Goal: Communication & Community: Participate in discussion

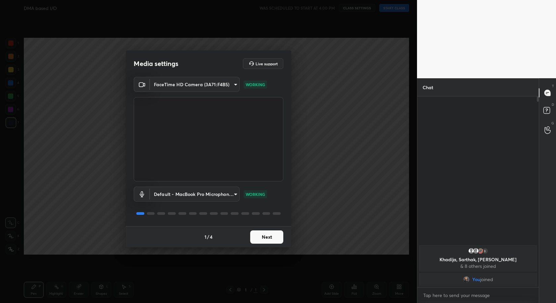
click at [264, 237] on button "Next" at bounding box center [266, 236] width 33 height 13
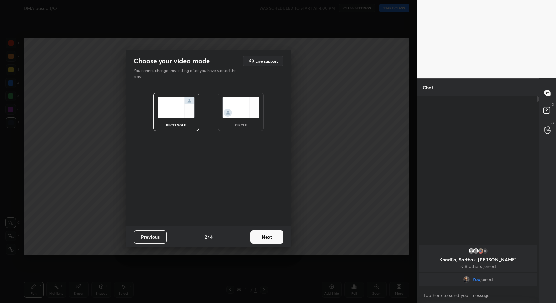
click at [264, 237] on button "Next" at bounding box center [266, 236] width 33 height 13
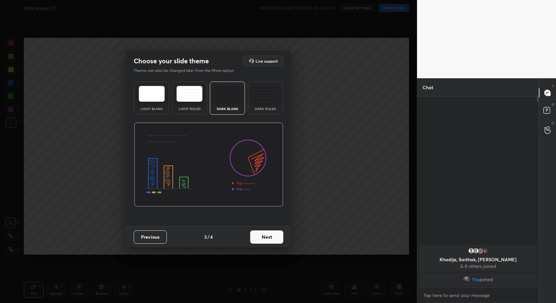
click at [264, 237] on button "Next" at bounding box center [266, 236] width 33 height 13
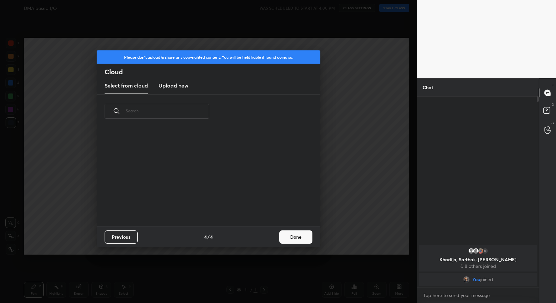
scroll to position [98, 212]
click at [299, 237] on button "Done" at bounding box center [295, 236] width 33 height 13
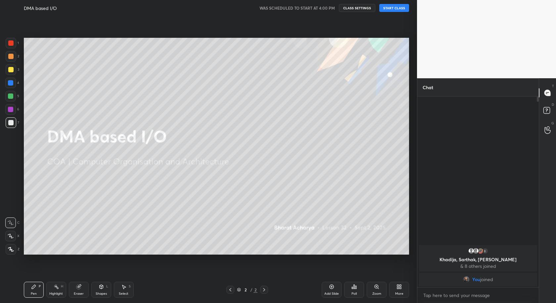
click at [390, 3] on div "DMA based I/O WAS SCHEDULED TO START AT 4:00 PM CLASS SETTINGS START CLASS" at bounding box center [216, 8] width 385 height 16
click at [390, 7] on button "START CLASS" at bounding box center [394, 8] width 30 height 8
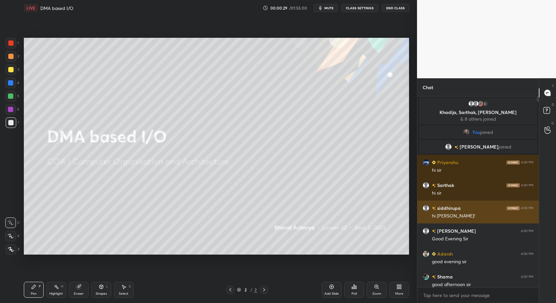
scroll to position [4, 0]
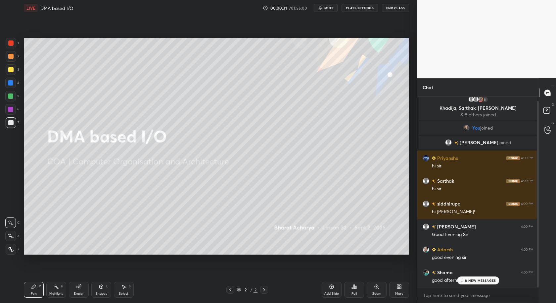
click at [476, 280] on p "8 NEW MESSAGES" at bounding box center [480, 280] width 31 height 4
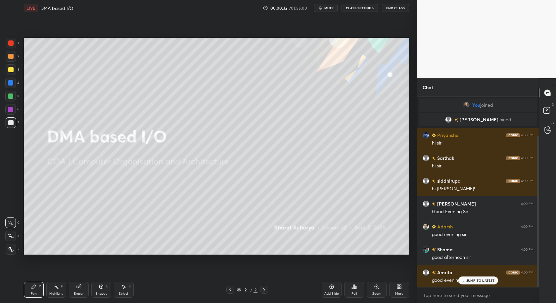
scroll to position [50, 0]
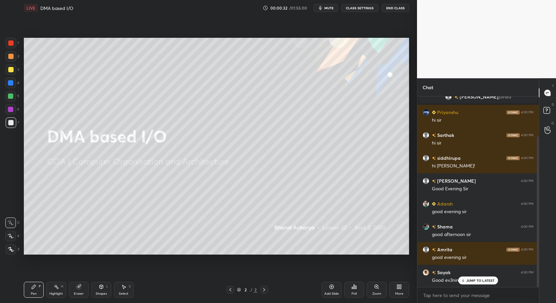
click at [476, 280] on p "JUMP TO LATEST" at bounding box center [481, 280] width 28 height 4
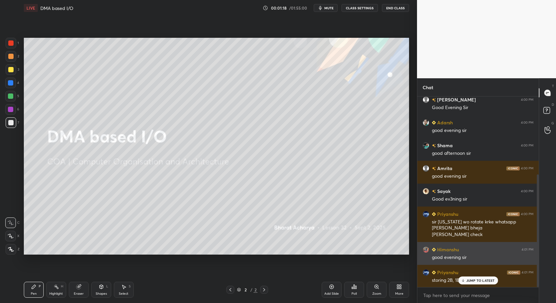
scroll to position [138, 0]
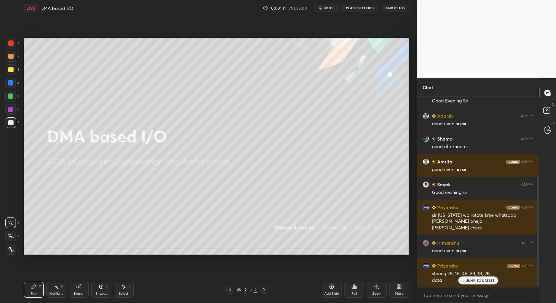
click at [480, 277] on div "JUMP TO LATEST" at bounding box center [478, 280] width 40 height 8
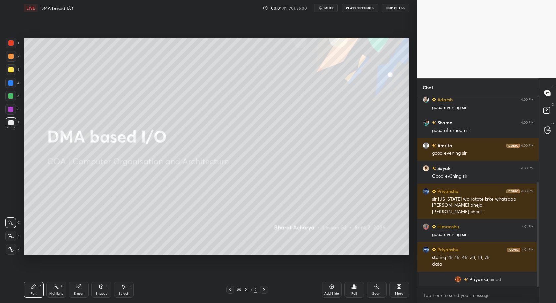
click at [480, 286] on div "Priyanka joined" at bounding box center [479, 279] width 122 height 16
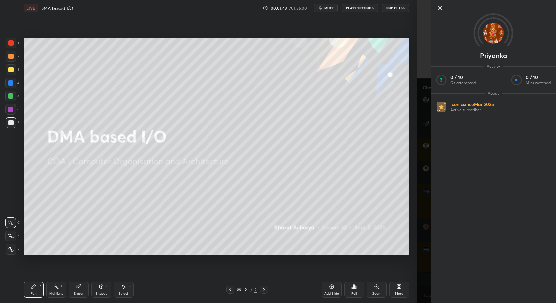
click at [439, 8] on icon at bounding box center [440, 8] width 8 height 8
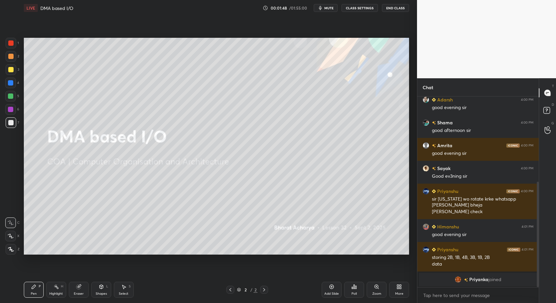
click at [335, 287] on div "Add Slide" at bounding box center [332, 289] width 20 height 16
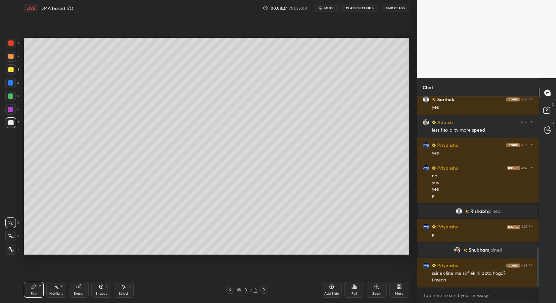
scroll to position [719, 0]
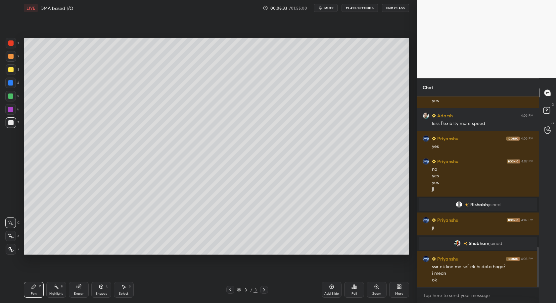
click at [332, 286] on icon at bounding box center [331, 286] width 5 height 5
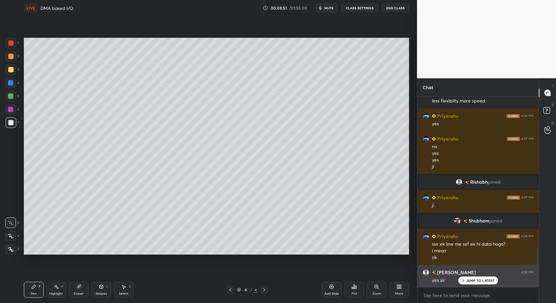
click at [465, 281] on icon at bounding box center [463, 280] width 4 height 4
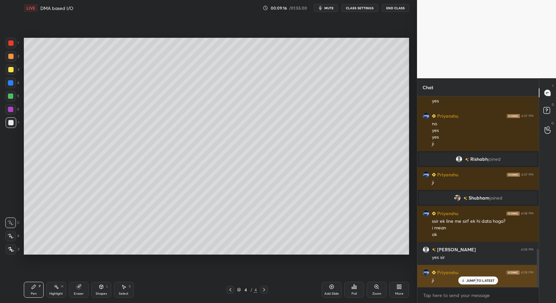
drag, startPoint x: 476, startPoint y: 280, endPoint x: 475, endPoint y: 276, distance: 4.4
click at [476, 281] on p "JUMP TO LATEST" at bounding box center [481, 280] width 28 height 4
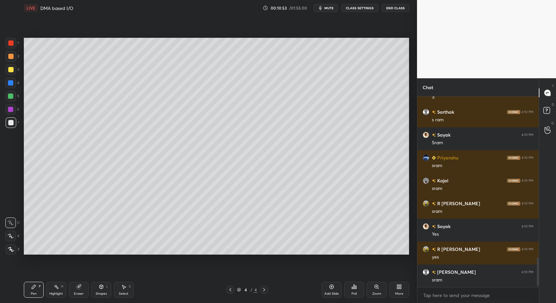
scroll to position [1054, 0]
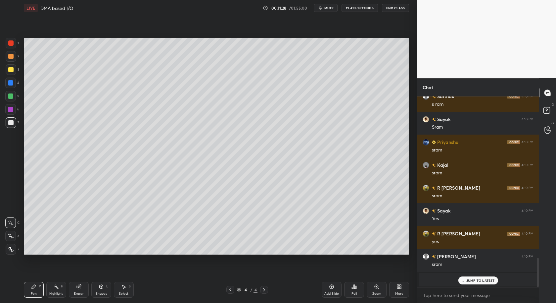
click at [477, 280] on p "JUMP TO LATEST" at bounding box center [481, 280] width 28 height 4
drag, startPoint x: 124, startPoint y: 284, endPoint x: 124, endPoint y: 279, distance: 5.0
click at [124, 284] on icon at bounding box center [123, 286] width 5 height 5
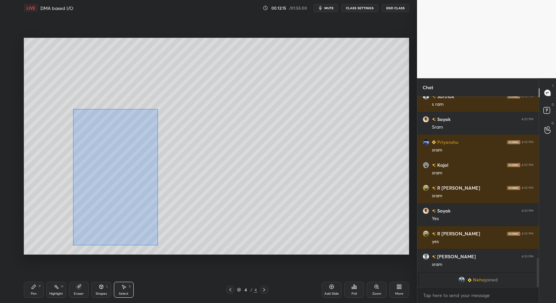
drag, startPoint x: 71, startPoint y: 117, endPoint x: 183, endPoint y: 250, distance: 174.6
click at [182, 252] on div "0 ° Undo Copy Duplicate Duplicate to new slide Delete" at bounding box center [216, 146] width 385 height 217
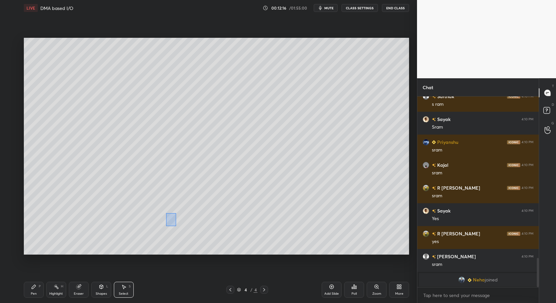
drag, startPoint x: 166, startPoint y: 213, endPoint x: 172, endPoint y: 213, distance: 6.3
click at [180, 229] on div "0 ° Undo Copy Duplicate Duplicate to new slide Delete" at bounding box center [216, 146] width 385 height 217
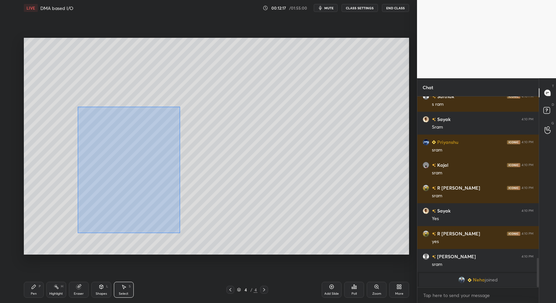
drag, startPoint x: 77, startPoint y: 105, endPoint x: 181, endPoint y: 224, distance: 158.0
click at [197, 239] on div "0 ° Undo Copy Duplicate Duplicate to new slide Delete" at bounding box center [216, 146] width 385 height 217
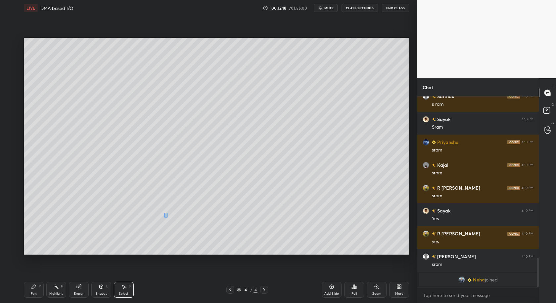
drag, startPoint x: 165, startPoint y: 213, endPoint x: 162, endPoint y: 204, distance: 9.6
click at [168, 218] on div "0 ° Undo Copy Duplicate Duplicate to new slide Delete" at bounding box center [216, 146] width 385 height 217
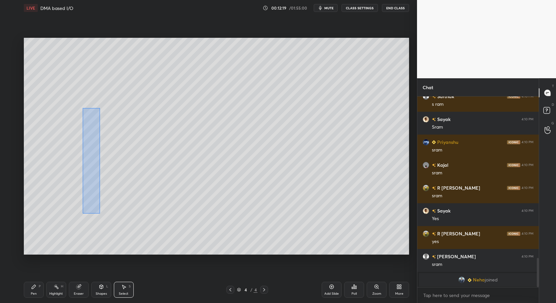
drag, startPoint x: 82, startPoint y: 107, endPoint x: 167, endPoint y: 232, distance: 151.5
click at [167, 240] on div "0 ° Undo Copy Duplicate Duplicate to new slide Delete" at bounding box center [216, 146] width 385 height 217
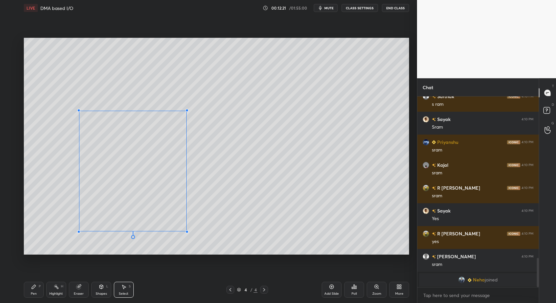
drag, startPoint x: 164, startPoint y: 210, endPoint x: 186, endPoint y: 231, distance: 30.7
click at [186, 231] on div at bounding box center [187, 231] width 3 height 3
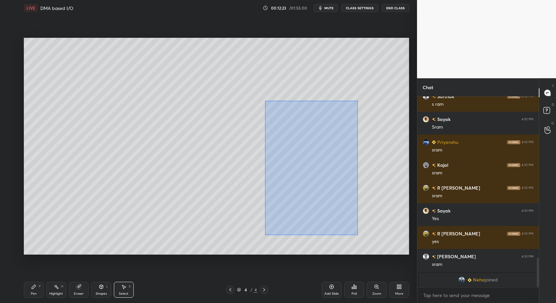
drag, startPoint x: 265, startPoint y: 102, endPoint x: 360, endPoint y: 228, distance: 157.7
click at [358, 234] on div "0 ° Undo Copy Duplicate Duplicate to new slide Delete" at bounding box center [216, 146] width 385 height 217
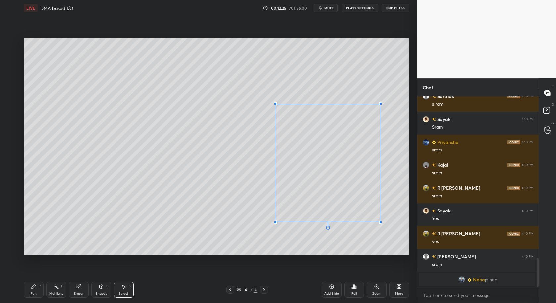
drag, startPoint x: 352, startPoint y: 197, endPoint x: 367, endPoint y: 219, distance: 26.4
click at [380, 222] on div at bounding box center [380, 222] width 3 height 3
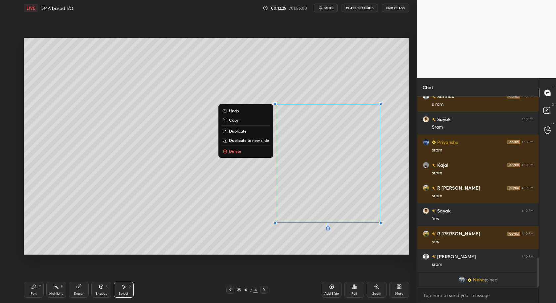
click at [228, 190] on div "0 ° Undo Copy Duplicate Duplicate to new slide Delete" at bounding box center [216, 146] width 385 height 217
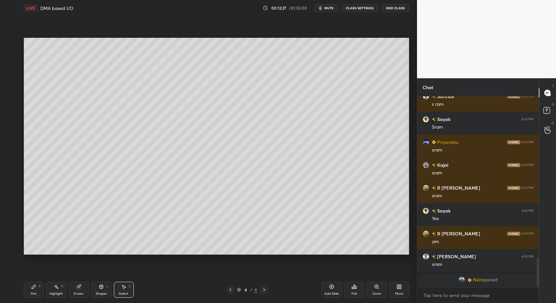
drag, startPoint x: 38, startPoint y: 290, endPoint x: 44, endPoint y: 266, distance: 24.3
click at [37, 290] on div "Pen P" at bounding box center [34, 289] width 20 height 16
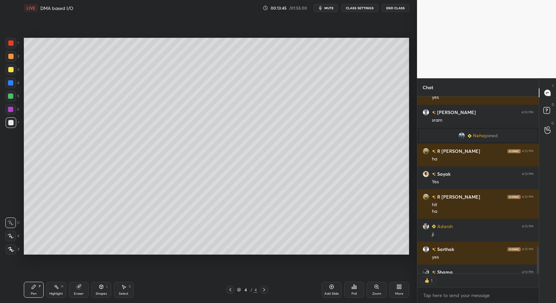
scroll to position [2, 2]
drag, startPoint x: 123, startPoint y: 292, endPoint x: 154, endPoint y: 255, distance: 47.9
click at [123, 292] on div "Select" at bounding box center [124, 293] width 10 height 3
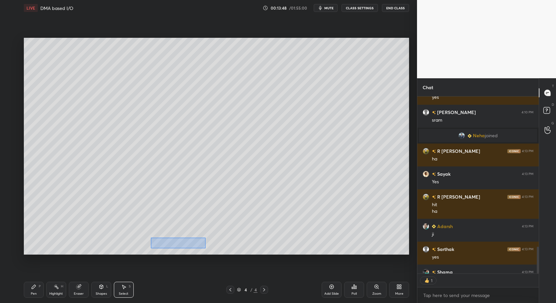
drag, startPoint x: 150, startPoint y: 237, endPoint x: 210, endPoint y: 248, distance: 60.7
click at [211, 248] on div "0 ° Undo Copy Duplicate Duplicate to new slide Delete" at bounding box center [216, 146] width 385 height 217
drag, startPoint x: 147, startPoint y: 232, endPoint x: 169, endPoint y: 244, distance: 25.0
click at [174, 244] on div "0 ° Undo Copy Duplicate Duplicate to new slide Delete" at bounding box center [216, 146] width 385 height 217
drag, startPoint x: 36, startPoint y: 294, endPoint x: 52, endPoint y: 277, distance: 23.0
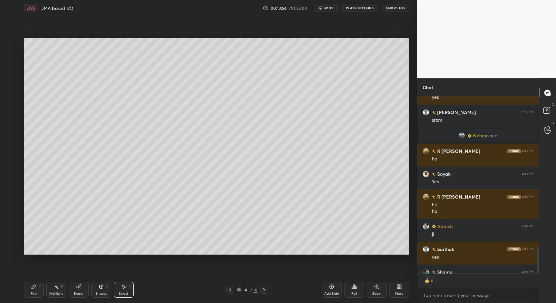
click at [37, 293] on div "Pen P" at bounding box center [34, 289] width 20 height 16
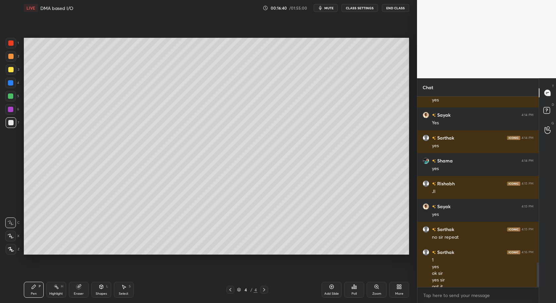
scroll to position [1300, 0]
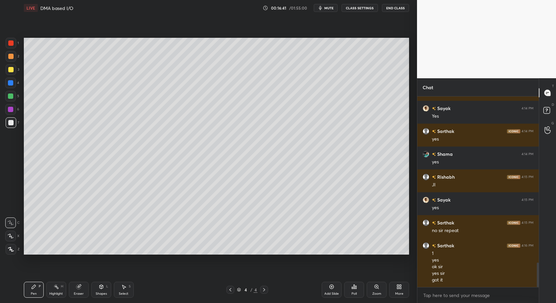
click at [9, 96] on div at bounding box center [10, 96] width 11 height 11
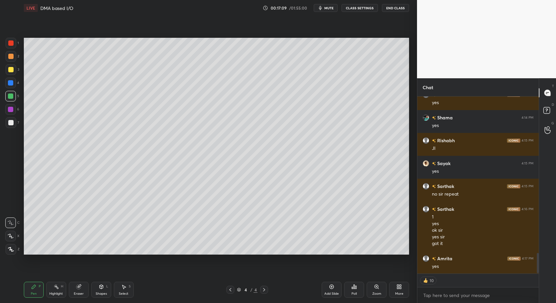
scroll to position [1359, 0]
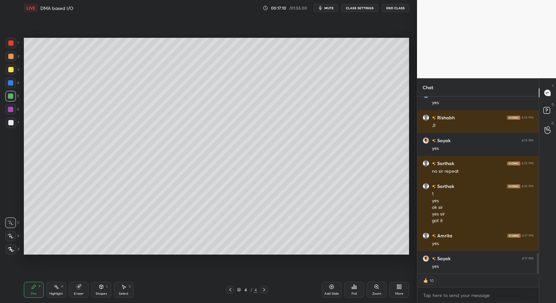
click at [10, 112] on div at bounding box center [10, 109] width 11 height 11
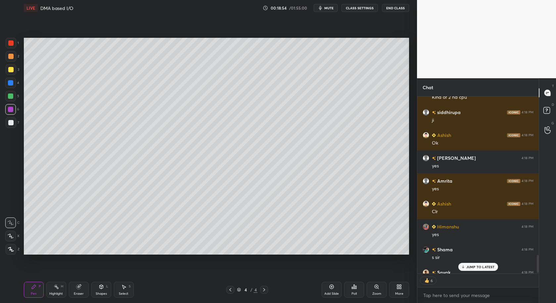
scroll to position [1656, 0]
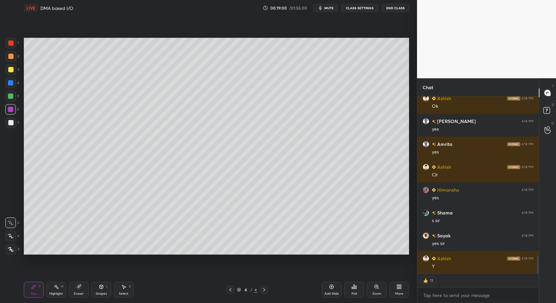
click at [116, 285] on div "Select S" at bounding box center [124, 289] width 20 height 16
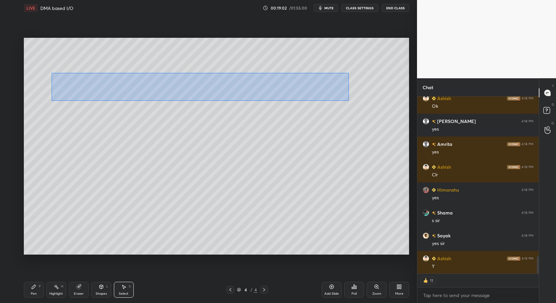
drag, startPoint x: 51, startPoint y: 73, endPoint x: 350, endPoint y: 100, distance: 299.6
click at [350, 100] on div "0 ° Undo Copy Duplicate Duplicate to new slide Delete" at bounding box center [216, 146] width 385 height 217
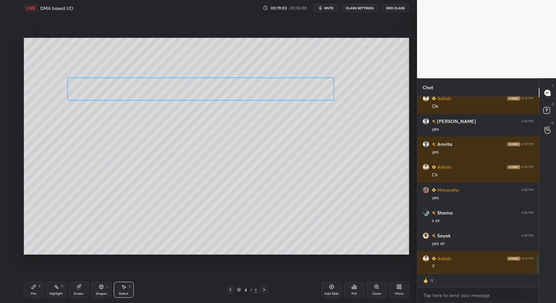
scroll to position [1679, 0]
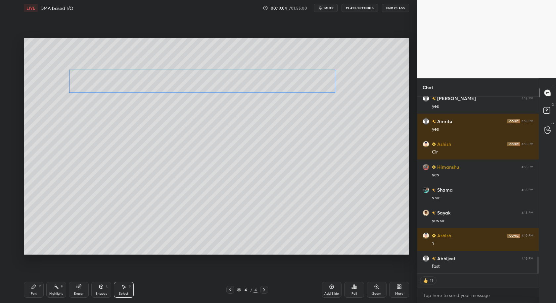
drag, startPoint x: 236, startPoint y: 91, endPoint x: 233, endPoint y: 82, distance: 8.7
click at [237, 83] on div "0 ° Undo Copy Duplicate Duplicate to new slide Delete" at bounding box center [216, 146] width 385 height 217
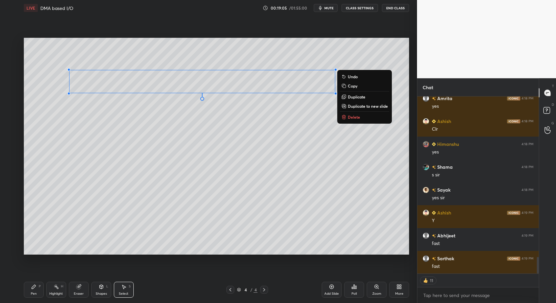
click at [196, 141] on div "0 ° Undo Copy Duplicate Duplicate to new slide Delete" at bounding box center [216, 146] width 385 height 217
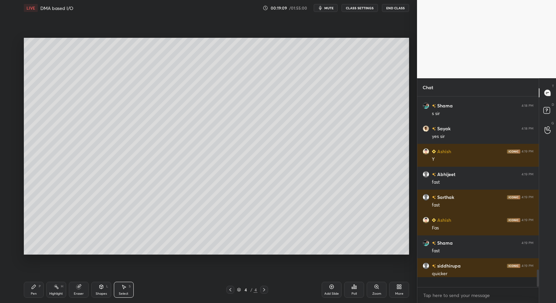
scroll to position [2, 2]
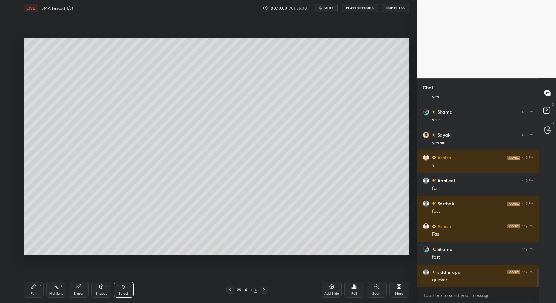
click at [36, 290] on div "Pen P" at bounding box center [34, 289] width 20 height 16
click at [11, 73] on div at bounding box center [11, 69] width 11 height 11
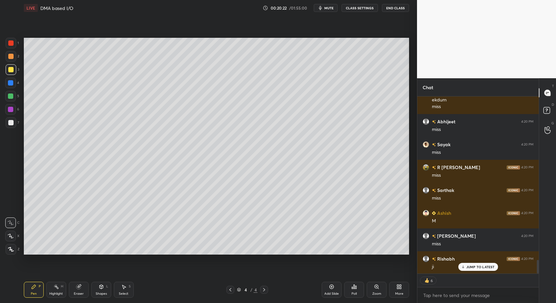
scroll to position [2096, 0]
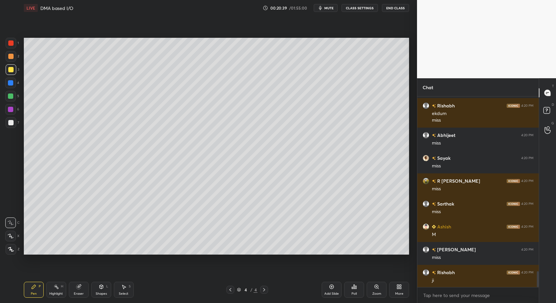
drag, startPoint x: 79, startPoint y: 289, endPoint x: 92, endPoint y: 280, distance: 15.1
click at [81, 288] on icon at bounding box center [78, 286] width 5 height 5
click at [37, 287] on div "Pen P" at bounding box center [34, 289] width 20 height 16
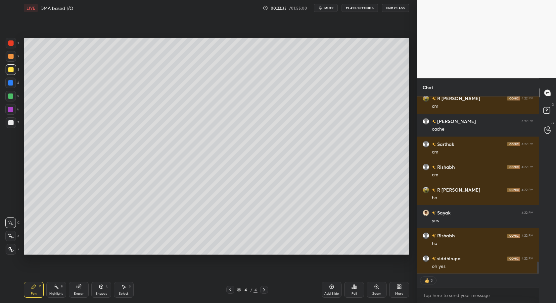
scroll to position [2505, 0]
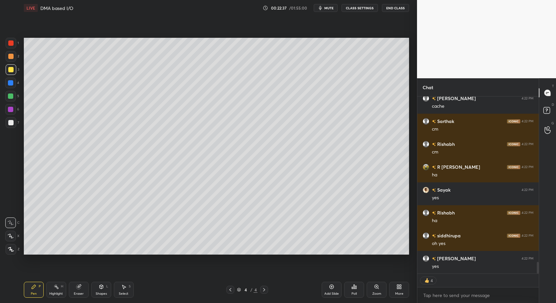
drag, startPoint x: 10, startPoint y: 96, endPoint x: 12, endPoint y: 99, distance: 3.4
click at [10, 96] on div at bounding box center [10, 95] width 5 height 5
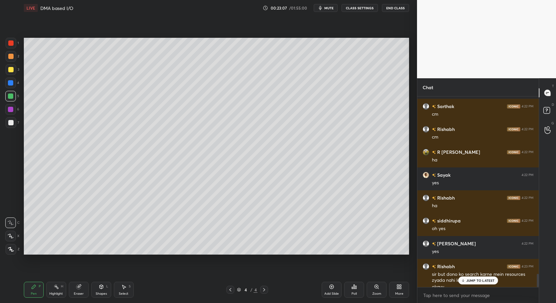
scroll to position [2527, 0]
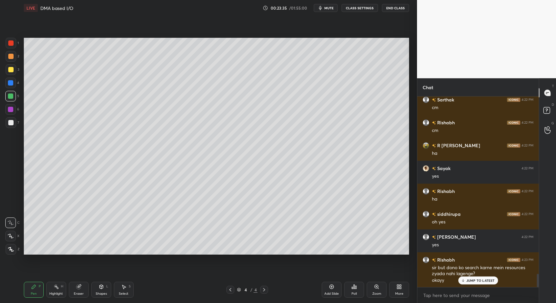
click at [11, 111] on div at bounding box center [10, 109] width 5 height 5
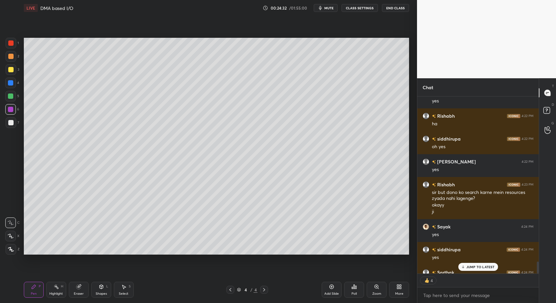
scroll to position [2638, 0]
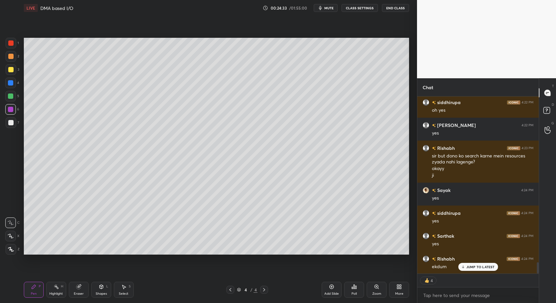
click at [13, 43] on div at bounding box center [10, 42] width 5 height 5
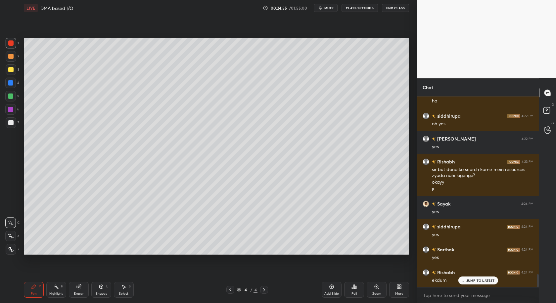
scroll to position [2648, 0]
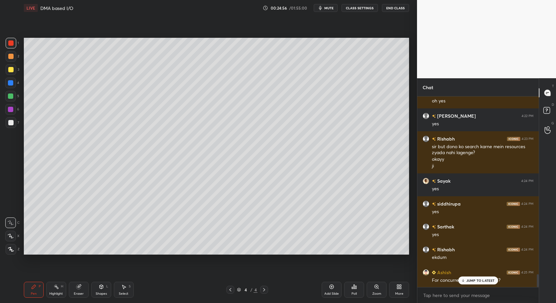
drag, startPoint x: 472, startPoint y: 281, endPoint x: 472, endPoint y: 291, distance: 10.0
click at [474, 284] on div "JUMP TO LATEST" at bounding box center [478, 280] width 40 height 8
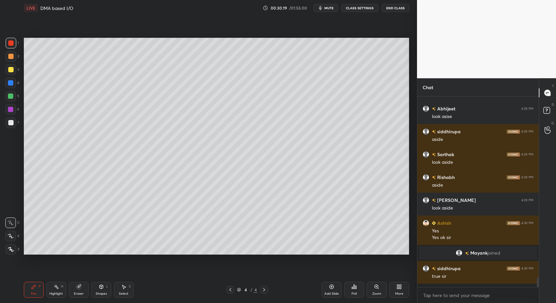
scroll to position [2, 2]
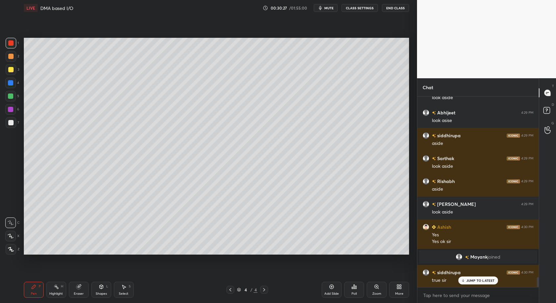
drag, startPoint x: 265, startPoint y: 285, endPoint x: 253, endPoint y: 278, distance: 13.5
click at [264, 285] on div "Pen P Highlight H Eraser Shapes L Select S 4 / 4 Add Slide Poll Zoom More" at bounding box center [216, 289] width 385 height 26
drag, startPoint x: 263, startPoint y: 288, endPoint x: 245, endPoint y: 283, distance: 18.6
click at [263, 289] on icon at bounding box center [264, 289] width 5 height 5
click at [7, 123] on div at bounding box center [11, 122] width 11 height 11
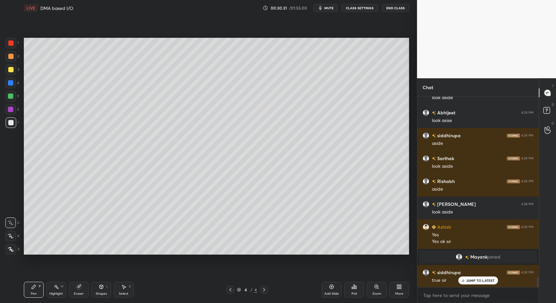
drag, startPoint x: 329, startPoint y: 285, endPoint x: 327, endPoint y: 282, distance: 4.1
click at [329, 286] on div "Add Slide" at bounding box center [332, 289] width 20 height 16
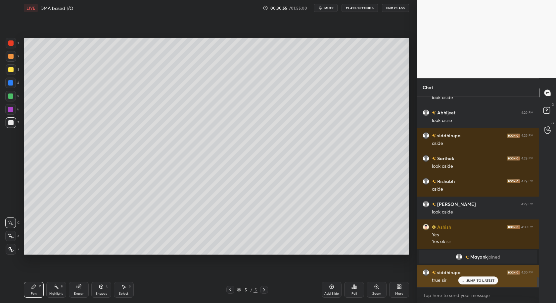
click at [478, 277] on div "JUMP TO LATEST" at bounding box center [478, 280] width 40 height 8
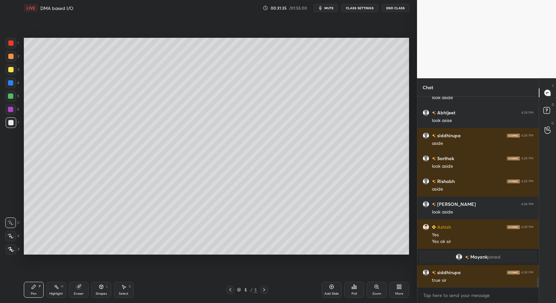
drag, startPoint x: 122, startPoint y: 290, endPoint x: 128, endPoint y: 270, distance: 21.1
click at [123, 288] on icon at bounding box center [123, 286] width 5 height 5
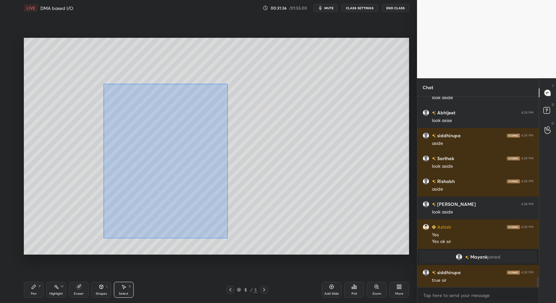
drag, startPoint x: 103, startPoint y: 99, endPoint x: 261, endPoint y: 222, distance: 200.3
click at [272, 246] on div "0 ° Undo Copy Duplicate Duplicate to new slide Delete" at bounding box center [216, 146] width 385 height 217
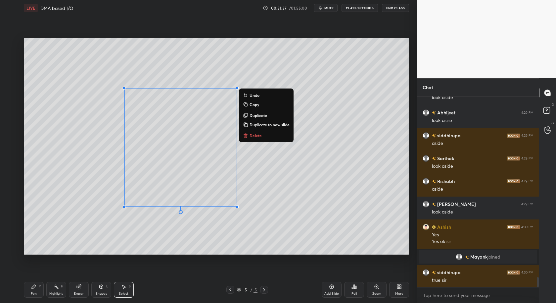
click at [235, 208] on div "0 ° Undo Copy Duplicate Duplicate to new slide Delete" at bounding box center [216, 146] width 385 height 217
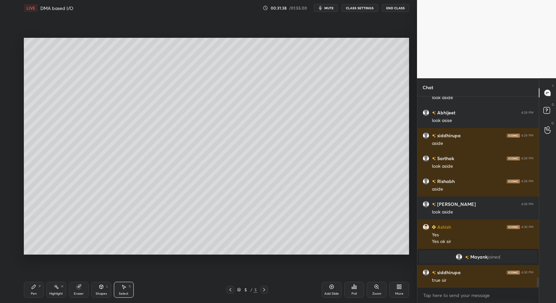
click at [235, 205] on div "0 ° Undo Copy Duplicate Duplicate to new slide Delete" at bounding box center [216, 146] width 385 height 217
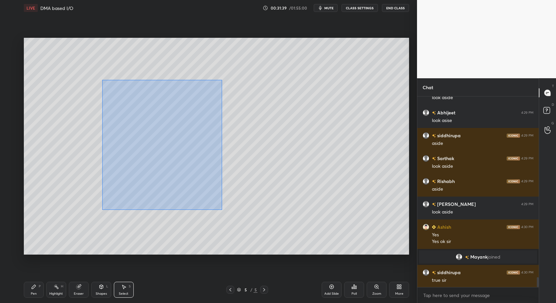
drag, startPoint x: 102, startPoint y: 79, endPoint x: 265, endPoint y: 215, distance: 211.8
click at [264, 217] on div "0 ° Undo Copy Duplicate Duplicate to new slide Delete" at bounding box center [216, 146] width 385 height 217
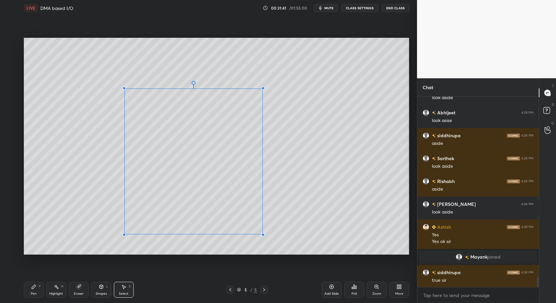
drag, startPoint x: 236, startPoint y: 206, endPoint x: 262, endPoint y: 232, distance: 36.8
click at [263, 234] on div at bounding box center [263, 234] width 3 height 3
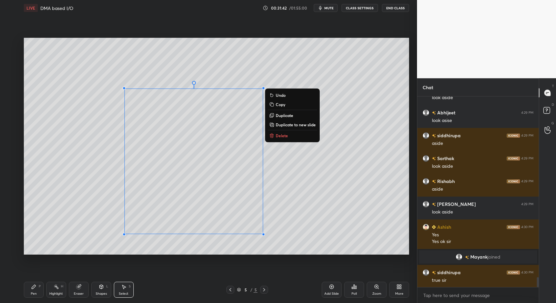
drag, startPoint x: 35, startPoint y: 290, endPoint x: 37, endPoint y: 285, distance: 5.0
click at [36, 290] on div "Pen P" at bounding box center [34, 289] width 20 height 16
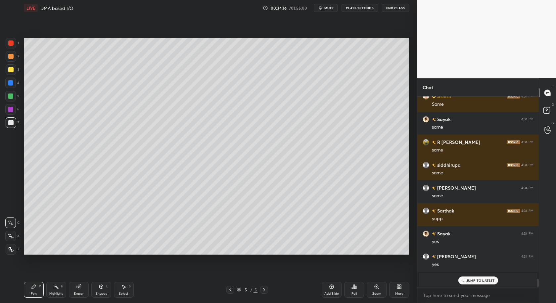
scroll to position [3222, 0]
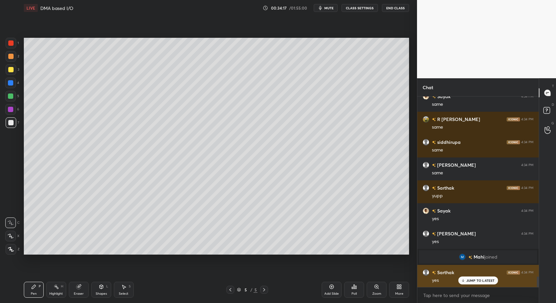
click at [473, 282] on p "JUMP TO LATEST" at bounding box center [481, 280] width 28 height 4
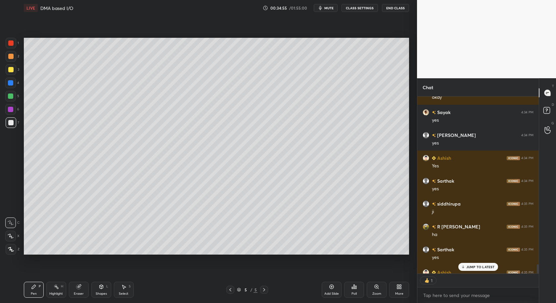
scroll to position [2, 2]
click at [10, 71] on div at bounding box center [10, 69] width 5 height 5
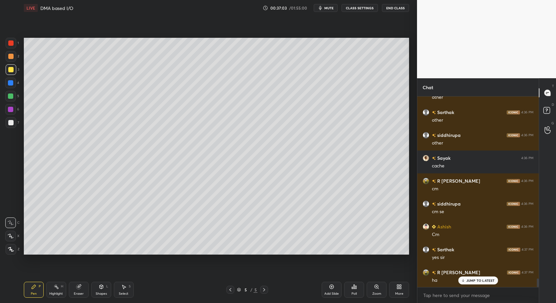
scroll to position [4035, 0]
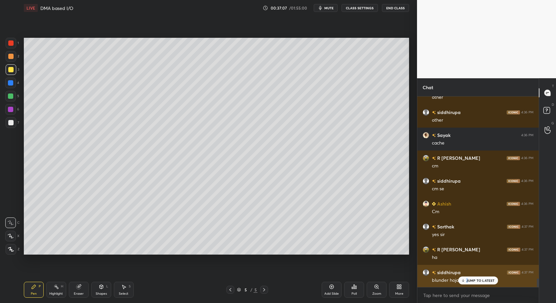
drag, startPoint x: 468, startPoint y: 278, endPoint x: 470, endPoint y: 284, distance: 6.8
click at [470, 279] on p "JUMP TO LATEST" at bounding box center [481, 280] width 28 height 4
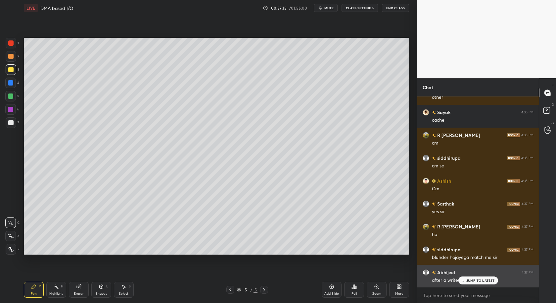
click at [481, 280] on p "JUMP TO LATEST" at bounding box center [481, 280] width 28 height 4
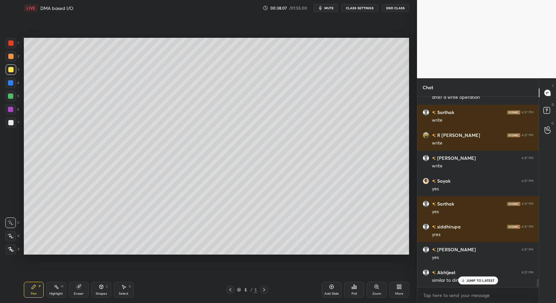
scroll to position [4264, 0]
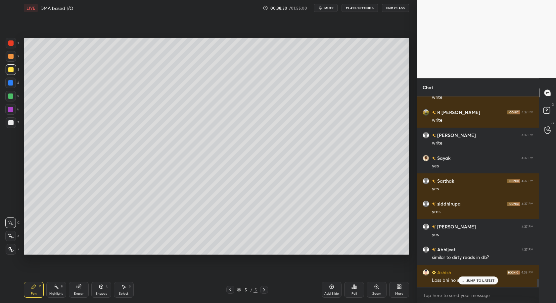
drag, startPoint x: 78, startPoint y: 292, endPoint x: 108, endPoint y: 275, distance: 34.4
click at [79, 293] on div "Eraser" at bounding box center [79, 293] width 10 height 3
drag, startPoint x: 33, startPoint y: 292, endPoint x: 79, endPoint y: 267, distance: 52.5
click at [34, 292] on div "Pen" at bounding box center [34, 293] width 6 height 3
drag, startPoint x: 475, startPoint y: 281, endPoint x: 472, endPoint y: 292, distance: 11.2
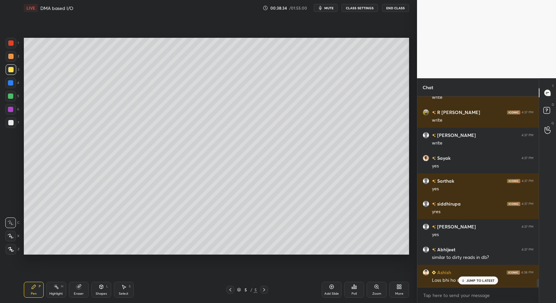
click at [475, 282] on p "JUMP TO LATEST" at bounding box center [481, 280] width 28 height 4
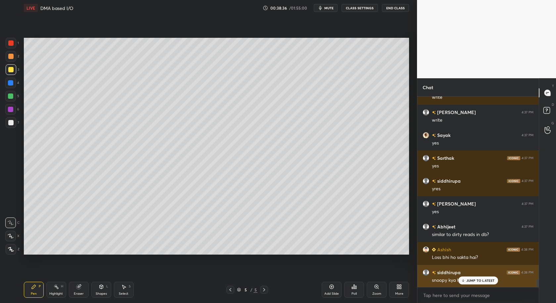
click at [481, 281] on p "JUMP TO LATEST" at bounding box center [481, 280] width 28 height 4
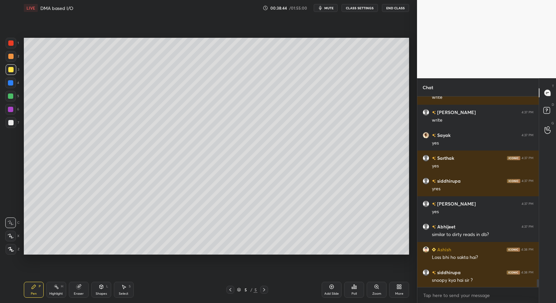
drag, startPoint x: 9, startPoint y: 123, endPoint x: 7, endPoint y: 137, distance: 14.2
click at [10, 123] on div at bounding box center [10, 122] width 5 height 5
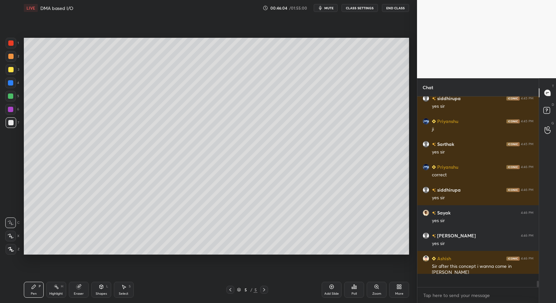
scroll to position [5229, 0]
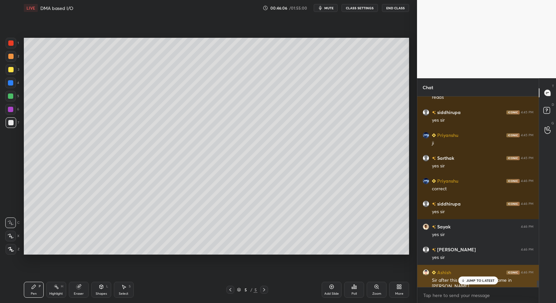
drag, startPoint x: 473, startPoint y: 277, endPoint x: 469, endPoint y: 279, distance: 4.8
click at [473, 278] on p "JUMP TO LATEST" at bounding box center [481, 280] width 28 height 4
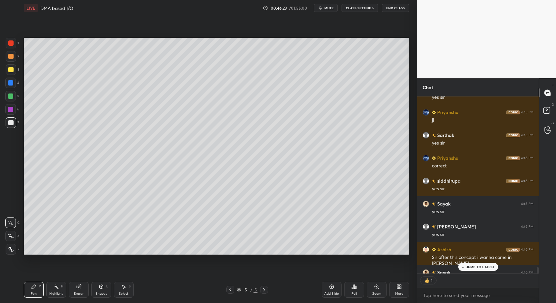
scroll to position [2, 2]
click at [479, 265] on p "JUMP TO LATEST" at bounding box center [481, 267] width 28 height 4
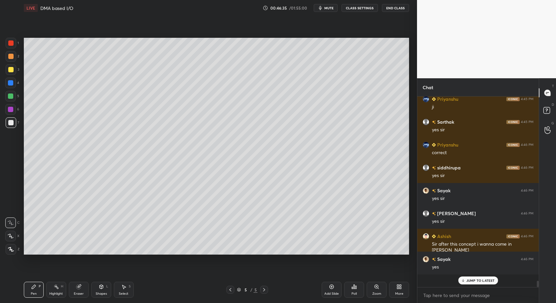
scroll to position [5252, 0]
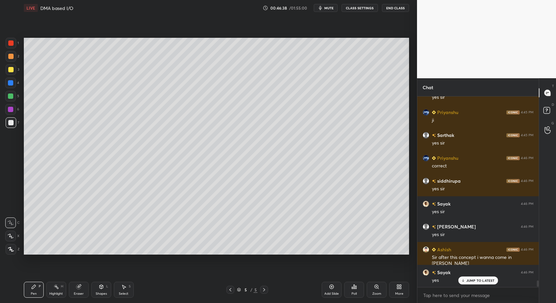
click at [123, 289] on div "Select S" at bounding box center [124, 289] width 20 height 16
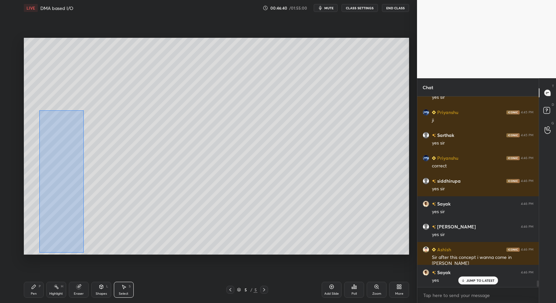
drag, startPoint x: 39, startPoint y: 110, endPoint x: 83, endPoint y: 248, distance: 145.1
click at [84, 252] on div "0 ° Undo Copy Duplicate Duplicate to new slide Delete" at bounding box center [216, 146] width 385 height 217
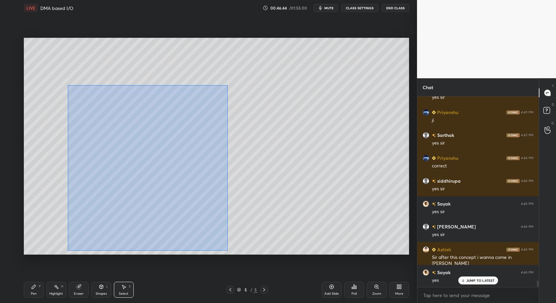
drag, startPoint x: 68, startPoint y: 84, endPoint x: 228, endPoint y: 221, distance: 210.7
click at [228, 249] on div "0 ° Undo Copy Duplicate Duplicate to new slide Delete" at bounding box center [216, 146] width 385 height 217
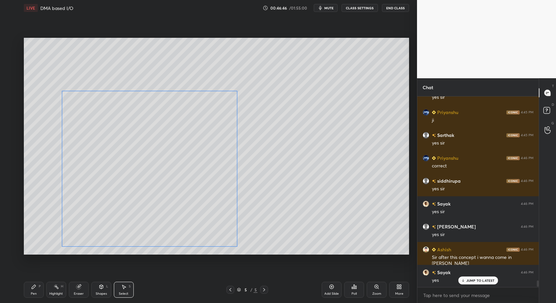
drag, startPoint x: 168, startPoint y: 207, endPoint x: 145, endPoint y: 209, distance: 23.3
click at [145, 210] on div "0 ° Undo Copy Duplicate Duplicate to new slide Delete" at bounding box center [216, 146] width 385 height 217
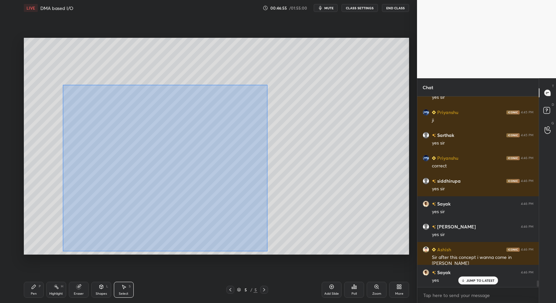
drag, startPoint x: 62, startPoint y: 84, endPoint x: 267, endPoint y: 240, distance: 257.1
click at [269, 250] on div "0 ° Undo Copy Duplicate Duplicate to new slide Delete" at bounding box center [216, 146] width 385 height 217
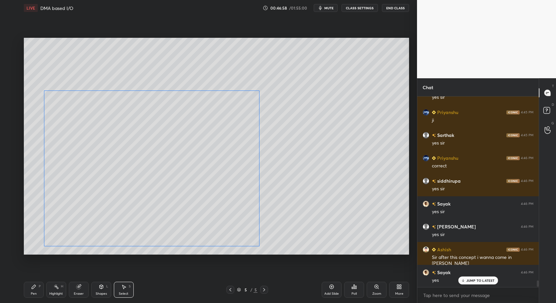
drag, startPoint x: 235, startPoint y: 224, endPoint x: 192, endPoint y: 226, distance: 43.8
click at [192, 226] on div "0 ° Undo Copy Duplicate Duplicate to new slide Delete" at bounding box center [216, 146] width 385 height 217
drag, startPoint x: 286, startPoint y: 244, endPoint x: 275, endPoint y: 234, distance: 15.5
click at [285, 245] on div "0 ° Undo Copy Duplicate Duplicate to new slide Delete" at bounding box center [216, 146] width 385 height 217
click at [186, 117] on div "0 ° Undo Copy Duplicate Duplicate to new slide Delete" at bounding box center [216, 146] width 385 height 217
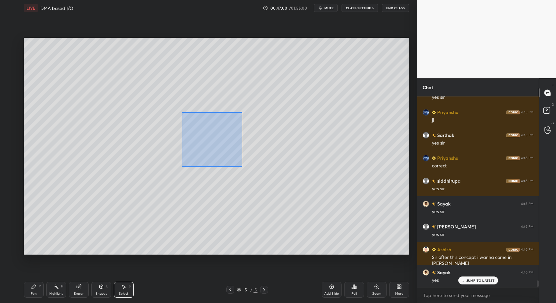
drag, startPoint x: 181, startPoint y: 111, endPoint x: 244, endPoint y: 161, distance: 80.6
click at [244, 166] on div "0 ° Undo Copy Duplicate Duplicate to new slide Delete" at bounding box center [216, 146] width 385 height 217
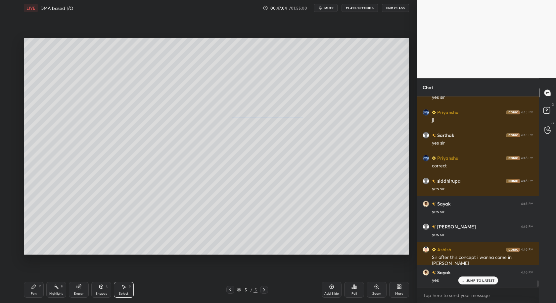
drag, startPoint x: 214, startPoint y: 144, endPoint x: 259, endPoint y: 144, distance: 44.7
click at [259, 144] on div "0 ° Undo Copy Duplicate Duplicate to new slide Delete" at bounding box center [216, 146] width 385 height 217
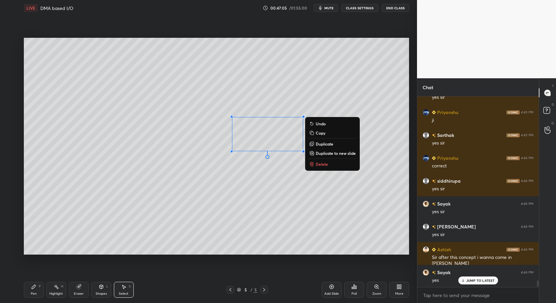
click at [249, 242] on div "0 ° Undo Copy Duplicate Duplicate to new slide Delete" at bounding box center [216, 146] width 385 height 217
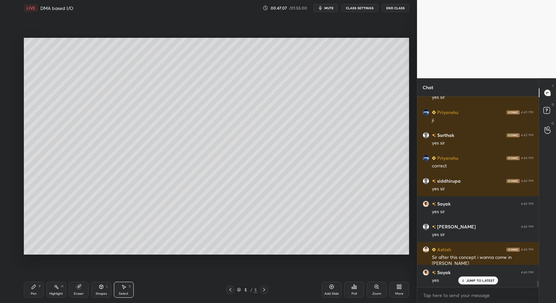
click at [102, 290] on div "Shapes L" at bounding box center [101, 289] width 20 height 16
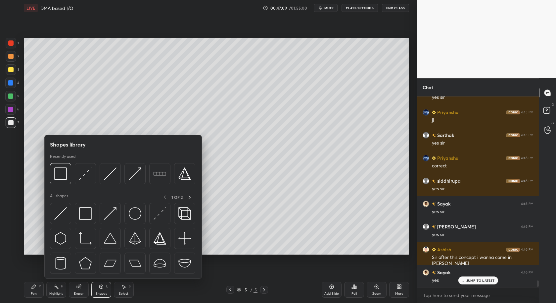
click at [99, 290] on div "Shapes L" at bounding box center [101, 289] width 20 height 16
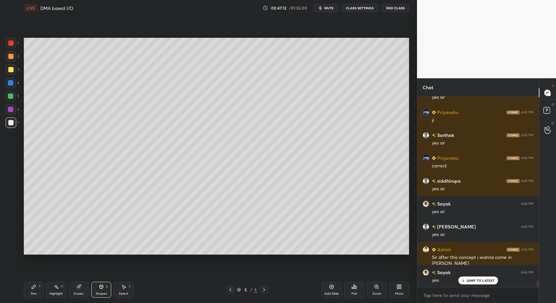
click at [35, 289] on div "Pen P" at bounding box center [34, 289] width 20 height 16
drag, startPoint x: 10, startPoint y: 58, endPoint x: 13, endPoint y: 65, distance: 7.9
click at [10, 58] on div at bounding box center [10, 56] width 5 height 5
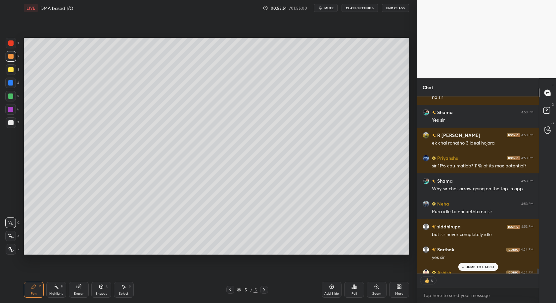
scroll to position [6787, 0]
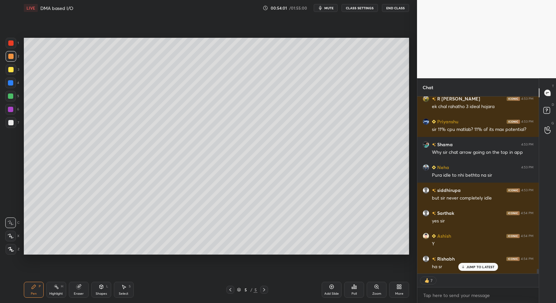
type textarea "x"
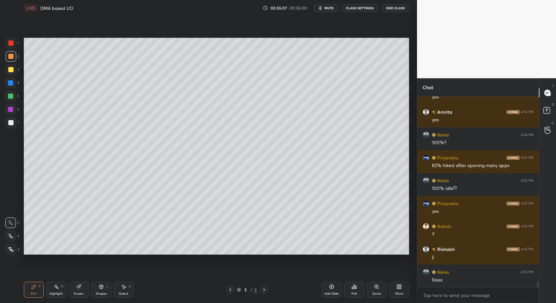
scroll to position [7048, 0]
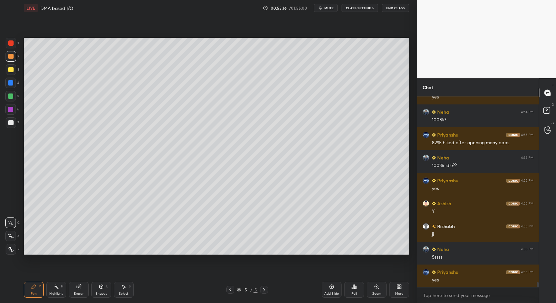
drag, startPoint x: 124, startPoint y: 285, endPoint x: 119, endPoint y: 276, distance: 10.3
click at [124, 287] on icon at bounding box center [123, 286] width 5 height 5
drag, startPoint x: 121, startPoint y: 191, endPoint x: 115, endPoint y: 190, distance: 6.8
click at [109, 179] on div "0 ° Undo Copy Duplicate Duplicate to new slide Delete" at bounding box center [216, 146] width 385 height 217
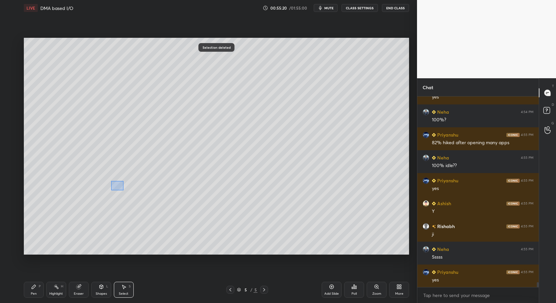
drag, startPoint x: 111, startPoint y: 180, endPoint x: 125, endPoint y: 186, distance: 15.6
click at [123, 190] on div "0 ° Undo Copy Duplicate Duplicate to new slide Delete" at bounding box center [216, 146] width 385 height 217
drag, startPoint x: 146, startPoint y: 170, endPoint x: 142, endPoint y: 185, distance: 15.8
click at [140, 184] on div "0 ° Undo Copy Duplicate Duplicate to new slide Delete" at bounding box center [216, 146] width 385 height 217
click at [34, 287] on icon at bounding box center [33, 286] width 5 height 5
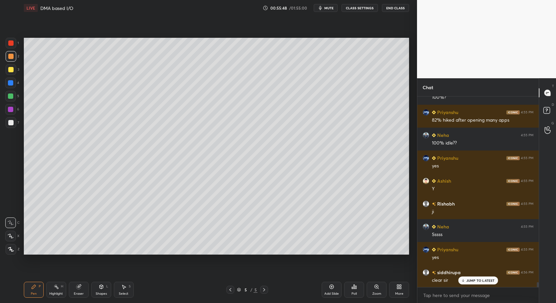
scroll to position [7093, 0]
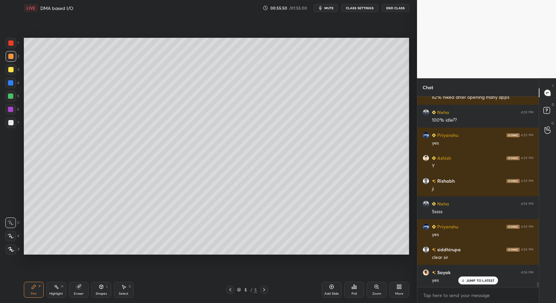
click at [12, 125] on div at bounding box center [11, 122] width 11 height 11
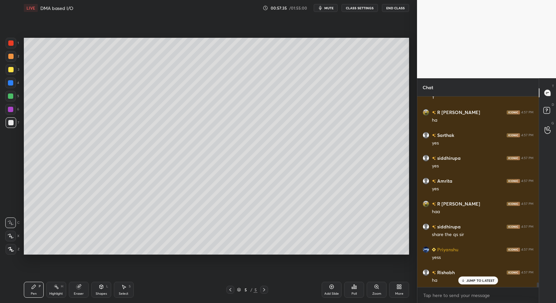
scroll to position [7745, 0]
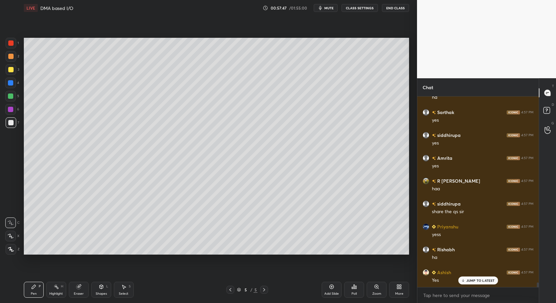
click at [352, 290] on div "Poll" at bounding box center [354, 289] width 20 height 16
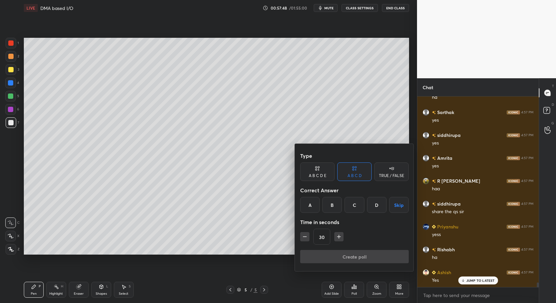
click at [386, 172] on div "TRUE / FALSE" at bounding box center [391, 171] width 34 height 19
click at [316, 207] on div "True" at bounding box center [317, 205] width 34 height 16
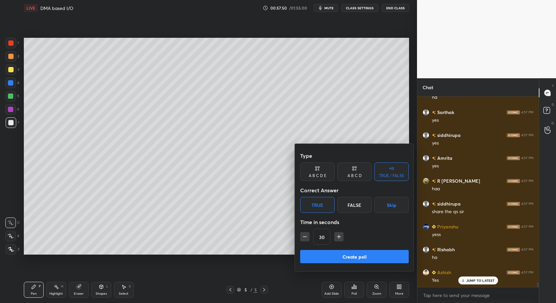
click at [338, 236] on icon "button" at bounding box center [339, 236] width 7 height 7
click at [337, 236] on icon "button" at bounding box center [339, 236] width 7 height 7
type input "60"
click at [334, 258] on button "Create poll" at bounding box center [354, 256] width 109 height 13
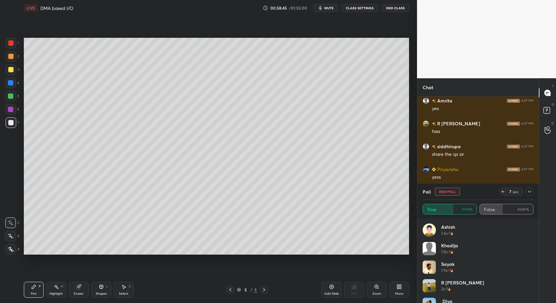
scroll to position [7826, 0]
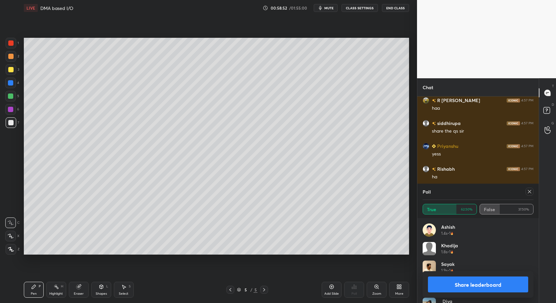
click at [530, 238] on div "Ashish 1.4s • 1" at bounding box center [478, 232] width 111 height 19
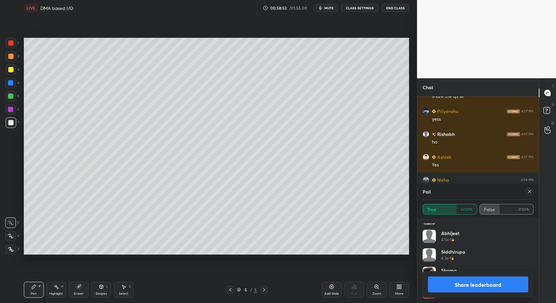
scroll to position [106, 0]
click at [494, 279] on button "Share leaderboard" at bounding box center [478, 284] width 100 height 16
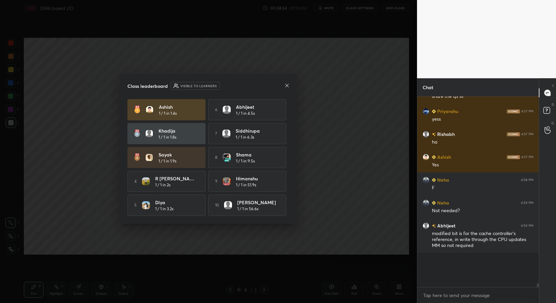
scroll to position [7838, 0]
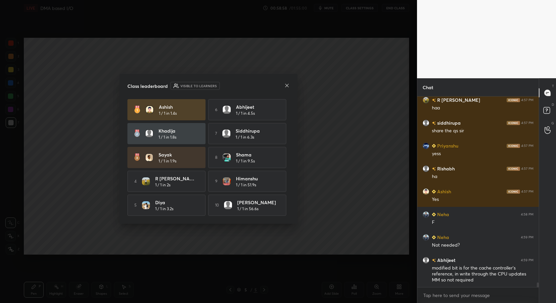
click at [287, 85] on icon at bounding box center [286, 85] width 5 height 5
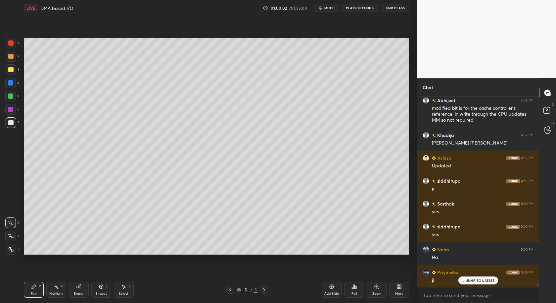
scroll to position [8009, 0]
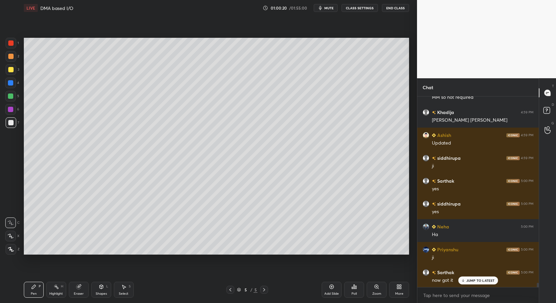
drag, startPoint x: 12, startPoint y: 85, endPoint x: 12, endPoint y: 100, distance: 15.6
click at [10, 86] on div at bounding box center [10, 82] width 11 height 11
click at [8, 255] on div "1 2 3 4 5 6 7 C X Z C X Z E E Erase all H H LIVE DMA based I/O 01:00:21 / 01:55…" at bounding box center [206, 151] width 412 height 303
click at [13, 250] on icon at bounding box center [11, 249] width 6 height 5
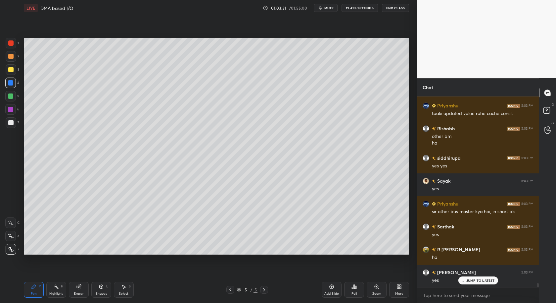
scroll to position [8936, 0]
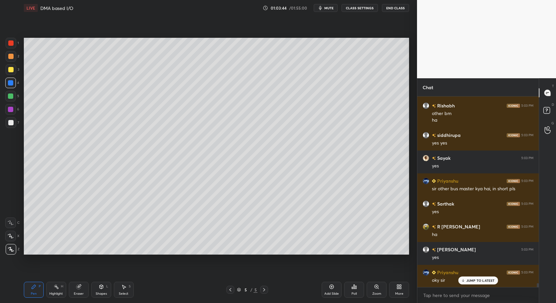
drag, startPoint x: 79, startPoint y: 290, endPoint x: 130, endPoint y: 254, distance: 62.3
click at [80, 290] on div "Eraser" at bounding box center [79, 289] width 20 height 16
drag, startPoint x: 33, startPoint y: 290, endPoint x: 65, endPoint y: 258, distance: 45.2
click at [36, 290] on div "Pen P" at bounding box center [34, 289] width 20 height 16
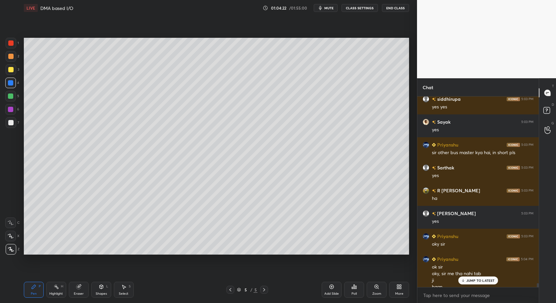
scroll to position [8978, 0]
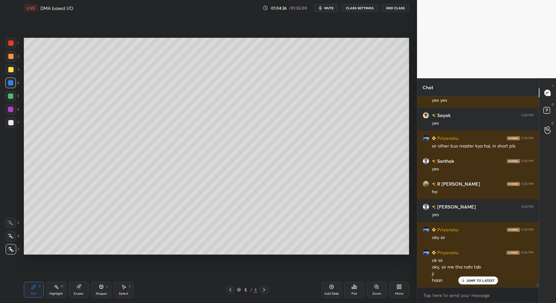
drag, startPoint x: 78, startPoint y: 290, endPoint x: 100, endPoint y: 256, distance: 40.5
click at [78, 290] on div "Eraser" at bounding box center [79, 289] width 20 height 16
drag, startPoint x: 31, startPoint y: 287, endPoint x: 48, endPoint y: 270, distance: 23.9
click at [31, 286] on icon at bounding box center [33, 286] width 5 height 5
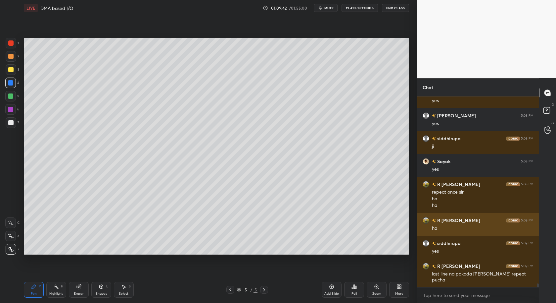
scroll to position [9611, 0]
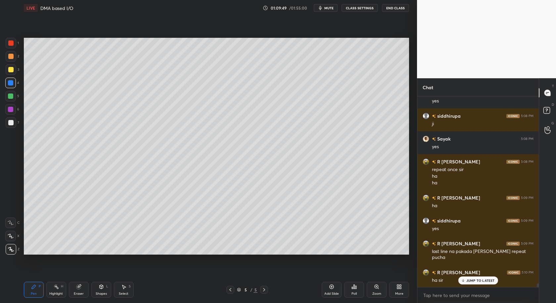
drag, startPoint x: 125, startPoint y: 286, endPoint x: 134, endPoint y: 260, distance: 27.8
click at [125, 287] on icon at bounding box center [123, 286] width 5 height 5
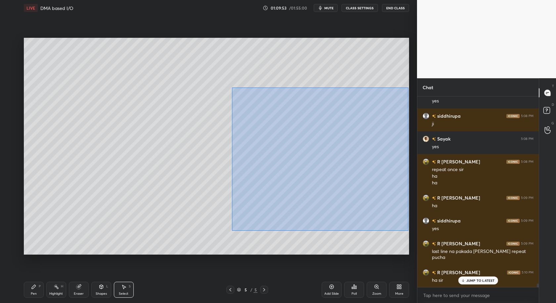
drag, startPoint x: 230, startPoint y: 101, endPoint x: 365, endPoint y: 213, distance: 175.3
click at [409, 230] on div "0 ° Undo Copy Duplicate Duplicate to new slide Delete" at bounding box center [216, 146] width 385 height 217
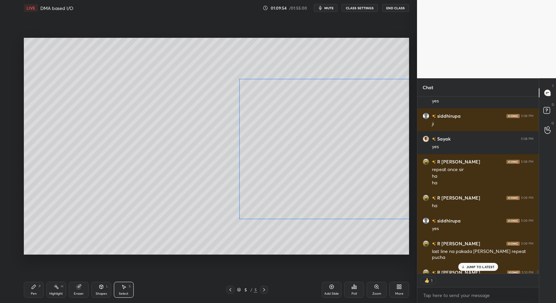
scroll to position [9648, 0]
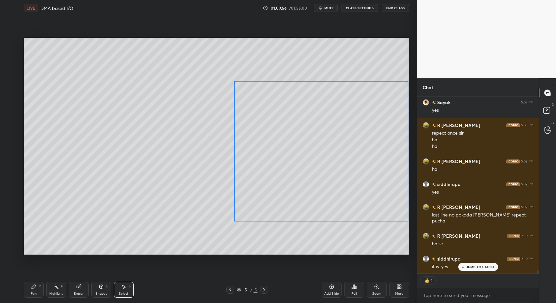
click at [307, 196] on div "0 ° Undo Copy Duplicate Duplicate to new slide Delete" at bounding box center [216, 146] width 385 height 217
drag, startPoint x: 233, startPoint y: 222, endPoint x: 223, endPoint y: 240, distance: 20.7
click at [223, 240] on div at bounding box center [222, 240] width 3 height 3
click at [190, 247] on div "0 ° Undo Copy Duplicate Duplicate to new slide Delete" at bounding box center [216, 146] width 385 height 217
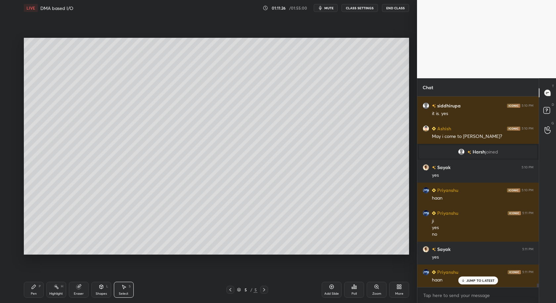
scroll to position [9823, 0]
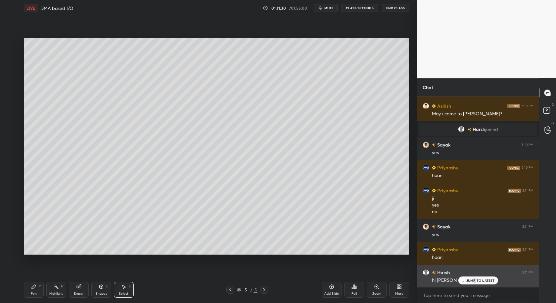
drag, startPoint x: 474, startPoint y: 280, endPoint x: 453, endPoint y: 265, distance: 26.4
click at [474, 279] on p "JUMP TO LATEST" at bounding box center [481, 280] width 28 height 4
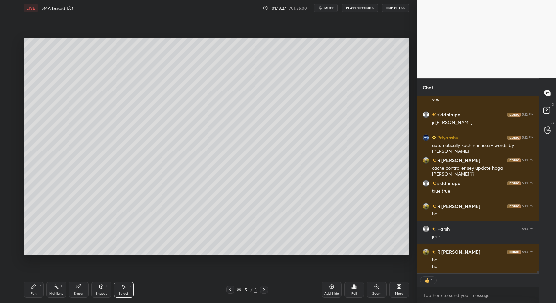
scroll to position [10187, 0]
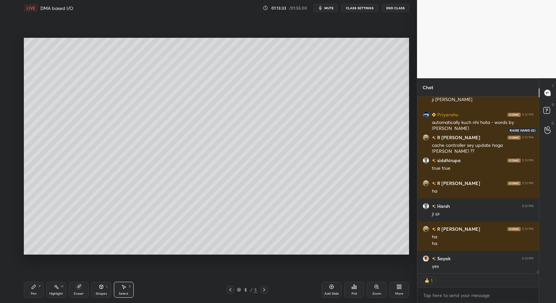
click at [550, 128] on icon at bounding box center [548, 130] width 6 height 8
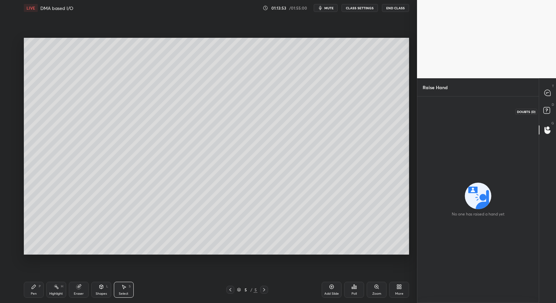
drag, startPoint x: 542, startPoint y: 112, endPoint x: 546, endPoint y: 118, distance: 7.1
click at [543, 113] on icon at bounding box center [548, 111] width 12 height 12
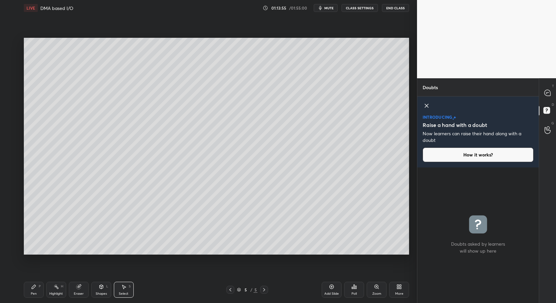
click at [428, 104] on icon at bounding box center [427, 106] width 8 height 8
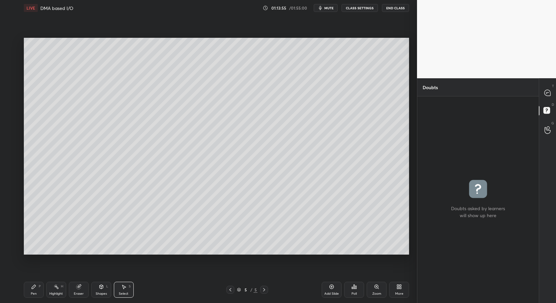
scroll to position [204, 120]
click at [545, 132] on icon at bounding box center [548, 130] width 6 height 8
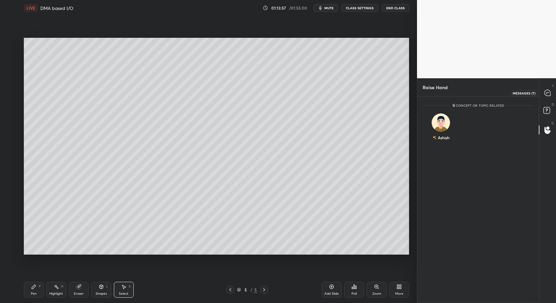
drag, startPoint x: 547, startPoint y: 88, endPoint x: 553, endPoint y: 94, distance: 8.9
click at [548, 90] on div at bounding box center [547, 93] width 13 height 12
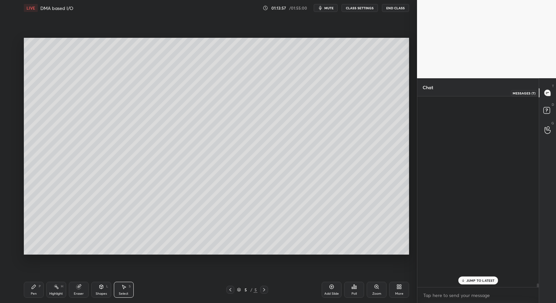
scroll to position [189, 120]
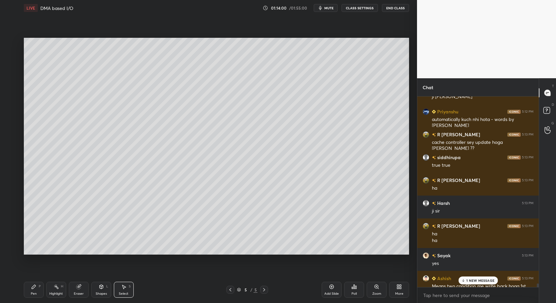
click at [483, 281] on p "1 NEW MESSAGE" at bounding box center [481, 280] width 28 height 4
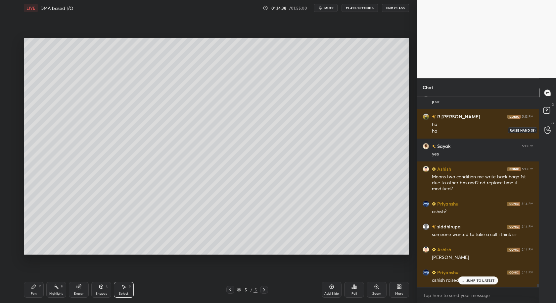
scroll to position [10463, 0]
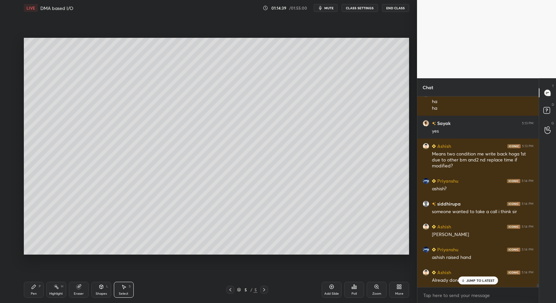
drag, startPoint x: 472, startPoint y: 281, endPoint x: 471, endPoint y: 287, distance: 6.3
click at [472, 282] on p "JUMP TO LATEST" at bounding box center [481, 280] width 28 height 4
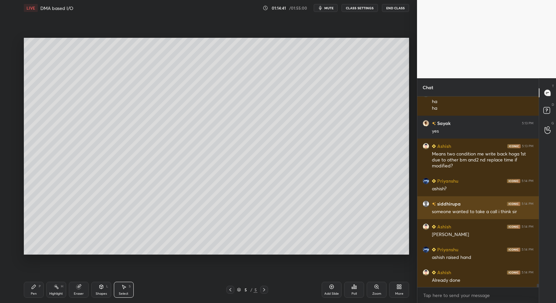
scroll to position [10487, 0]
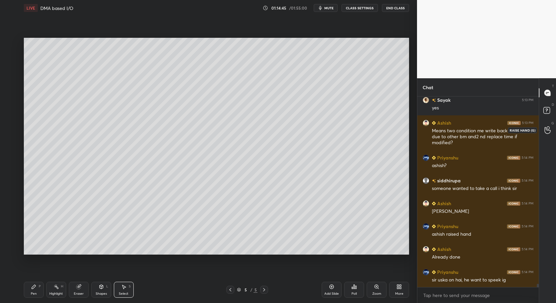
drag, startPoint x: 549, startPoint y: 129, endPoint x: 544, endPoint y: 132, distance: 5.8
click at [548, 130] on icon at bounding box center [548, 130] width 6 height 8
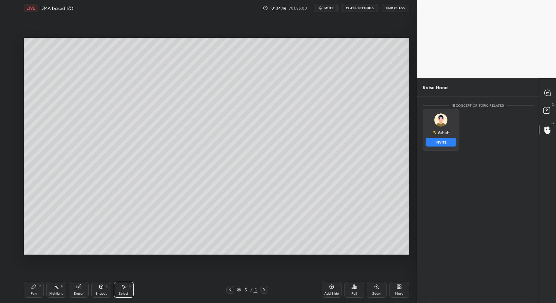
click at [445, 143] on button "INVITE" at bounding box center [441, 142] width 31 height 9
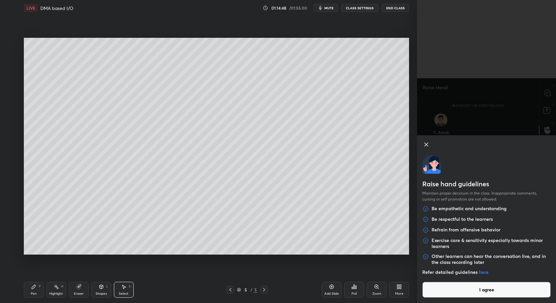
click at [476, 286] on button "I agree" at bounding box center [486, 289] width 128 height 16
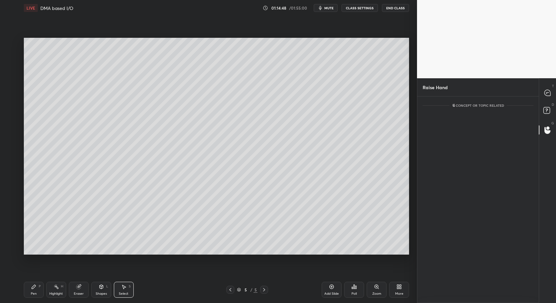
scroll to position [178, 120]
drag, startPoint x: 551, startPoint y: 110, endPoint x: 553, endPoint y: 96, distance: 14.5
click at [550, 109] on icon at bounding box center [548, 111] width 12 height 12
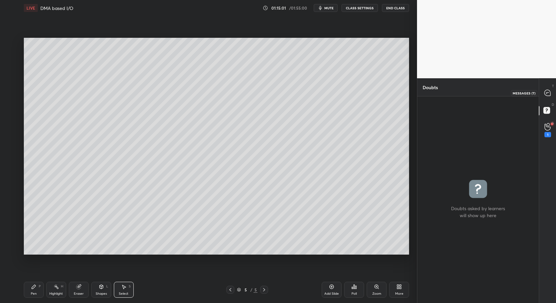
click at [550, 92] on icon at bounding box center [548, 93] width 6 height 6
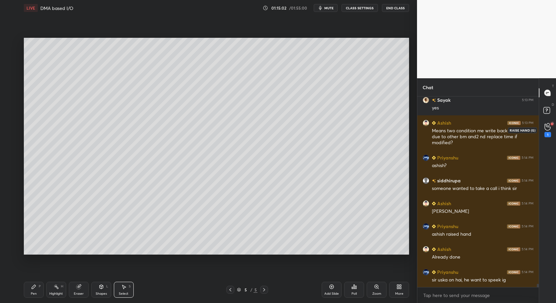
click at [547, 135] on div "1" at bounding box center [548, 134] width 7 height 5
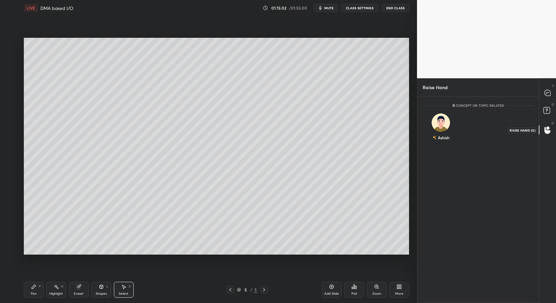
scroll to position [2, 2]
click at [444, 144] on button "INVITE" at bounding box center [441, 142] width 31 height 9
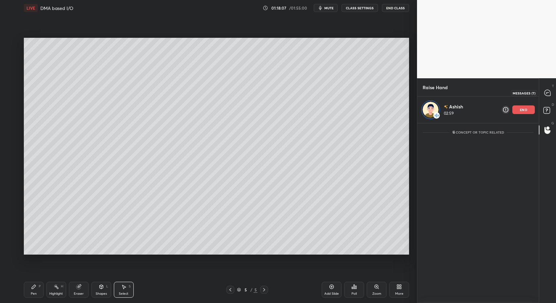
click at [548, 92] on icon at bounding box center [548, 93] width 6 height 6
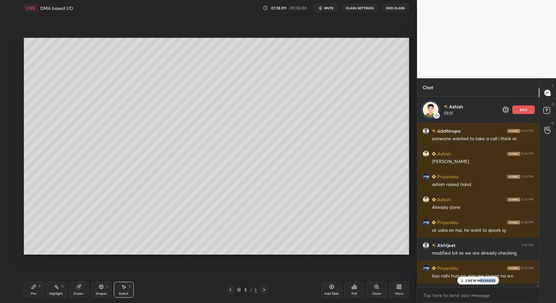
click at [479, 283] on div "2 NEW MESSAGES" at bounding box center [478, 280] width 42 height 8
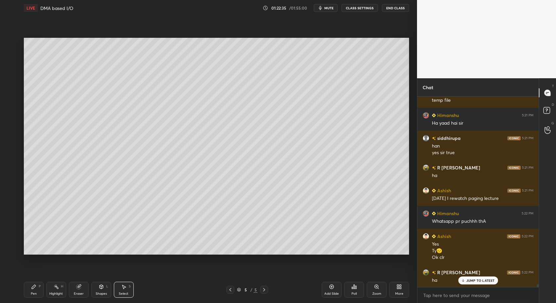
scroll to position [11410, 0]
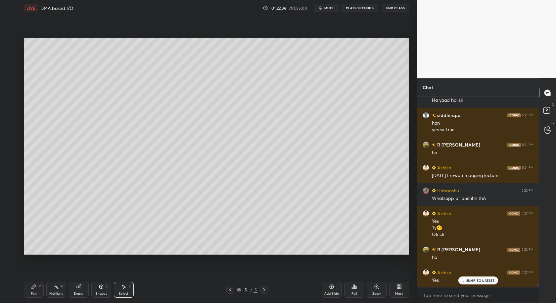
drag, startPoint x: 328, startPoint y: 291, endPoint x: 326, endPoint y: 273, distance: 18.6
click at [328, 291] on div "Add Slide" at bounding box center [332, 289] width 20 height 16
drag, startPoint x: 32, startPoint y: 288, endPoint x: 36, endPoint y: 287, distance: 3.5
click at [35, 288] on icon at bounding box center [33, 286] width 5 height 5
click at [11, 125] on div at bounding box center [11, 122] width 11 height 11
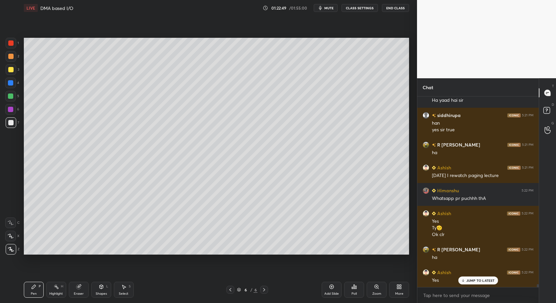
drag, startPoint x: 230, startPoint y: 288, endPoint x: 271, endPoint y: 257, distance: 50.9
click at [230, 289] on icon at bounding box center [230, 289] width 5 height 5
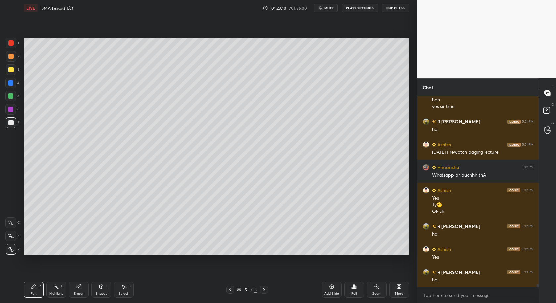
drag, startPoint x: 266, startPoint y: 290, endPoint x: 277, endPoint y: 270, distance: 22.4
click at [265, 290] on icon at bounding box center [264, 289] width 5 height 5
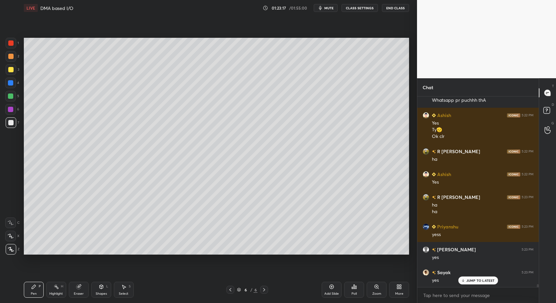
scroll to position [11531, 0]
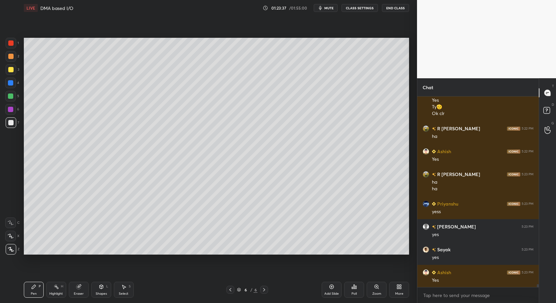
drag, startPoint x: 11, startPoint y: 221, endPoint x: 6, endPoint y: 199, distance: 22.3
click at [10, 221] on icon at bounding box center [11, 222] width 6 height 5
click at [10, 72] on div at bounding box center [11, 69] width 11 height 11
drag, startPoint x: 126, startPoint y: 290, endPoint x: 127, endPoint y: 284, distance: 6.2
click at [127, 288] on div "Select S" at bounding box center [124, 289] width 20 height 16
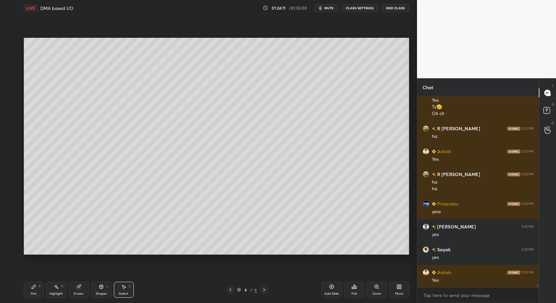
drag, startPoint x: 168, startPoint y: 181, endPoint x: 184, endPoint y: 167, distance: 22.1
click at [189, 160] on div "0 ° Undo Copy Duplicate Duplicate to new slide Delete" at bounding box center [216, 146] width 385 height 217
drag, startPoint x: 219, startPoint y: 168, endPoint x: 255, endPoint y: 180, distance: 37.9
click at [256, 179] on div "0 ° Undo Copy Duplicate Duplicate to new slide Delete" at bounding box center [216, 146] width 385 height 217
drag, startPoint x: 43, startPoint y: 286, endPoint x: 50, endPoint y: 275, distance: 13.0
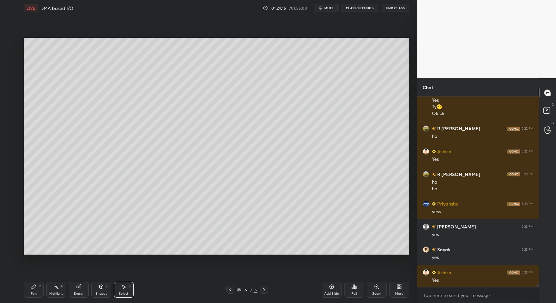
click at [45, 285] on div "Pen P Highlight H Eraser Shapes L Select S" at bounding box center [98, 289] width 149 height 16
drag, startPoint x: 134, startPoint y: 170, endPoint x: 133, endPoint y: 182, distance: 12.3
click at [133, 182] on div "0 ° Undo Copy Duplicate Duplicate to new slide Delete" at bounding box center [216, 146] width 385 height 217
click at [132, 181] on div "0 ° Undo Copy Duplicate Duplicate to new slide Delete" at bounding box center [216, 146] width 385 height 217
click at [33, 288] on div "Pen P" at bounding box center [34, 289] width 20 height 16
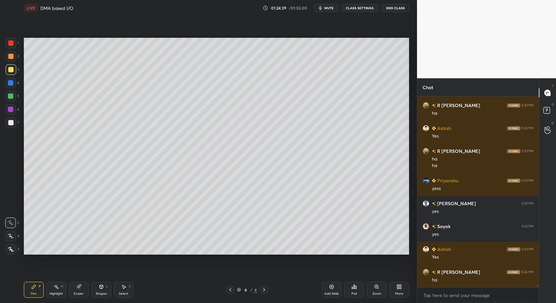
scroll to position [11561, 0]
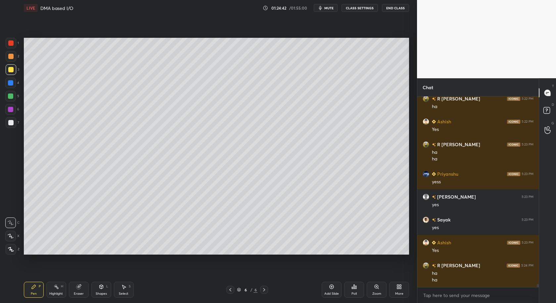
drag, startPoint x: 127, startPoint y: 286, endPoint x: 145, endPoint y: 263, distance: 28.8
click at [128, 286] on div "Select S" at bounding box center [124, 289] width 20 height 16
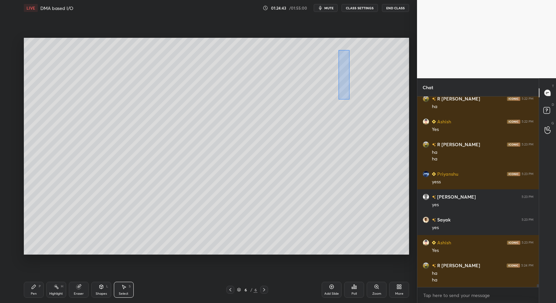
drag, startPoint x: 339, startPoint y: 79, endPoint x: 391, endPoint y: 100, distance: 55.9
click at [403, 101] on div "0 ° Undo Copy Duplicate Duplicate to new slide Delete" at bounding box center [216, 146] width 385 height 217
drag, startPoint x: 37, startPoint y: 288, endPoint x: 42, endPoint y: 278, distance: 11.7
click at [38, 289] on div "Pen P" at bounding box center [34, 289] width 20 height 16
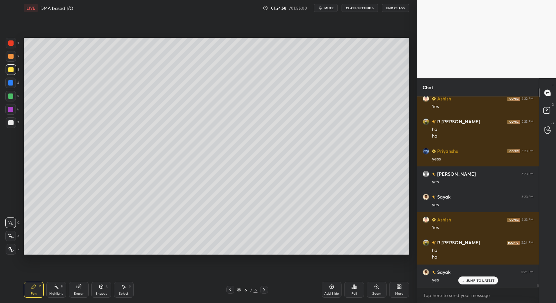
scroll to position [11606, 0]
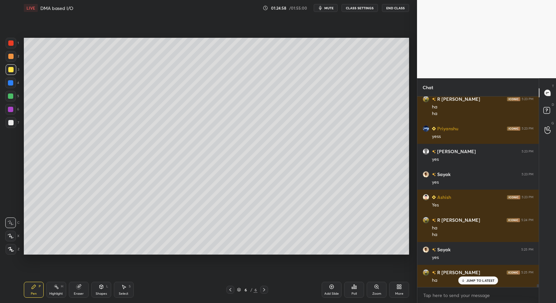
drag, startPoint x: 128, startPoint y: 290, endPoint x: 146, endPoint y: 259, distance: 35.9
click at [129, 288] on div "Select S" at bounding box center [124, 289] width 20 height 16
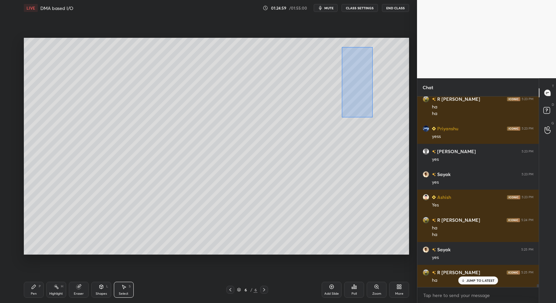
drag, startPoint x: 342, startPoint y: 53, endPoint x: 360, endPoint y: 114, distance: 63.5
click at [372, 117] on div "0 ° Undo Copy Duplicate Duplicate to new slide Delete" at bounding box center [216, 146] width 385 height 217
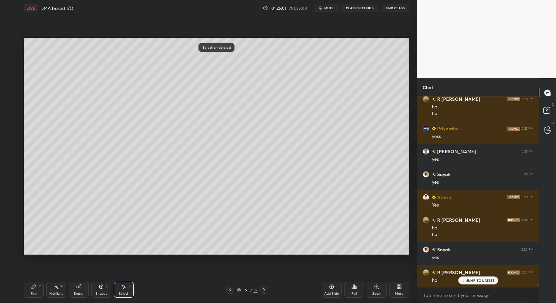
drag, startPoint x: 36, startPoint y: 286, endPoint x: 36, endPoint y: 261, distance: 25.8
click at [35, 287] on div "Pen P" at bounding box center [34, 289] width 20 height 16
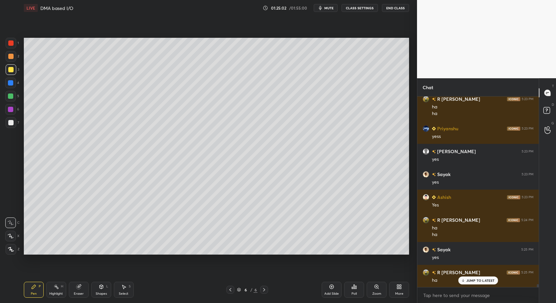
drag, startPoint x: 12, startPoint y: 121, endPoint x: 22, endPoint y: 119, distance: 9.6
click at [13, 123] on div at bounding box center [10, 122] width 5 height 5
drag, startPoint x: 10, startPoint y: 251, endPoint x: 18, endPoint y: 246, distance: 8.9
click at [12, 251] on icon at bounding box center [11, 249] width 6 height 5
drag, startPoint x: 9, startPoint y: 221, endPoint x: 21, endPoint y: 211, distance: 15.7
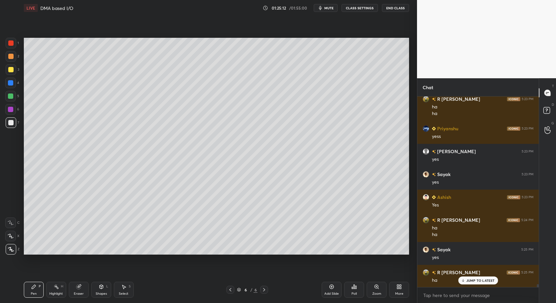
click at [11, 223] on icon at bounding box center [11, 222] width 6 height 5
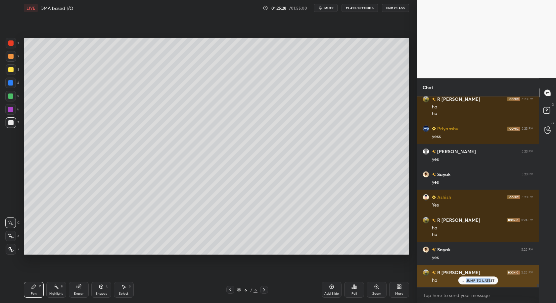
click at [487, 278] on p "JUMP TO LATEST" at bounding box center [481, 280] width 28 height 4
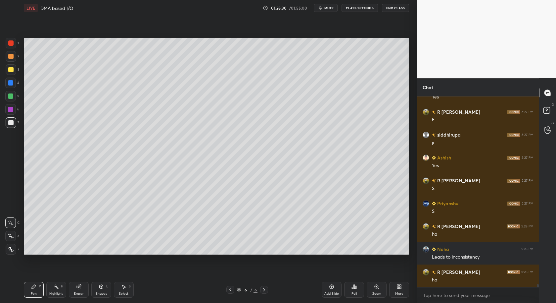
scroll to position [11956, 0]
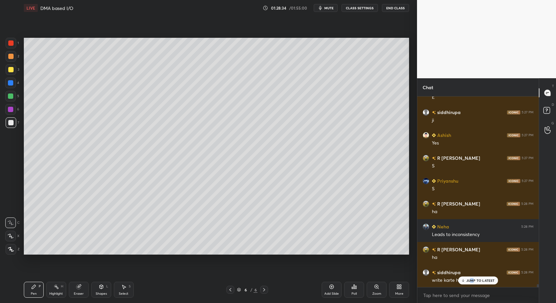
drag, startPoint x: 471, startPoint y: 279, endPoint x: 467, endPoint y: 290, distance: 12.2
click at [472, 280] on p "JUMP TO LATEST" at bounding box center [481, 280] width 28 height 4
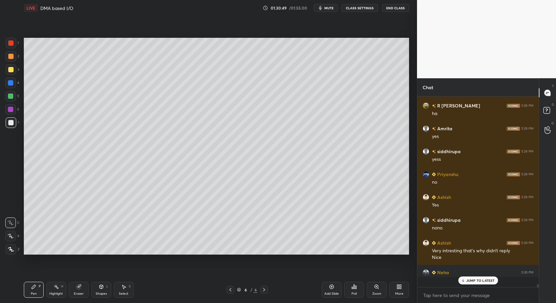
scroll to position [12191, 0]
click at [473, 279] on p "JUMP TO LATEST" at bounding box center [481, 280] width 28 height 4
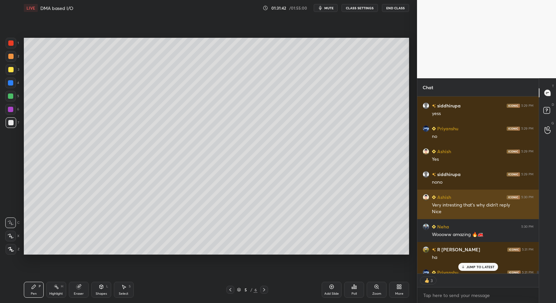
scroll to position [12257, 0]
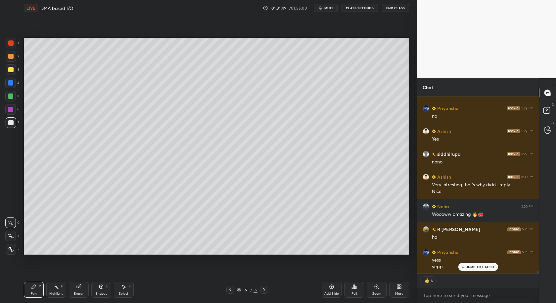
click at [337, 290] on div "Add Slide" at bounding box center [332, 289] width 20 height 16
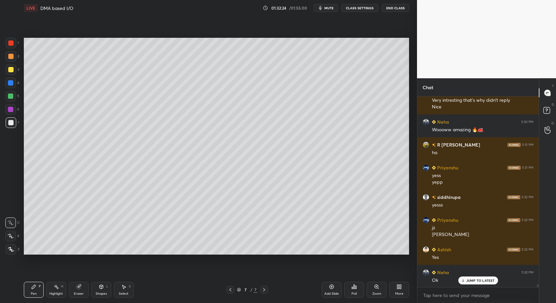
scroll to position [12364, 0]
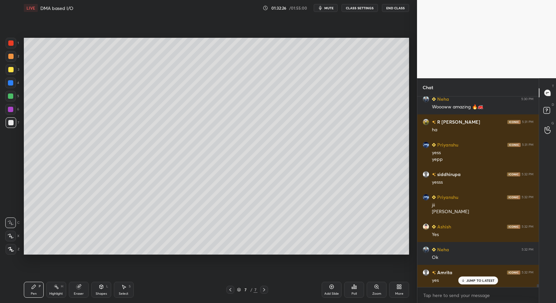
click at [99, 292] on div "Shapes" at bounding box center [101, 293] width 11 height 3
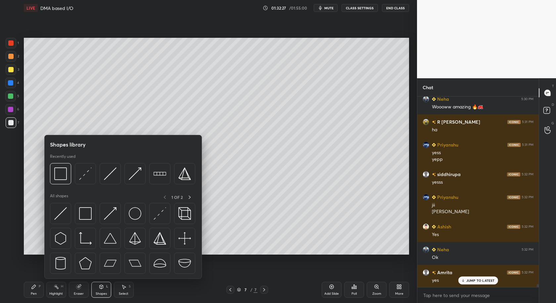
drag, startPoint x: 103, startPoint y: 297, endPoint x: 102, endPoint y: 286, distance: 11.7
click at [102, 298] on div "Pen P Highlight H Eraser Shapes L Select S 7 / 7 Add Slide Poll Zoom More" at bounding box center [216, 289] width 385 height 26
click at [103, 292] on div "Shapes L" at bounding box center [101, 289] width 20 height 16
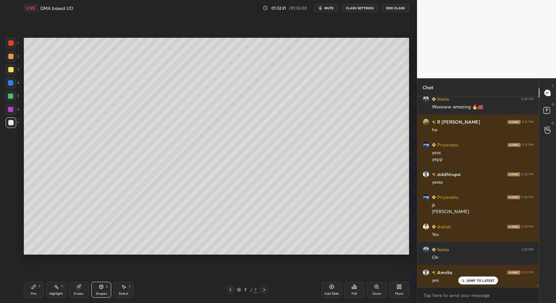
click at [35, 294] on div "Pen" at bounding box center [34, 293] width 6 height 3
click at [99, 292] on div "Shapes" at bounding box center [101, 293] width 11 height 3
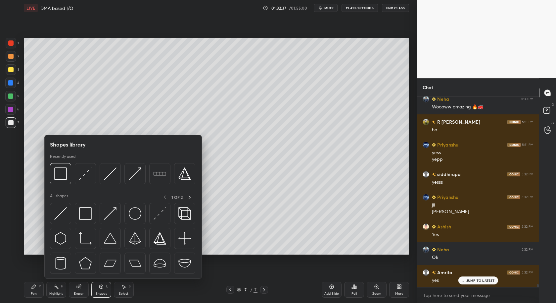
click at [100, 290] on div "Shapes L" at bounding box center [101, 289] width 20 height 16
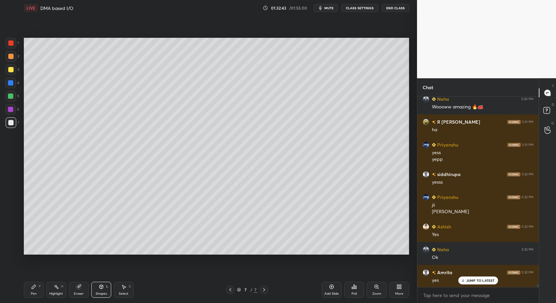
click at [34, 294] on div "Pen" at bounding box center [34, 293] width 6 height 3
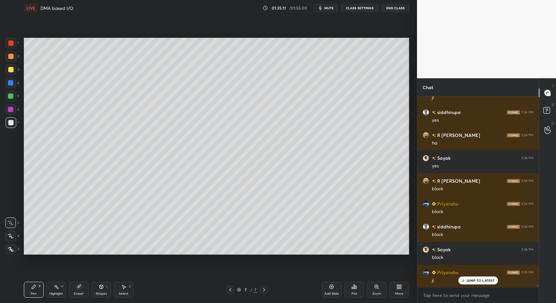
scroll to position [12599, 0]
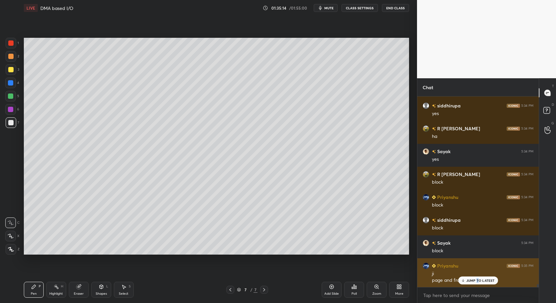
click at [478, 279] on p "JUMP TO LATEST" at bounding box center [481, 280] width 28 height 4
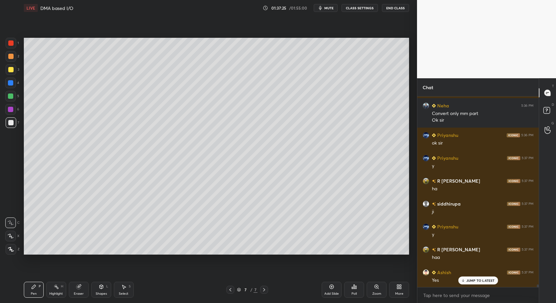
scroll to position [13063, 0]
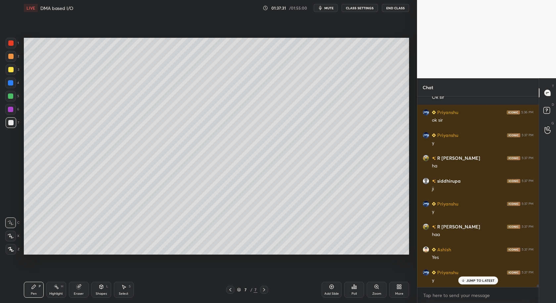
drag, startPoint x: 326, startPoint y: 284, endPoint x: 329, endPoint y: 289, distance: 5.8
click at [326, 285] on div "Add Slide" at bounding box center [332, 289] width 20 height 16
drag, startPoint x: 329, startPoint y: 289, endPoint x: 326, endPoint y: 290, distance: 3.4
click at [327, 290] on div "Add Slide" at bounding box center [332, 289] width 20 height 16
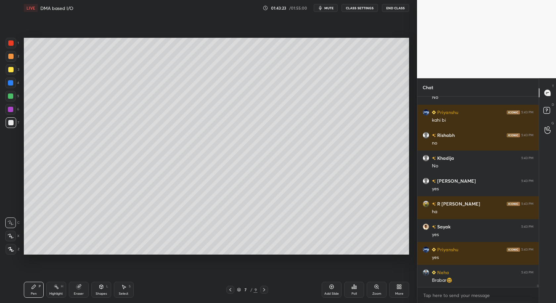
scroll to position [14310, 0]
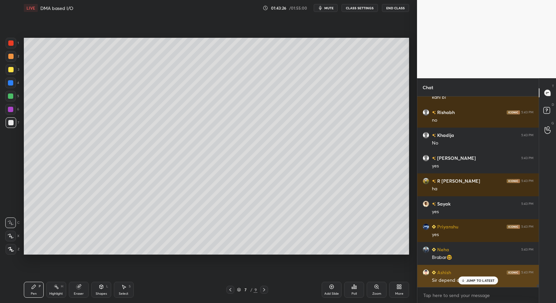
drag, startPoint x: 473, startPoint y: 283, endPoint x: 465, endPoint y: 283, distance: 7.9
click at [473, 282] on div "JUMP TO LATEST" at bounding box center [478, 280] width 40 height 8
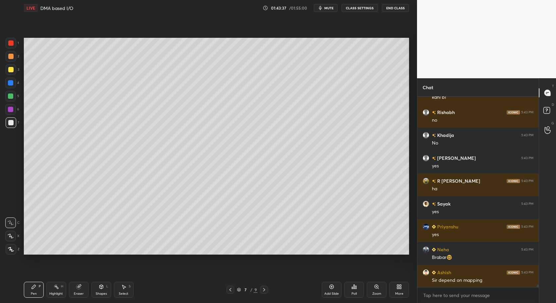
scroll to position [14332, 0]
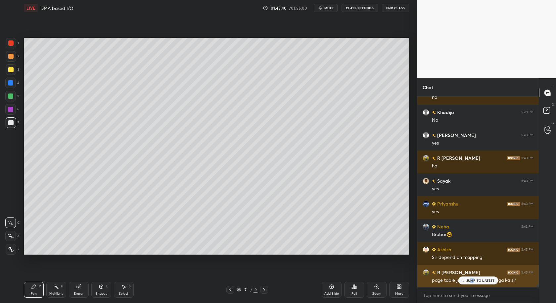
click at [473, 281] on p "JUMP TO LATEST" at bounding box center [481, 280] width 28 height 4
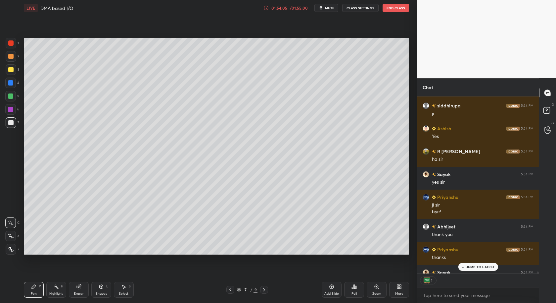
scroll to position [16874, 0]
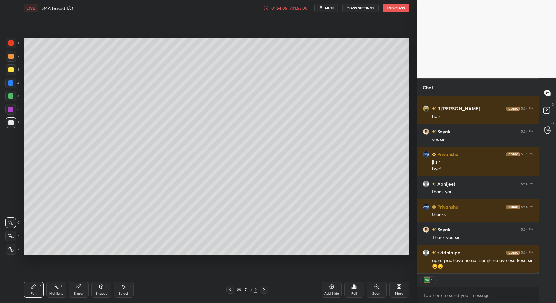
click at [401, 11] on button "End Class" at bounding box center [396, 8] width 26 height 8
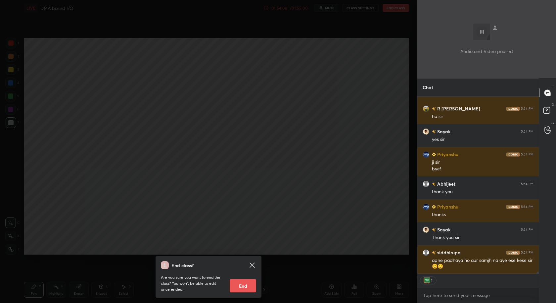
scroll to position [16896, 0]
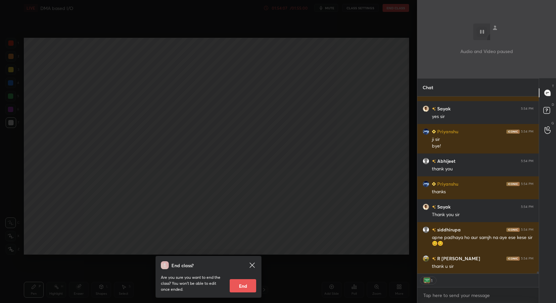
click at [249, 285] on button "End" at bounding box center [243, 285] width 26 height 13
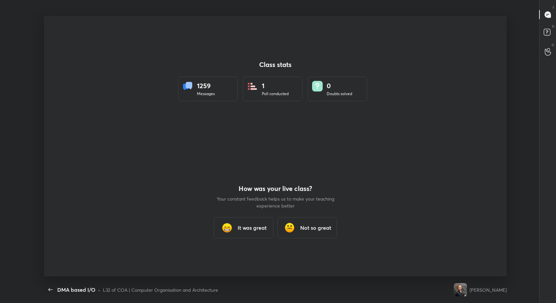
scroll to position [260, 522]
click at [254, 232] on div "It was great" at bounding box center [244, 227] width 60 height 21
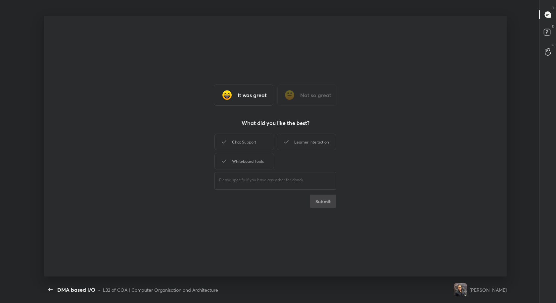
type textarea "x"
click at [252, 100] on div "It was great" at bounding box center [244, 94] width 60 height 21
click at [308, 146] on div "Learner Interaction" at bounding box center [307, 141] width 60 height 17
click at [329, 204] on button "Submit" at bounding box center [323, 200] width 26 height 13
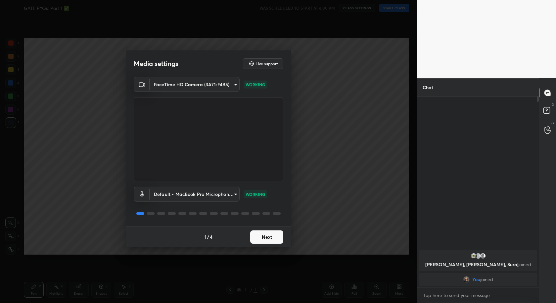
click at [270, 237] on button "Next" at bounding box center [266, 236] width 33 height 13
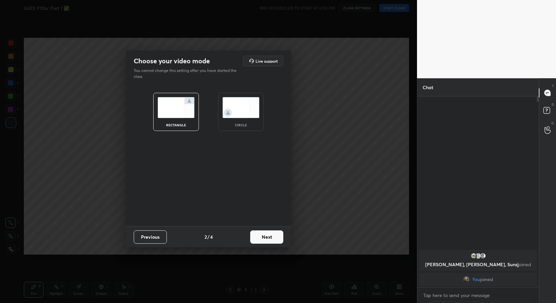
click at [270, 237] on button "Next" at bounding box center [266, 236] width 33 height 13
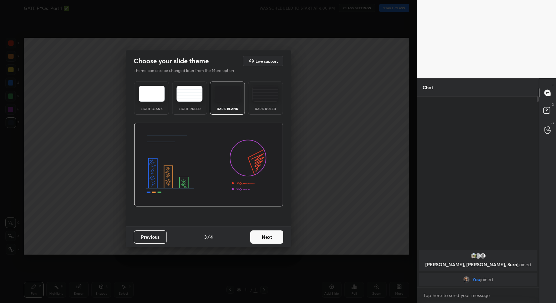
click at [270, 237] on button "Next" at bounding box center [266, 236] width 33 height 13
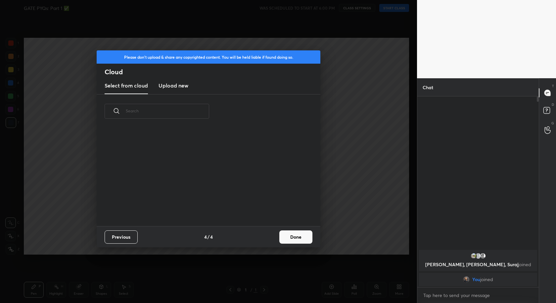
click at [307, 243] on button "Done" at bounding box center [295, 236] width 33 height 13
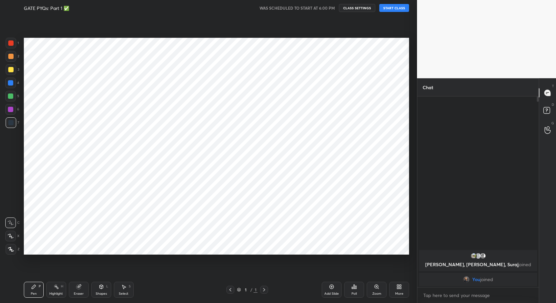
click at [265, 290] on icon at bounding box center [264, 289] width 5 height 5
click at [337, 287] on div "Add Slide" at bounding box center [332, 289] width 20 height 16
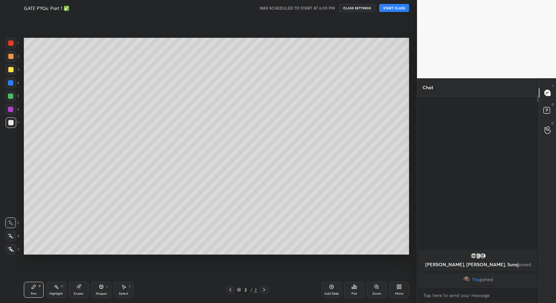
click at [397, 6] on button "START CLASS" at bounding box center [394, 8] width 30 height 8
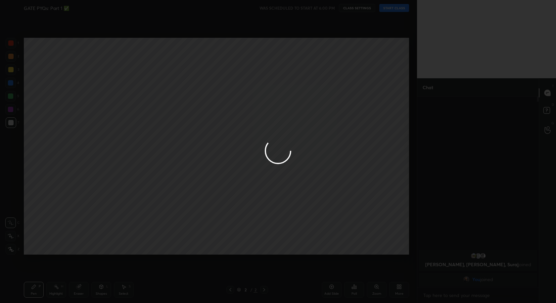
type textarea "x"
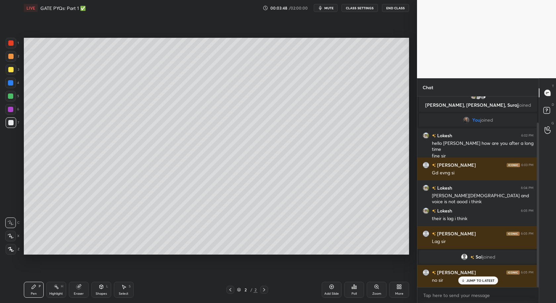
scroll to position [30, 0]
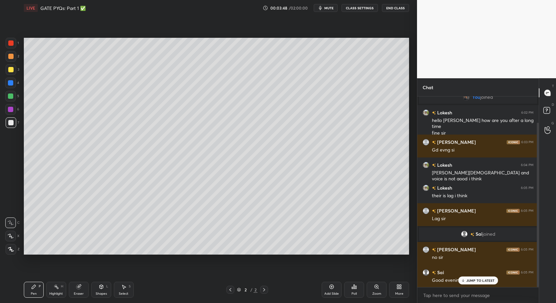
click at [477, 280] on p "JUMP TO LATEST" at bounding box center [481, 280] width 28 height 4
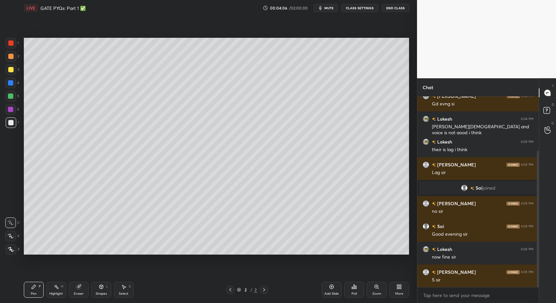
scroll to position [99, 0]
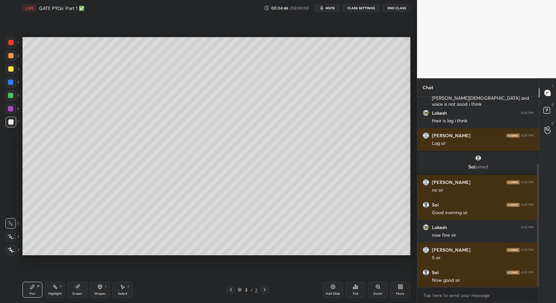
scroll to position [32850, 32720]
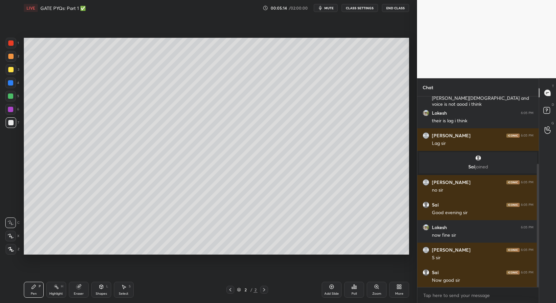
click at [398, 288] on icon at bounding box center [398, 288] width 2 height 2
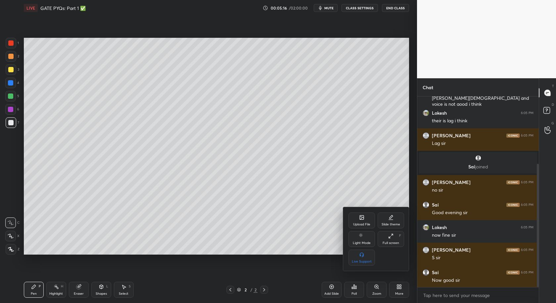
click at [362, 223] on div "Upload File" at bounding box center [361, 224] width 17 height 3
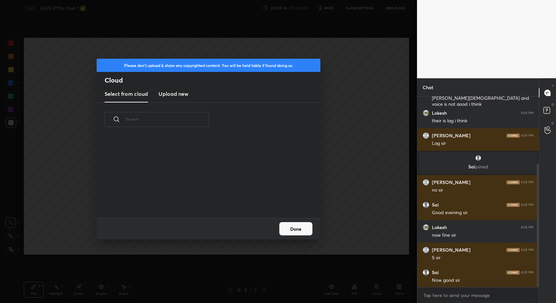
scroll to position [82, 212]
click at [171, 91] on h3 "Upload new" at bounding box center [174, 94] width 30 height 8
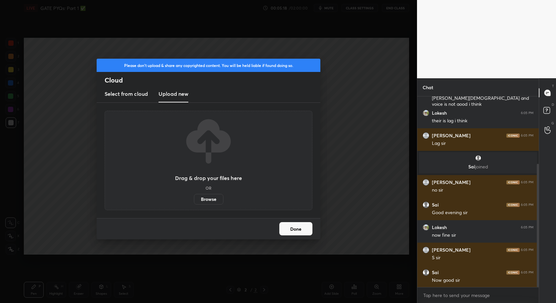
click at [213, 198] on label "Browse" at bounding box center [208, 199] width 29 height 11
click at [194, 198] on input "Browse" at bounding box center [194, 199] width 0 height 11
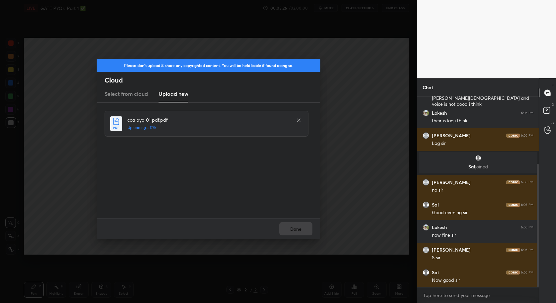
scroll to position [126, 0]
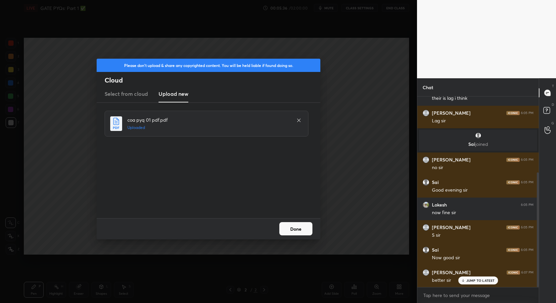
click at [299, 119] on icon at bounding box center [298, 120] width 5 height 5
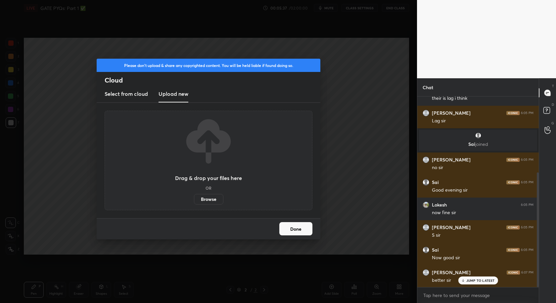
click at [209, 197] on label "Browse" at bounding box center [208, 199] width 29 height 11
click at [194, 197] on input "Browse" at bounding box center [194, 199] width 0 height 11
click at [298, 233] on button "Done" at bounding box center [295, 228] width 33 height 13
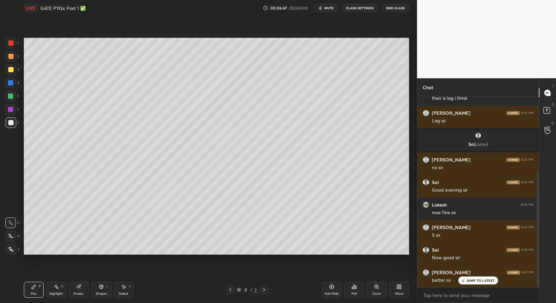
click at [378, 282] on div "Zoom" at bounding box center [377, 289] width 20 height 16
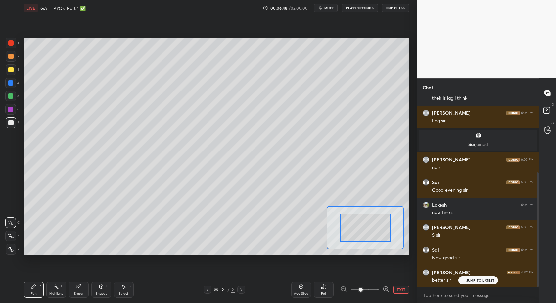
click at [398, 290] on button "EXIT" at bounding box center [401, 289] width 16 height 8
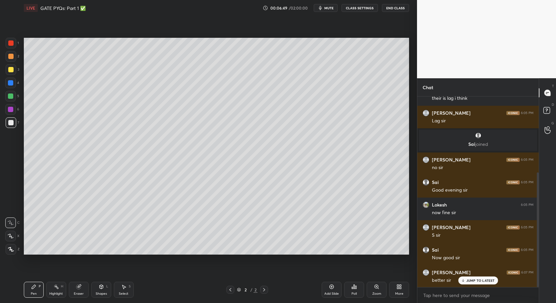
click at [398, 290] on div "More" at bounding box center [399, 289] width 20 height 16
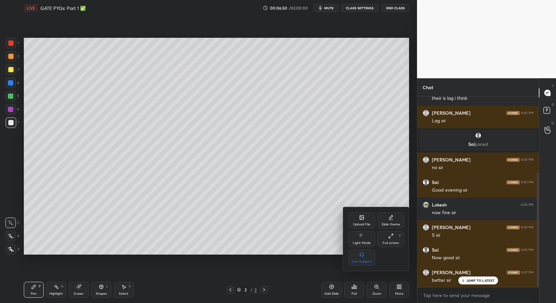
click at [365, 227] on div "Upload File" at bounding box center [362, 220] width 26 height 16
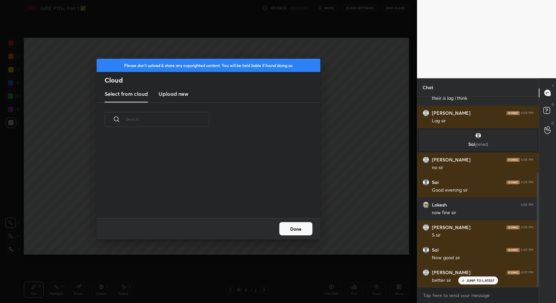
scroll to position [82, 212]
click at [169, 92] on h3 "Upload new" at bounding box center [174, 94] width 30 height 8
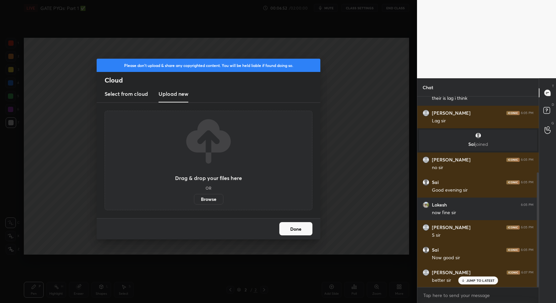
click at [205, 199] on label "Browse" at bounding box center [208, 199] width 29 height 11
click at [194, 199] on input "Browse" at bounding box center [194, 199] width 0 height 11
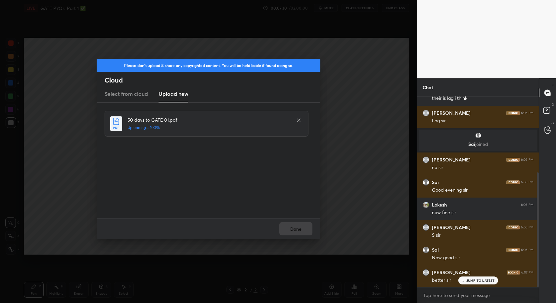
click at [295, 232] on div "Done" at bounding box center [209, 228] width 224 height 21
click at [295, 232] on button "Done" at bounding box center [295, 228] width 33 height 13
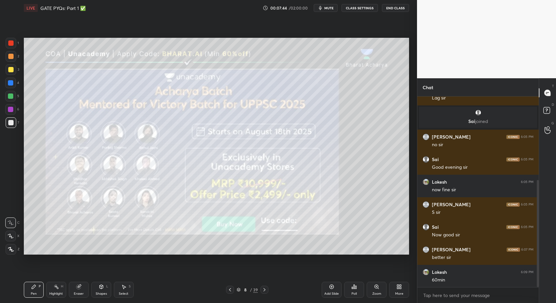
scroll to position [171, 0]
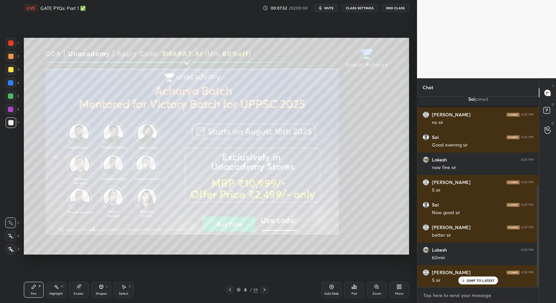
type textarea "x"
drag, startPoint x: 436, startPoint y: 296, endPoint x: 433, endPoint y: 293, distance: 5.2
click at [434, 295] on textarea at bounding box center [478, 295] width 111 height 11
type textarea "7"
type textarea "x"
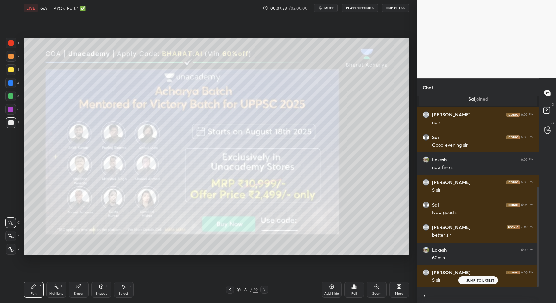
scroll to position [2, 2]
type textarea "7."
type textarea "x"
type textarea "7.1"
type textarea "x"
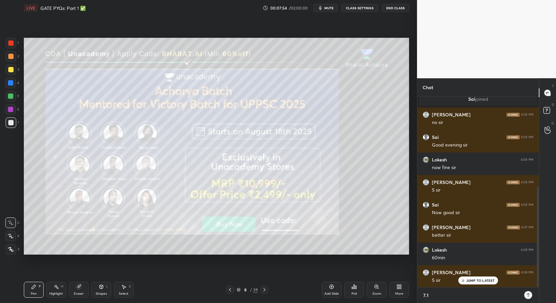
type textarea "7.10"
type textarea "x"
type textarea "7.10"
type textarea "x"
type textarea "7.10 t"
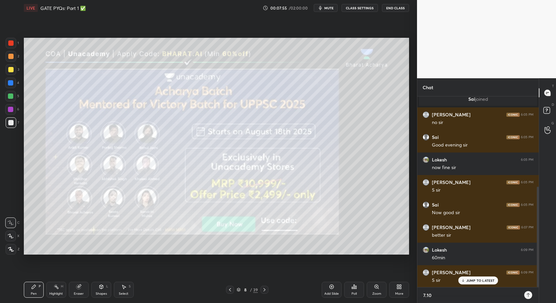
type textarea "x"
type textarea "7.10 ta"
type textarea "x"
type textarea "7.10 tar"
type textarea "x"
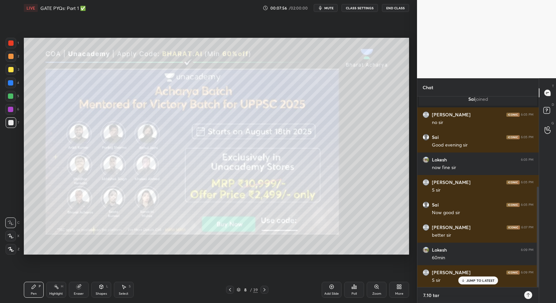
type textarea "7.10 targ"
type textarea "x"
type textarea "7.10 targe"
type textarea "x"
type textarea "7.10 target"
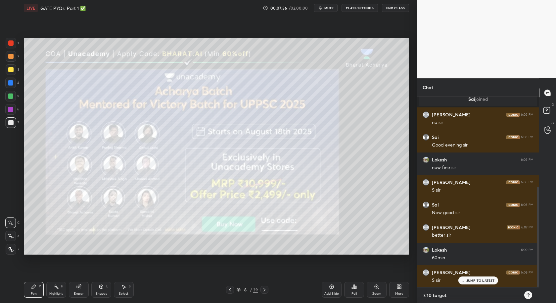
type textarea "x"
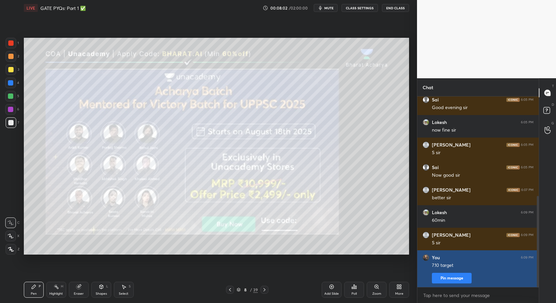
click at [457, 274] on button "Pin message" at bounding box center [452, 278] width 40 height 11
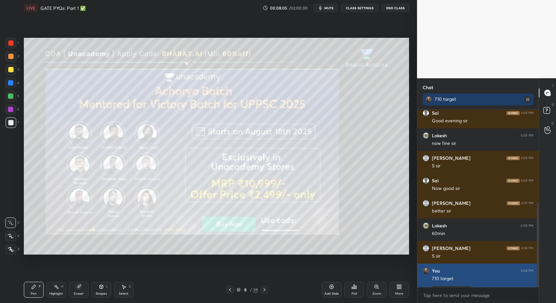
scroll to position [244, 0]
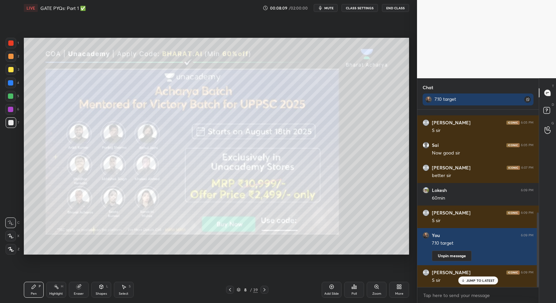
click at [266, 291] on icon at bounding box center [264, 289] width 5 height 5
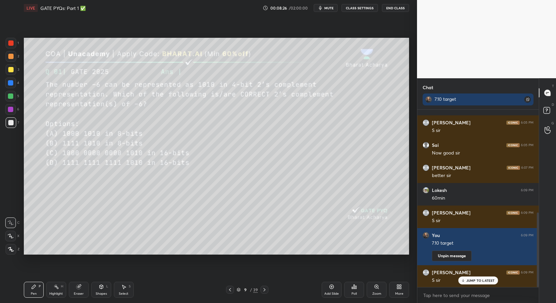
click at [332, 289] on icon at bounding box center [331, 286] width 5 height 5
click at [225, 291] on div "10 / 40" at bounding box center [247, 289] width 149 height 8
drag, startPoint x: 230, startPoint y: 292, endPoint x: 234, endPoint y: 294, distance: 4.2
click at [231, 292] on icon at bounding box center [229, 289] width 5 height 5
click at [349, 289] on div "Poll" at bounding box center [354, 289] width 20 height 16
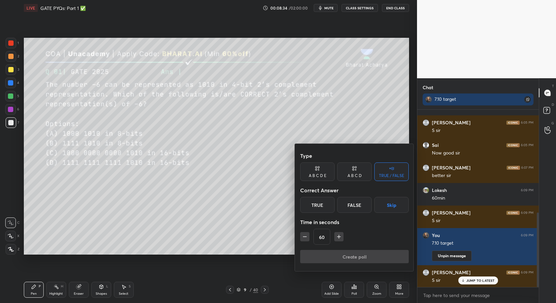
click at [266, 230] on div at bounding box center [278, 151] width 556 height 303
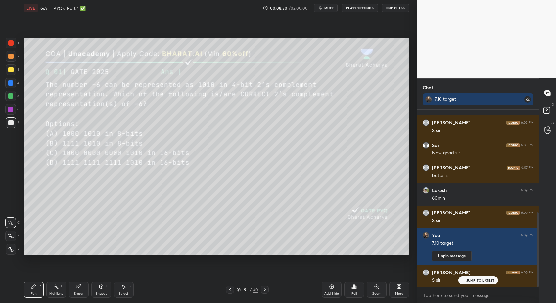
click at [352, 292] on div "Poll" at bounding box center [354, 293] width 5 height 3
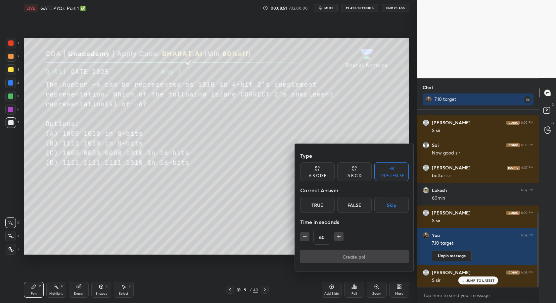
drag, startPoint x: 356, startPoint y: 173, endPoint x: 348, endPoint y: 185, distance: 14.1
click at [355, 174] on div "A B C D" at bounding box center [355, 176] width 14 height 4
drag, startPoint x: 333, startPoint y: 203, endPoint x: 342, endPoint y: 231, distance: 29.1
click at [334, 203] on div "B" at bounding box center [332, 205] width 20 height 16
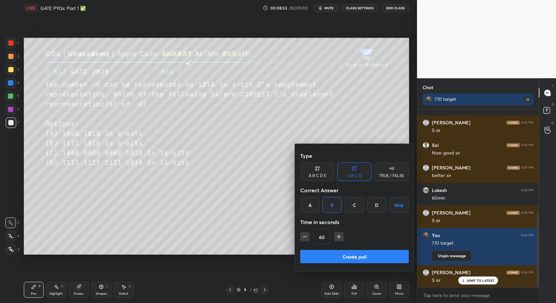
drag, startPoint x: 353, startPoint y: 256, endPoint x: 347, endPoint y: 256, distance: 6.0
click at [353, 255] on button "Create poll" at bounding box center [354, 256] width 109 height 13
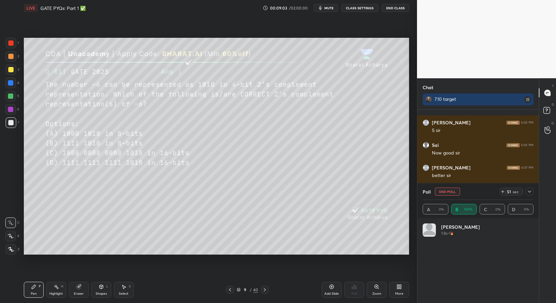
scroll to position [303, 0]
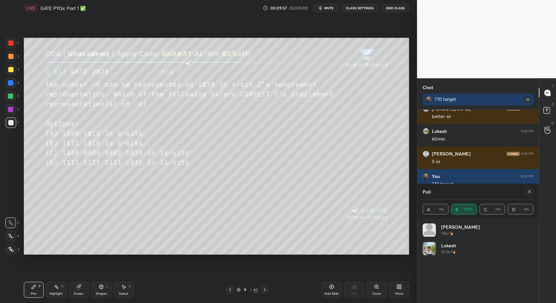
click at [529, 192] on icon at bounding box center [529, 191] width 3 height 3
type textarea "x"
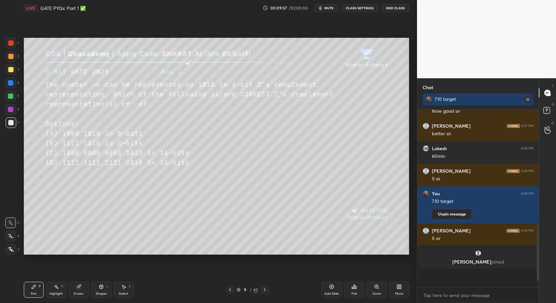
scroll to position [0, 0]
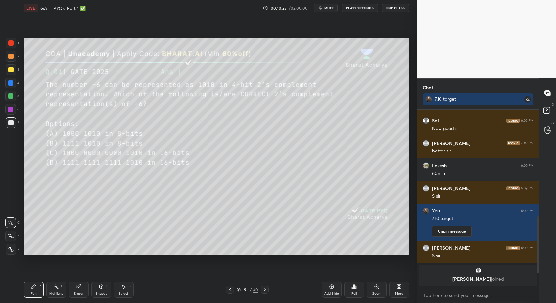
drag, startPoint x: 122, startPoint y: 290, endPoint x: 131, endPoint y: 281, distance: 13.3
click at [124, 289] on div "Select S" at bounding box center [124, 289] width 20 height 16
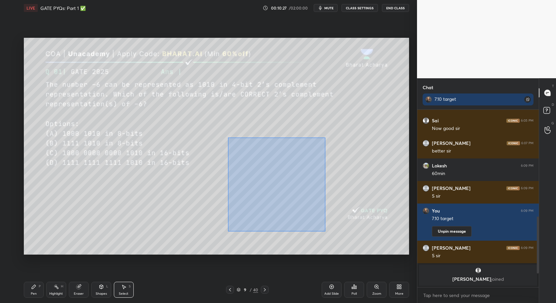
drag, startPoint x: 237, startPoint y: 129, endPoint x: 331, endPoint y: 231, distance: 138.7
click at [333, 233] on div "0 ° Undo Copy Duplicate Duplicate to new slide Delete" at bounding box center [216, 146] width 385 height 217
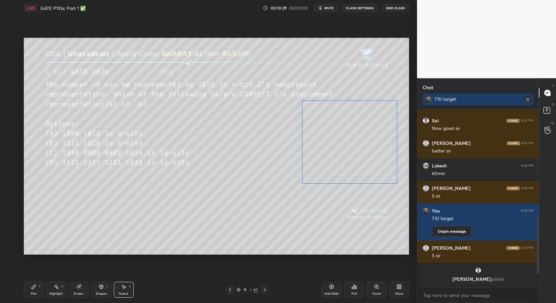
drag, startPoint x: 286, startPoint y: 182, endPoint x: 330, endPoint y: 166, distance: 46.9
click at [342, 158] on div "0 ° Undo Copy Duplicate Duplicate to new slide Delete" at bounding box center [216, 146] width 385 height 217
drag, startPoint x: 301, startPoint y: 185, endPoint x: 356, endPoint y: 146, distance: 67.3
click at [357, 146] on div at bounding box center [356, 147] width 3 height 3
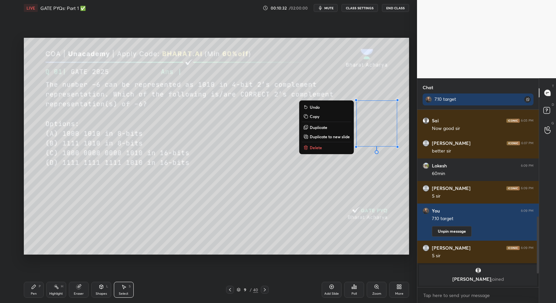
drag, startPoint x: 29, startPoint y: 291, endPoint x: 43, endPoint y: 258, distance: 36.0
click at [32, 288] on div "Pen P" at bounding box center [34, 289] width 20 height 16
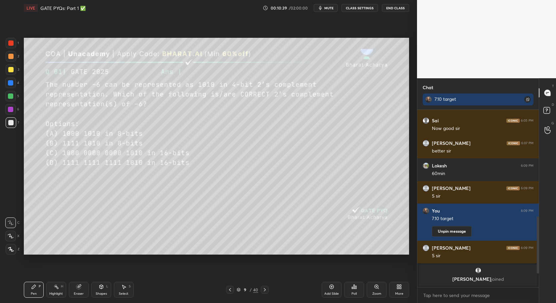
scroll to position [291, 0]
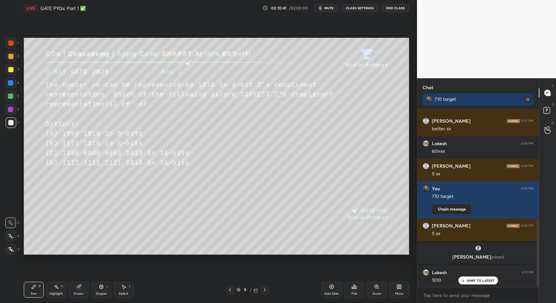
drag, startPoint x: 11, startPoint y: 69, endPoint x: 0, endPoint y: 74, distance: 11.4
click at [10, 70] on div at bounding box center [10, 69] width 5 height 5
drag, startPoint x: 8, startPoint y: 232, endPoint x: 14, endPoint y: 230, distance: 6.6
click at [9, 233] on div at bounding box center [10, 235] width 11 height 11
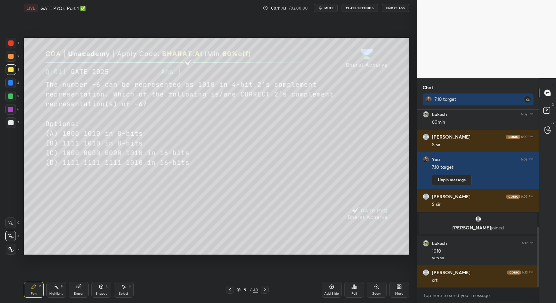
scroll to position [343, 0]
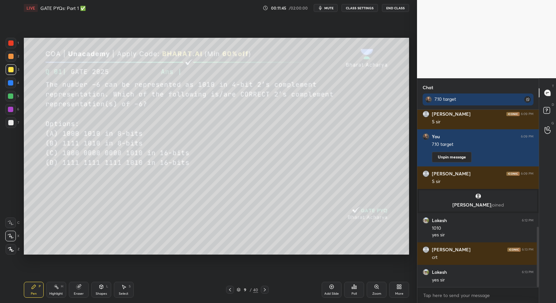
drag, startPoint x: 264, startPoint y: 292, endPoint x: 271, endPoint y: 292, distance: 7.3
click at [265, 291] on icon at bounding box center [264, 289] width 5 height 5
click at [266, 290] on icon at bounding box center [264, 289] width 5 height 5
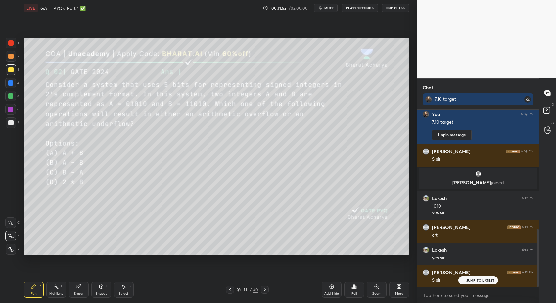
click at [353, 291] on div "Poll" at bounding box center [354, 289] width 20 height 16
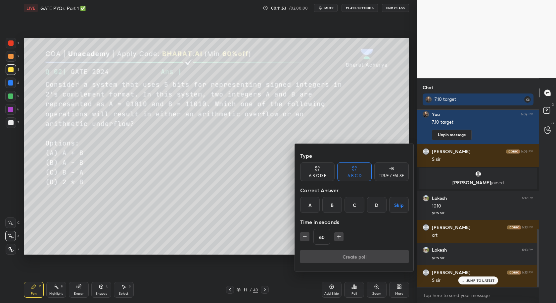
click at [333, 205] on div "B" at bounding box center [332, 205] width 20 height 16
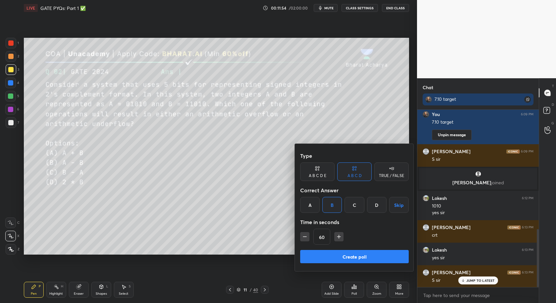
click at [340, 237] on icon "button" at bounding box center [339, 236] width 7 height 7
click at [338, 236] on icon "button" at bounding box center [339, 236] width 7 height 7
click at [338, 235] on icon "button" at bounding box center [339, 236] width 7 height 7
click at [338, 236] on button "button" at bounding box center [341, 236] width 9 height 9
type input "120"
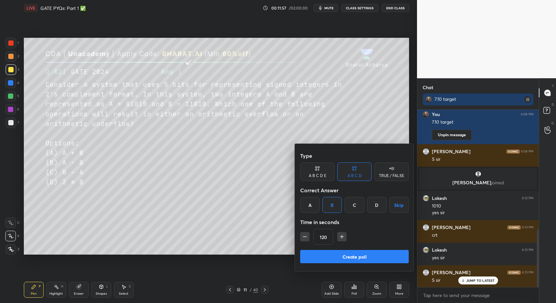
drag, startPoint x: 357, startPoint y: 259, endPoint x: 339, endPoint y: 250, distance: 19.6
click at [355, 257] on button "Create poll" at bounding box center [354, 256] width 109 height 13
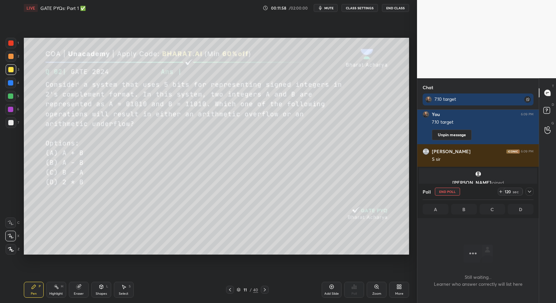
scroll to position [2, 2]
click at [502, 193] on icon at bounding box center [502, 191] width 5 height 5
click at [504, 193] on icon at bounding box center [502, 191] width 5 height 5
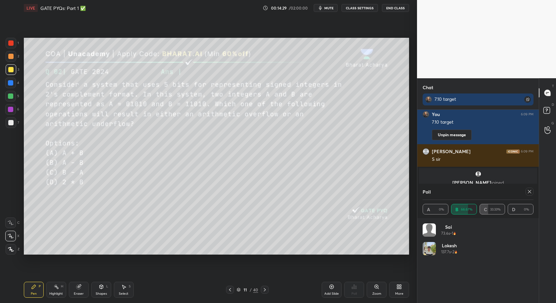
scroll to position [422, 0]
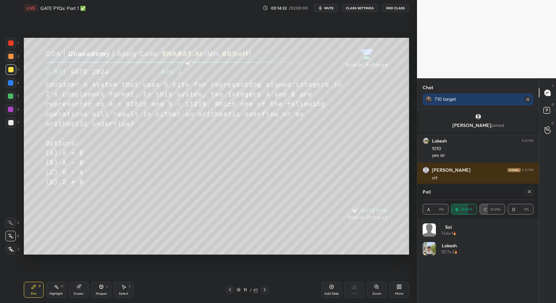
click at [530, 191] on icon at bounding box center [529, 191] width 5 height 5
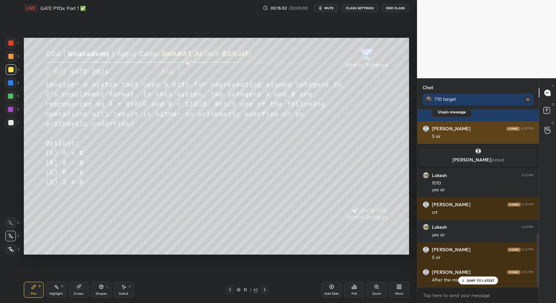
scroll to position [410, 0]
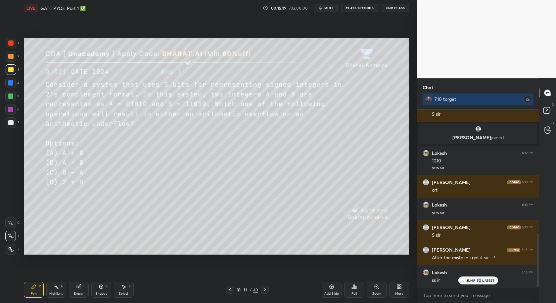
click at [480, 281] on p "JUMP TO LATEST" at bounding box center [481, 280] width 28 height 4
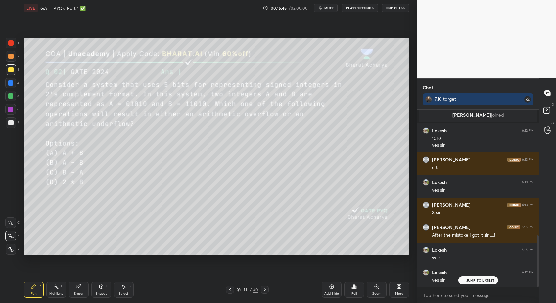
drag, startPoint x: 12, startPoint y: 223, endPoint x: 18, endPoint y: 148, distance: 75.7
click at [12, 222] on icon at bounding box center [11, 222] width 6 height 5
click at [12, 124] on div at bounding box center [10, 122] width 5 height 5
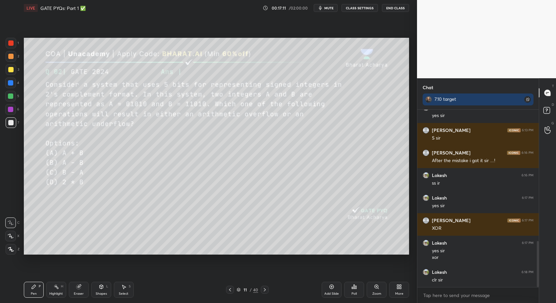
scroll to position [529, 0]
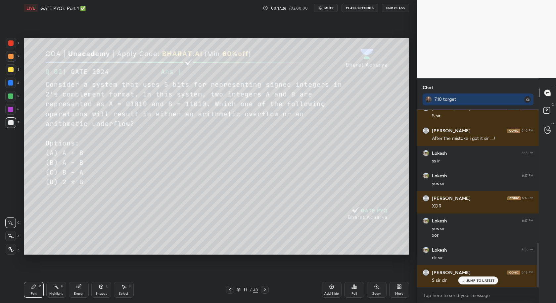
drag, startPoint x: 261, startPoint y: 295, endPoint x: 264, endPoint y: 300, distance: 5.8
click at [260, 295] on div "Pen P Highlight H Eraser Shapes L Select S 11 / 40 Add Slide Poll Zoom More" at bounding box center [216, 289] width 385 height 26
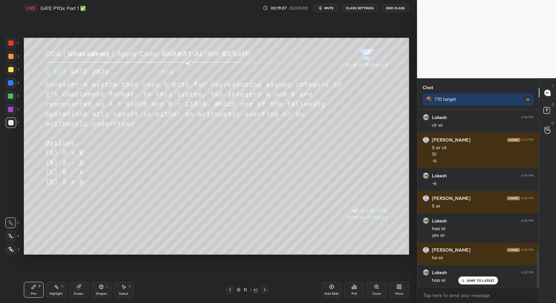
scroll to position [684, 0]
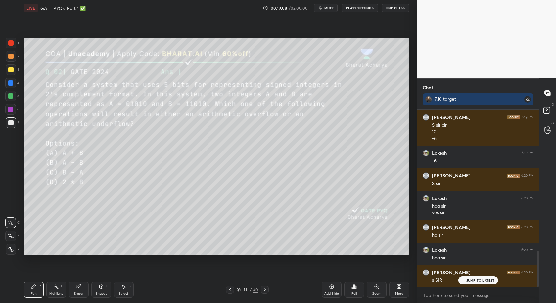
click at [473, 279] on p "JUMP TO LATEST" at bounding box center [481, 280] width 28 height 4
click at [332, 289] on div "Add Slide" at bounding box center [332, 289] width 20 height 16
drag, startPoint x: 227, startPoint y: 291, endPoint x: 287, endPoint y: 293, distance: 59.6
click at [230, 290] on icon at bounding box center [230, 289] width 5 height 5
drag, startPoint x: 262, startPoint y: 290, endPoint x: 269, endPoint y: 290, distance: 7.3
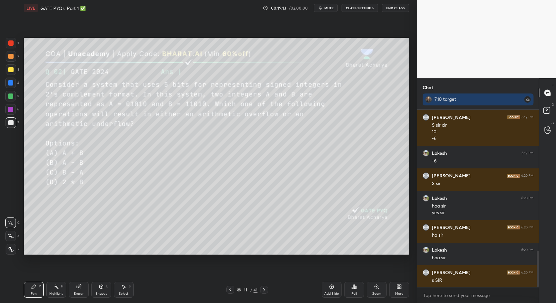
click at [263, 290] on icon at bounding box center [264, 289] width 5 height 5
click at [349, 287] on div "Poll" at bounding box center [354, 289] width 20 height 16
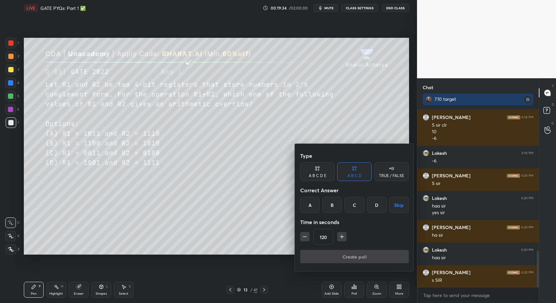
drag, startPoint x: 332, startPoint y: 203, endPoint x: 332, endPoint y: 208, distance: 5.0
click at [332, 203] on div "B" at bounding box center [332, 205] width 20 height 16
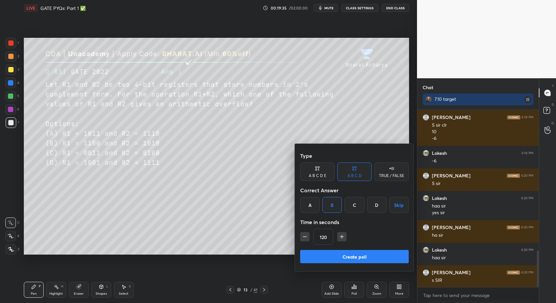
click at [350, 259] on button "Create poll" at bounding box center [354, 256] width 109 height 13
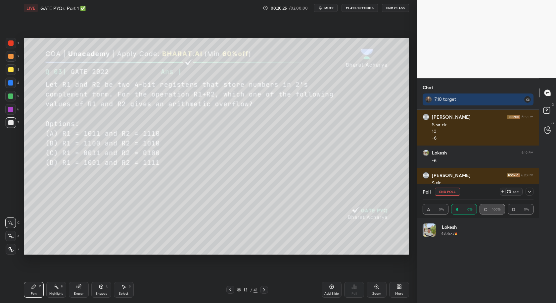
scroll to position [77, 109]
click at [530, 191] on icon at bounding box center [529, 191] width 5 height 5
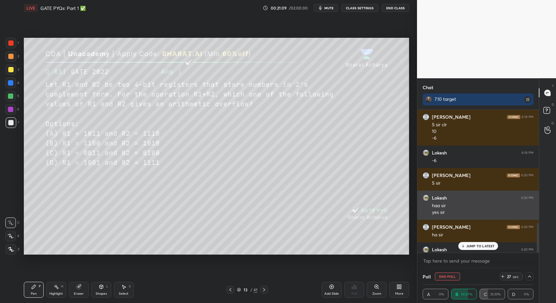
scroll to position [0, 2]
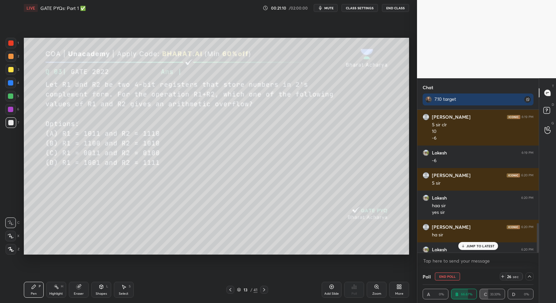
click at [485, 244] on p "JUMP TO LATEST" at bounding box center [481, 246] width 28 height 4
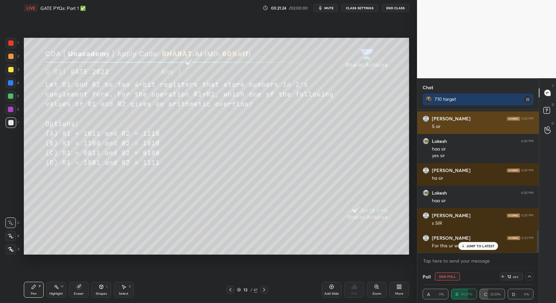
scroll to position [764, 0]
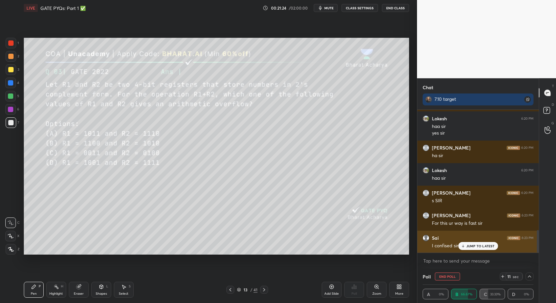
drag, startPoint x: 483, startPoint y: 244, endPoint x: 484, endPoint y: 249, distance: 5.0
click at [485, 244] on p "JUMP TO LATEST" at bounding box center [481, 246] width 28 height 4
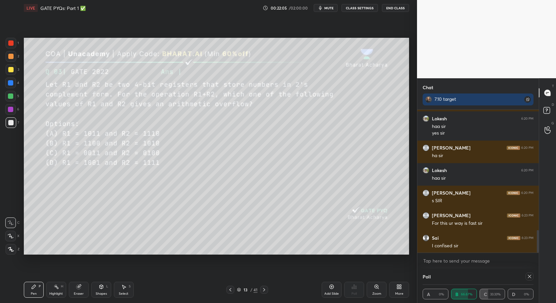
click at [10, 71] on div at bounding box center [10, 69] width 5 height 5
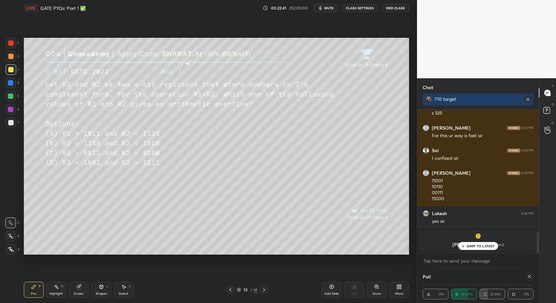
scroll to position [873, 0]
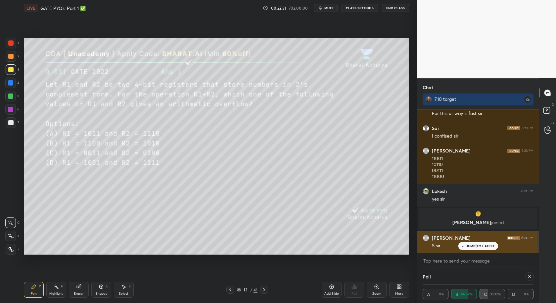
click at [476, 245] on p "JUMP TO LATEST" at bounding box center [481, 246] width 28 height 4
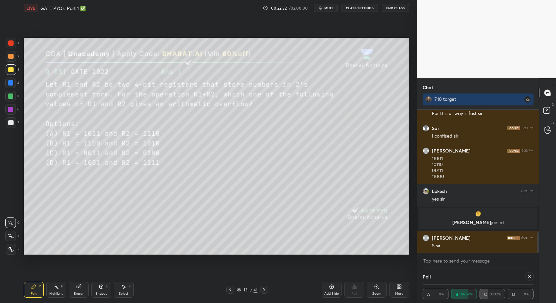
scroll to position [880, 0]
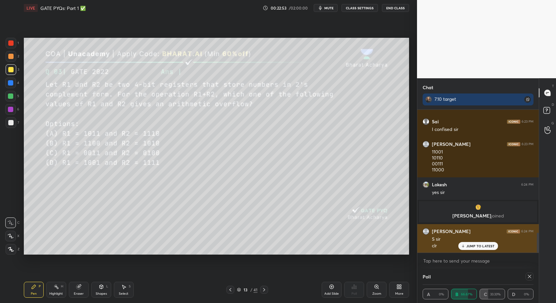
click at [482, 244] on div "JUMP TO LATEST" at bounding box center [478, 246] width 40 height 8
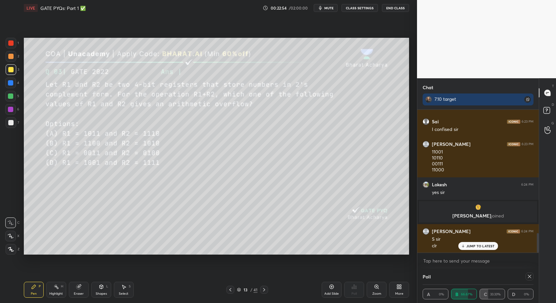
scroll to position [902, 0]
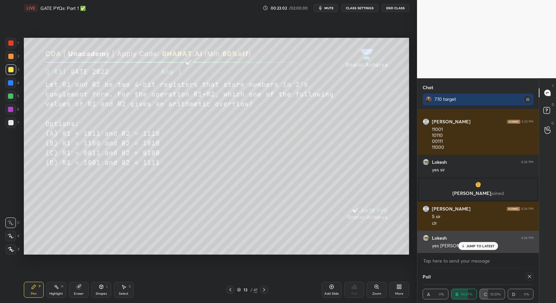
click at [483, 249] on div "JUMP TO LATEST" at bounding box center [478, 246] width 40 height 8
click at [483, 247] on div "yes [PERSON_NAME]" at bounding box center [483, 245] width 102 height 7
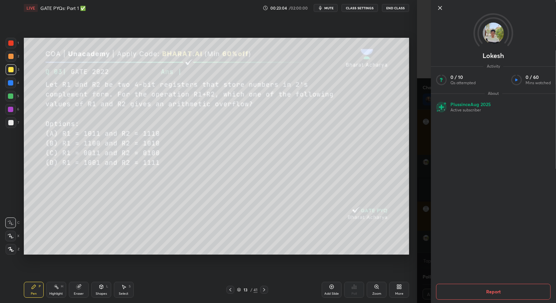
click at [438, 4] on icon at bounding box center [440, 8] width 8 height 8
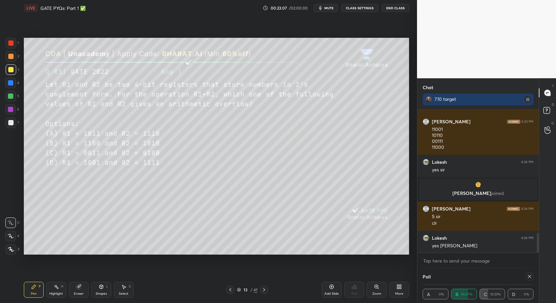
click at [530, 277] on icon at bounding box center [529, 275] width 5 height 5
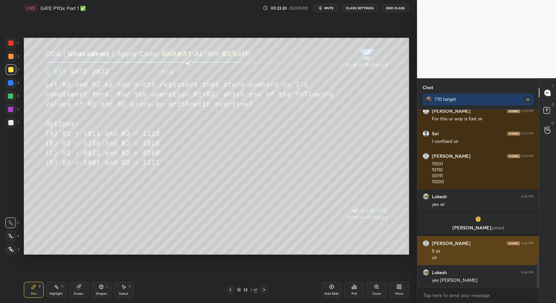
scroll to position [891, 0]
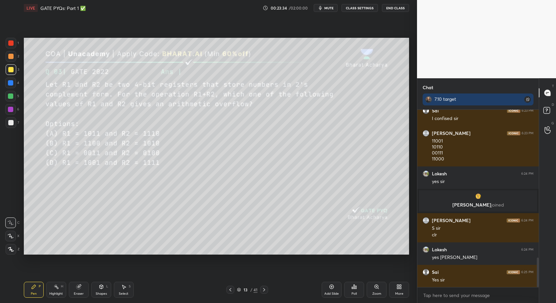
click at [265, 288] on icon at bounding box center [264, 289] width 5 height 5
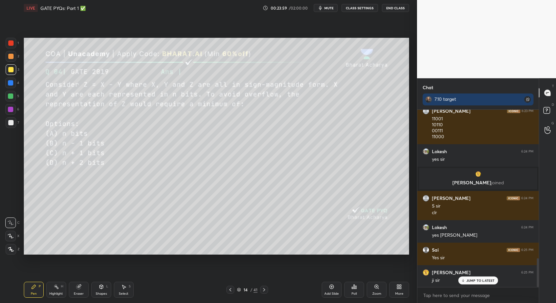
scroll to position [919, 0]
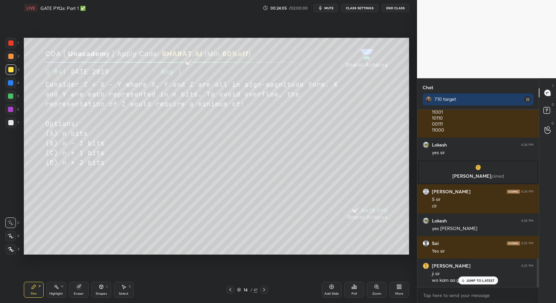
click at [356, 289] on div "Poll" at bounding box center [354, 289] width 20 height 16
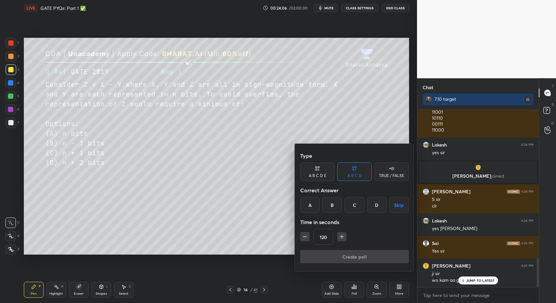
drag, startPoint x: 352, startPoint y: 205, endPoint x: 353, endPoint y: 209, distance: 4.0
click at [352, 207] on div "C" at bounding box center [355, 205] width 20 height 16
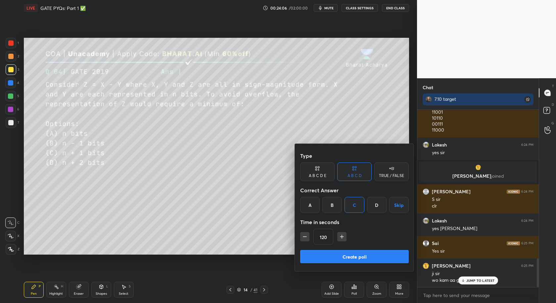
click at [352, 258] on button "Create poll" at bounding box center [354, 256] width 109 height 13
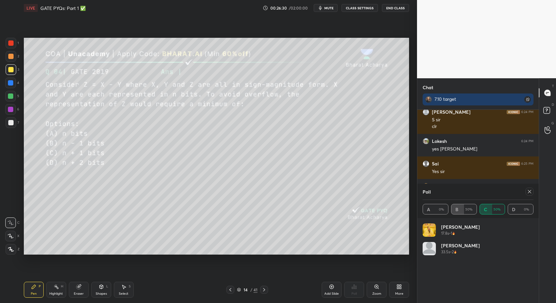
scroll to position [1021, 0]
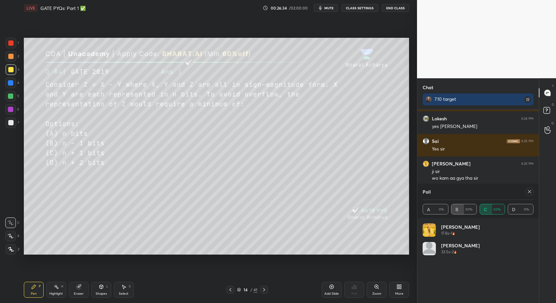
click at [11, 253] on div at bounding box center [11, 249] width 11 height 11
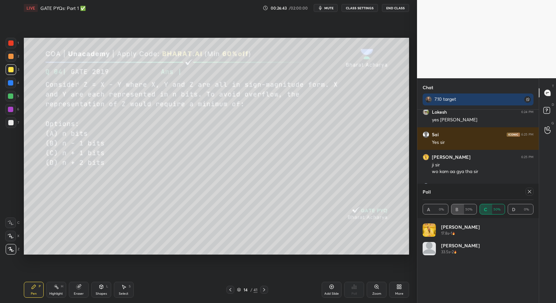
click at [528, 192] on icon at bounding box center [529, 191] width 5 height 5
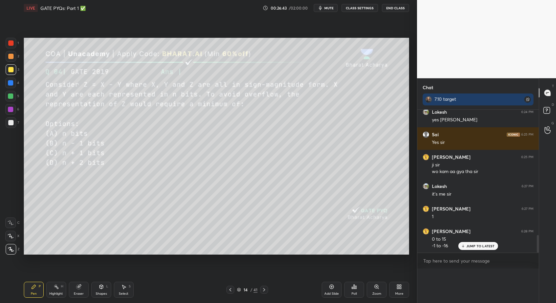
scroll to position [1007, 0]
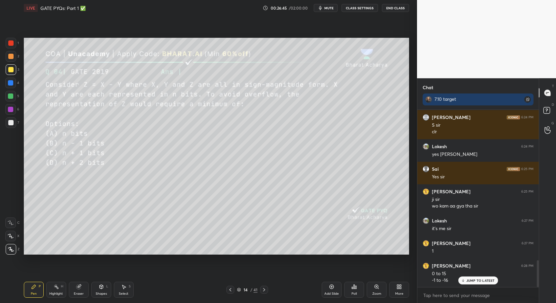
click at [10, 225] on div at bounding box center [10, 222] width 11 height 11
click at [10, 94] on div at bounding box center [10, 95] width 5 height 5
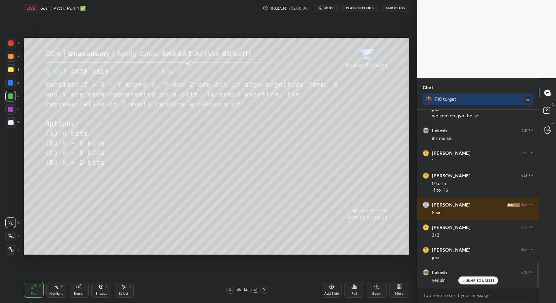
scroll to position [1106, 0]
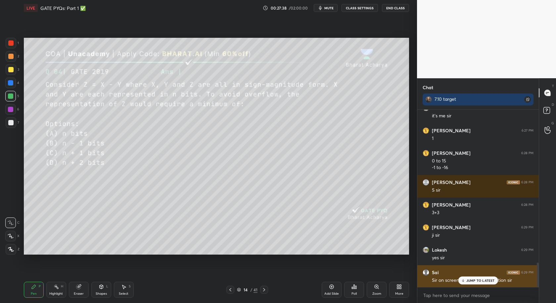
click at [480, 280] on p "JUMP TO LATEST" at bounding box center [481, 280] width 28 height 4
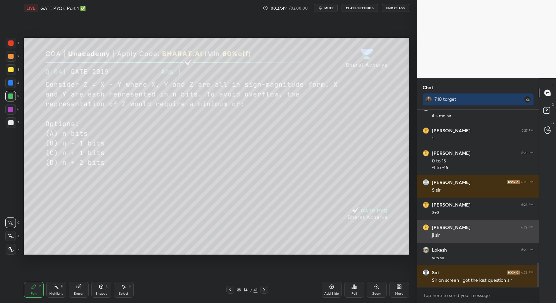
scroll to position [1113, 0]
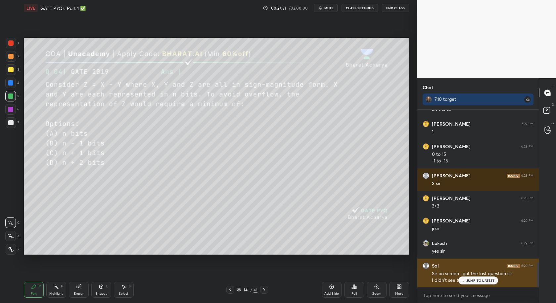
click at [481, 281] on p "JUMP TO LATEST" at bounding box center [481, 280] width 28 height 4
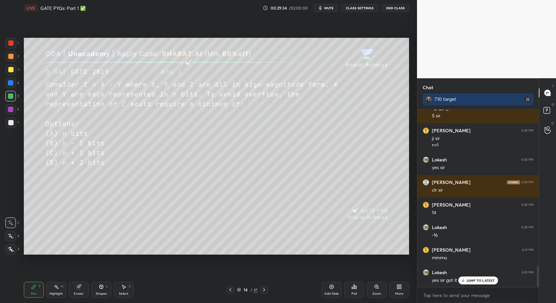
scroll to position [1351, 0]
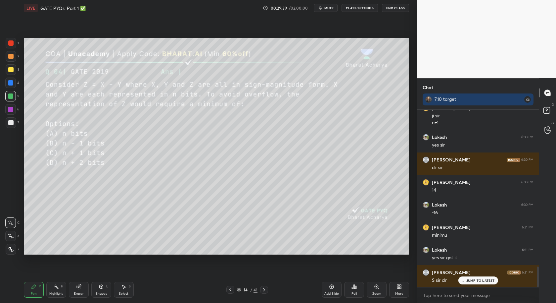
drag, startPoint x: 264, startPoint y: 291, endPoint x: 267, endPoint y: 300, distance: 9.1
click at [263, 290] on icon at bounding box center [264, 289] width 5 height 5
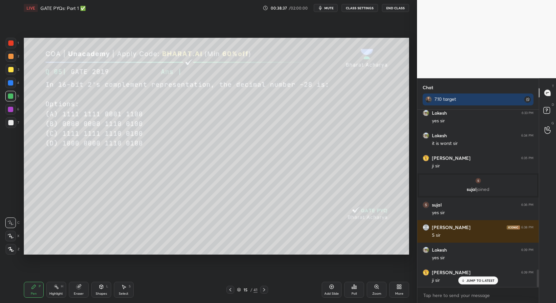
scroll to position [1646, 0]
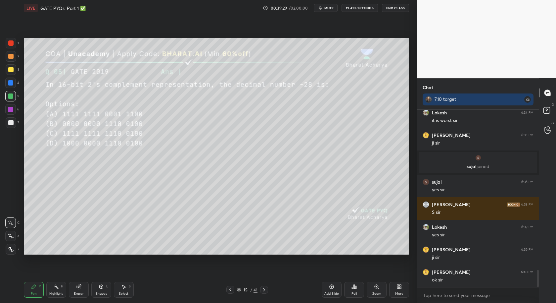
click at [123, 293] on div "Select" at bounding box center [124, 293] width 10 height 3
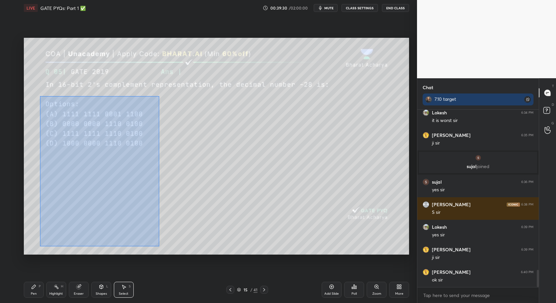
scroll to position [1668, 0]
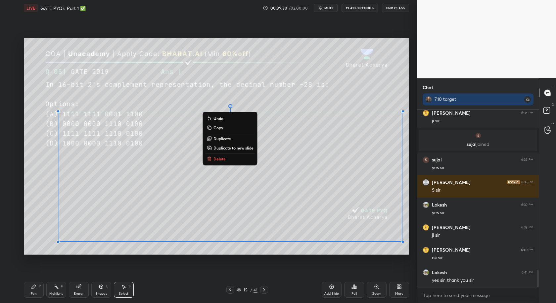
drag, startPoint x: 40, startPoint y: 92, endPoint x: 392, endPoint y: 253, distance: 386.4
click at [397, 271] on div "LIVE GATE PYQs: Part 1 ✅ 00:39:30 / 02:00:00 mute CLASS SETTINGS End Class 0 ° …" at bounding box center [216, 151] width 391 height 303
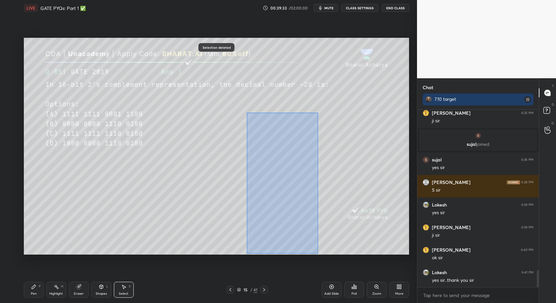
drag, startPoint x: 247, startPoint y: 112, endPoint x: 392, endPoint y: 265, distance: 211.0
click at [396, 270] on div "0 ° Undo Copy Duplicate Duplicate to new slide Delete Selection deleted Setting…" at bounding box center [216, 146] width 391 height 260
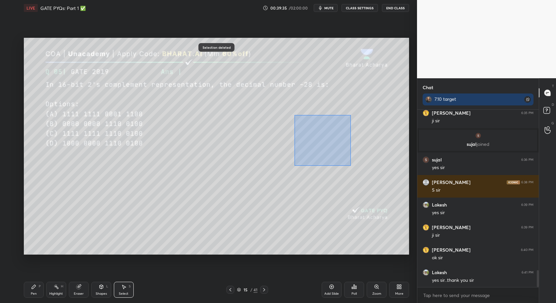
drag, startPoint x: 335, startPoint y: 150, endPoint x: 378, endPoint y: 179, distance: 52.5
click at [387, 186] on div "0 ° Undo Copy Duplicate Duplicate to new slide Delete" at bounding box center [216, 146] width 385 height 217
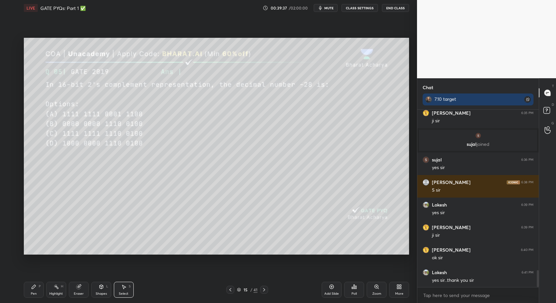
drag, startPoint x: 30, startPoint y: 293, endPoint x: 33, endPoint y: 288, distance: 5.7
click at [31, 291] on div "Pen P" at bounding box center [34, 289] width 20 height 16
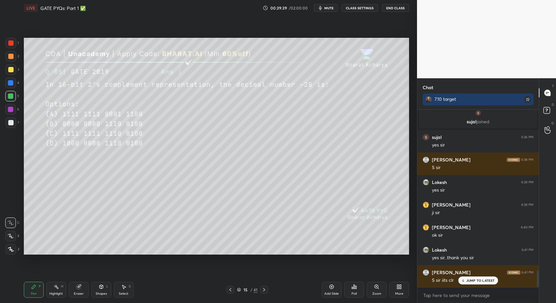
click at [13, 71] on div at bounding box center [11, 69] width 11 height 11
drag, startPoint x: 356, startPoint y: 291, endPoint x: 351, endPoint y: 291, distance: 5.0
click at [351, 291] on div "Poll" at bounding box center [354, 289] width 20 height 16
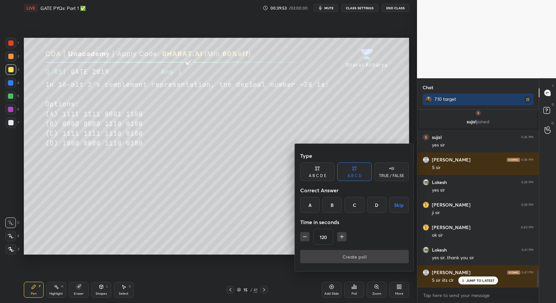
click at [352, 205] on div "C" at bounding box center [355, 205] width 20 height 16
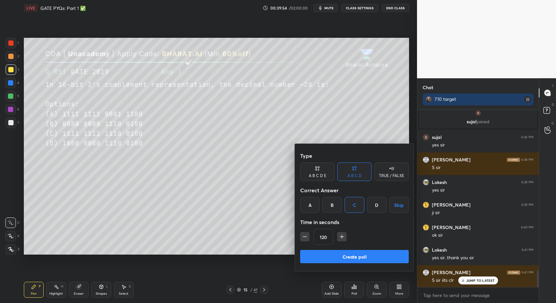
drag, startPoint x: 342, startPoint y: 256, endPoint x: 337, endPoint y: 260, distance: 6.2
click at [341, 256] on button "Create poll" at bounding box center [354, 256] width 109 height 13
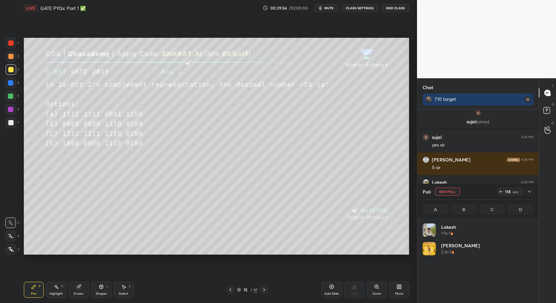
scroll to position [77, 109]
click at [528, 190] on icon at bounding box center [529, 191] width 5 height 5
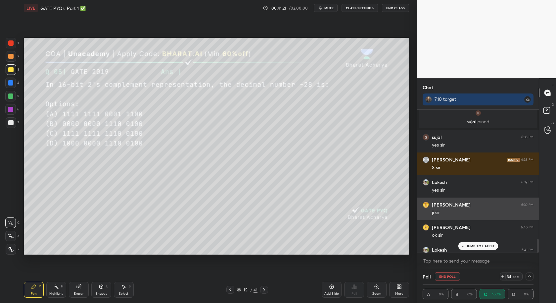
scroll to position [0, 2]
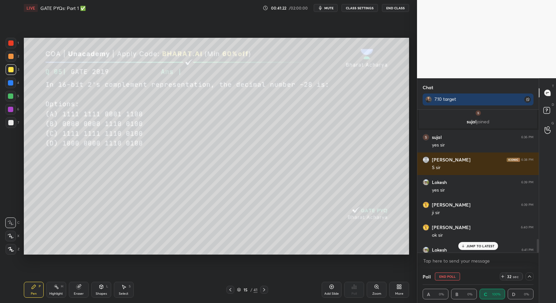
click at [483, 247] on p "JUMP TO LATEST" at bounding box center [481, 246] width 28 height 4
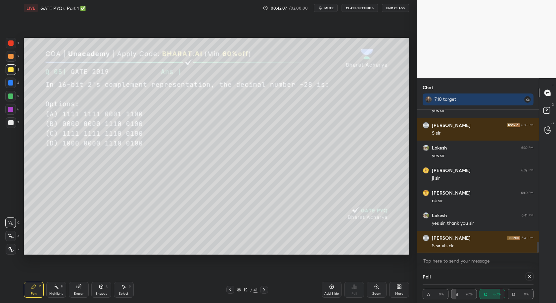
click at [530, 277] on icon at bounding box center [529, 275] width 5 height 5
type textarea "x"
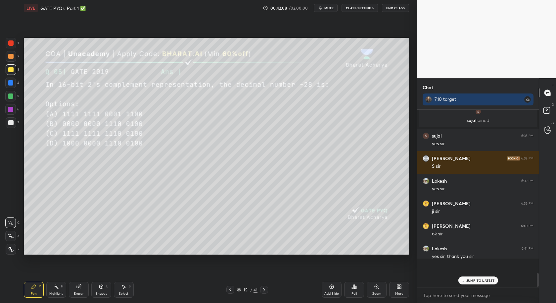
scroll to position [2, 2]
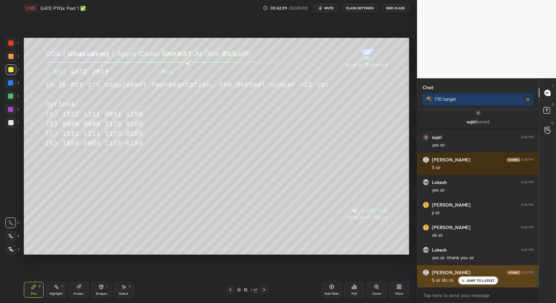
click at [484, 274] on div "[PERSON_NAME] 6:41 PM" at bounding box center [478, 272] width 111 height 7
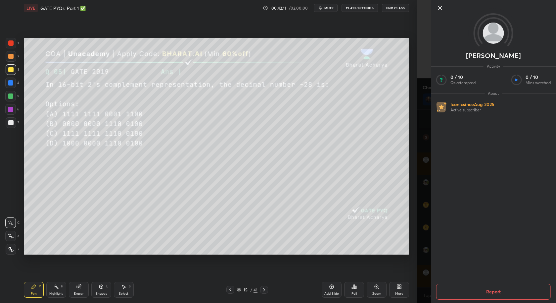
click at [440, 8] on icon at bounding box center [440, 8] width 8 height 8
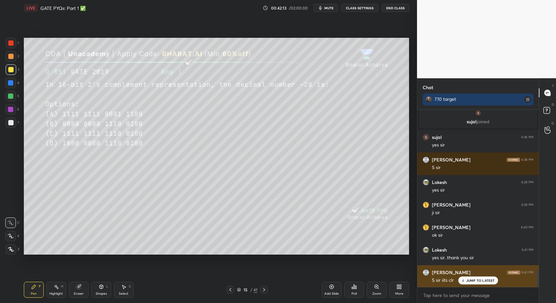
click at [485, 277] on div "JUMP TO LATEST" at bounding box center [478, 280] width 40 height 8
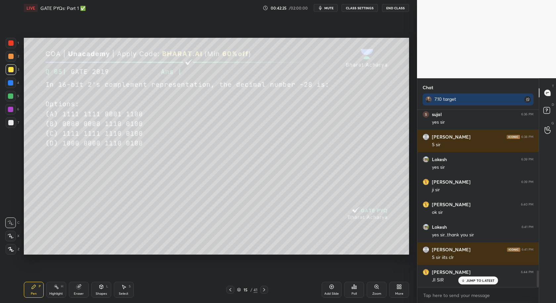
scroll to position [1736, 0]
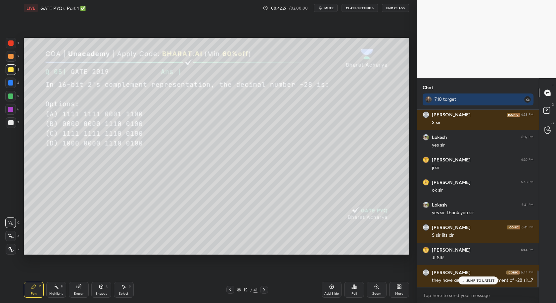
drag, startPoint x: 474, startPoint y: 278, endPoint x: 470, endPoint y: 287, distance: 9.2
click at [475, 278] on p "JUMP TO LATEST" at bounding box center [481, 280] width 28 height 4
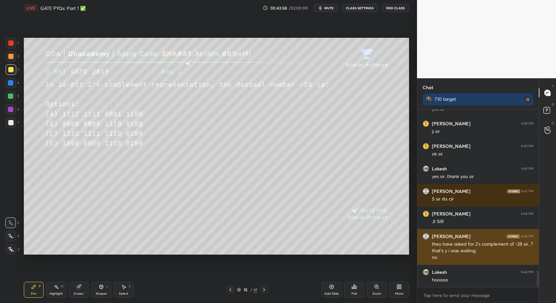
scroll to position [1794, 0]
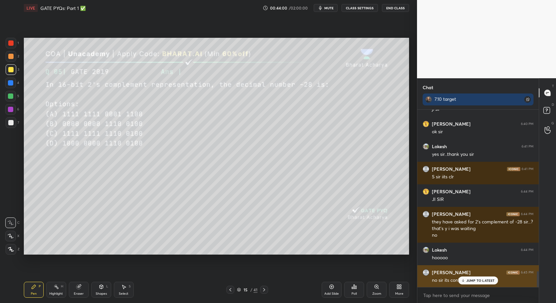
click at [486, 284] on div "[PERSON_NAME] 6:45 PM no sir its confusing" at bounding box center [479, 276] width 122 height 23
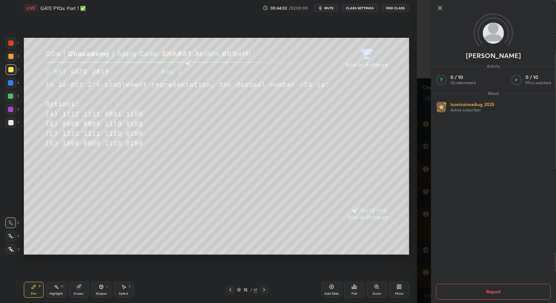
click at [442, 8] on icon at bounding box center [440, 8] width 8 height 8
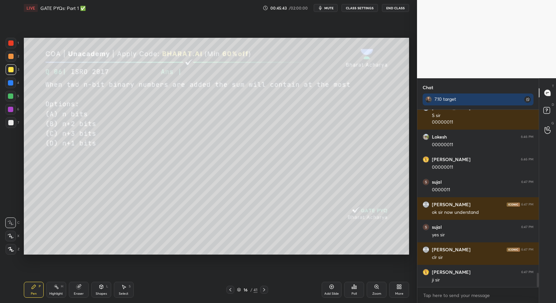
scroll to position [2077, 0]
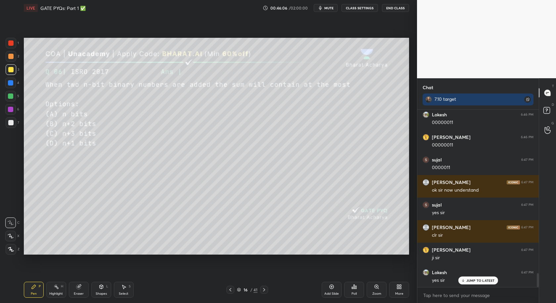
click at [355, 290] on div "Poll" at bounding box center [354, 289] width 20 height 16
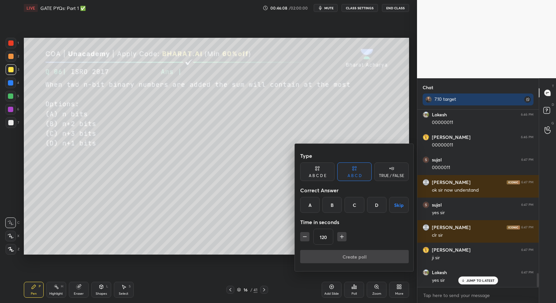
drag, startPoint x: 375, startPoint y: 208, endPoint x: 371, endPoint y: 211, distance: 5.7
click at [373, 209] on div "D" at bounding box center [377, 205] width 20 height 16
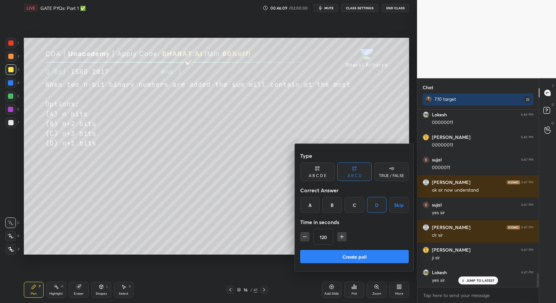
click at [309, 239] on button "button" at bounding box center [304, 236] width 9 height 9
click at [305, 236] on icon "button" at bounding box center [305, 236] width 7 height 7
drag, startPoint x: 304, startPoint y: 237, endPoint x: 307, endPoint y: 237, distance: 3.4
click at [304, 236] on icon "button" at bounding box center [305, 236] width 7 height 7
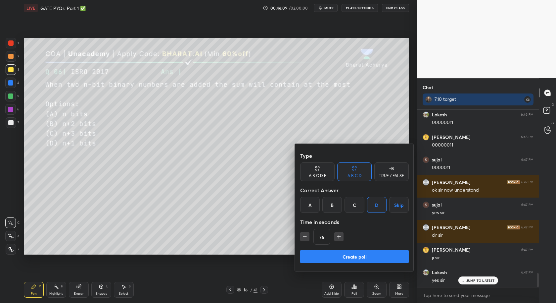
type input "60"
drag, startPoint x: 337, startPoint y: 250, endPoint x: 332, endPoint y: 255, distance: 7.0
click at [336, 252] on button "Create poll" at bounding box center [354, 256] width 109 height 13
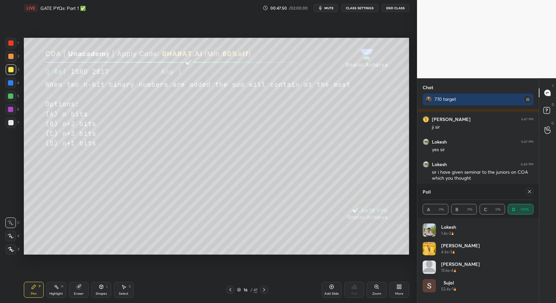
scroll to position [2230, 0]
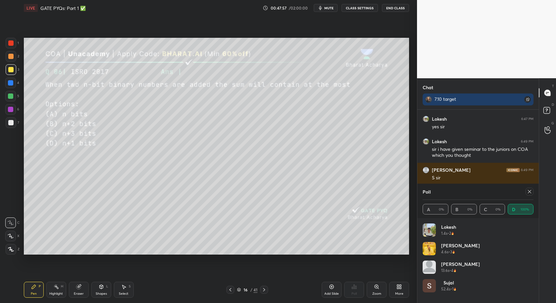
drag, startPoint x: 530, startPoint y: 190, endPoint x: 517, endPoint y: 195, distance: 14.0
click at [529, 191] on icon at bounding box center [529, 191] width 5 height 5
type textarea "x"
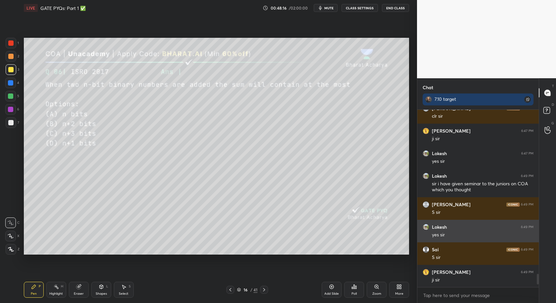
scroll to position [2218, 0]
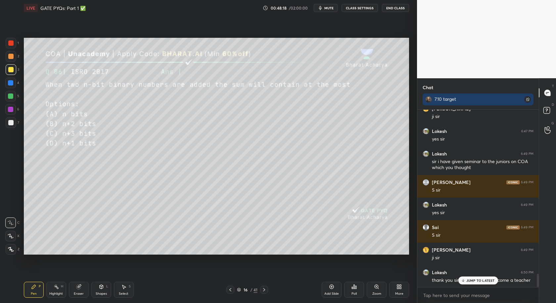
click at [488, 279] on p "JUMP TO LATEST" at bounding box center [481, 280] width 28 height 4
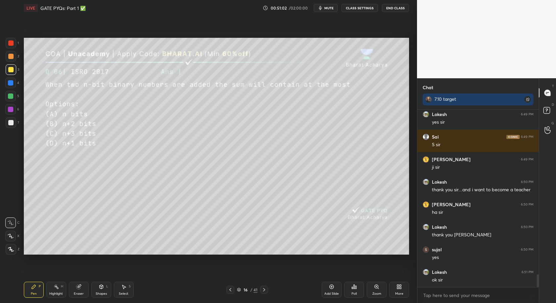
scroll to position [2330, 0]
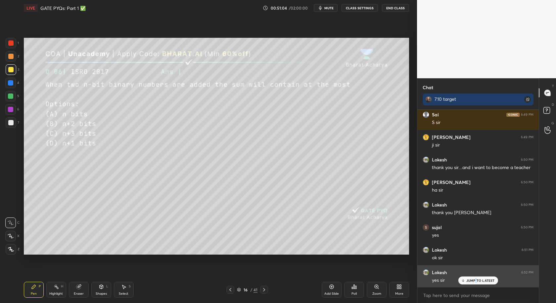
click at [477, 279] on p "JUMP TO LATEST" at bounding box center [481, 280] width 28 height 4
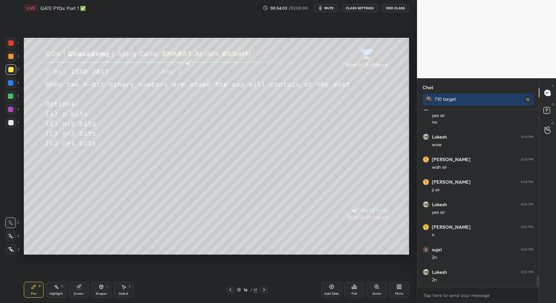
scroll to position [2517, 0]
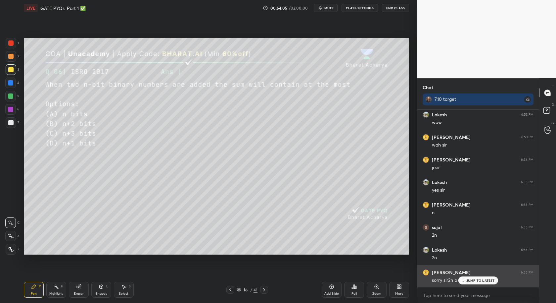
click at [470, 281] on p "JUMP TO LATEST" at bounding box center [481, 280] width 28 height 4
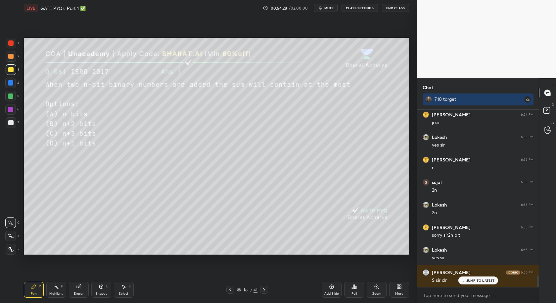
scroll to position [2585, 0]
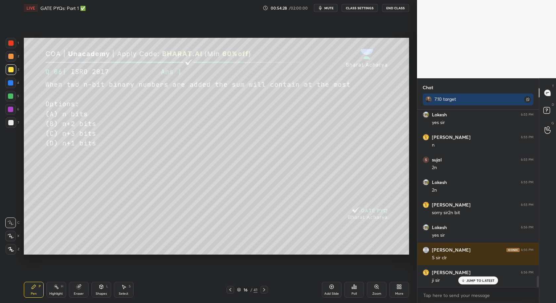
click at [332, 291] on div "Add Slide" at bounding box center [332, 289] width 20 height 16
click at [267, 291] on icon at bounding box center [264, 289] width 5 height 5
drag, startPoint x: 228, startPoint y: 290, endPoint x: 229, endPoint y: 293, distance: 3.7
click at [228, 290] on icon at bounding box center [230, 289] width 5 height 5
click at [228, 294] on div "Pen P Highlight H Eraser Shapes L Select S 17 / 42 Add Slide Poll Zoom More" at bounding box center [216, 289] width 385 height 26
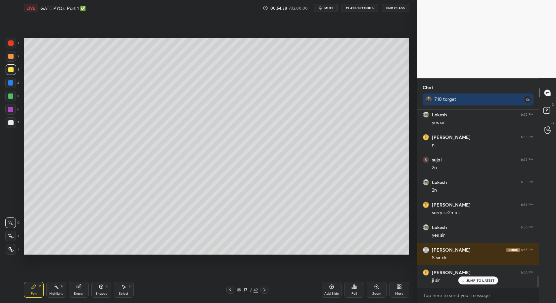
click at [228, 292] on div at bounding box center [230, 289] width 8 height 8
click at [266, 292] on div "16 / 42" at bounding box center [247, 289] width 149 height 8
click at [265, 291] on icon at bounding box center [264, 289] width 5 height 5
click at [266, 290] on icon at bounding box center [264, 289] width 5 height 5
click at [328, 290] on div "Add Slide" at bounding box center [332, 289] width 20 height 16
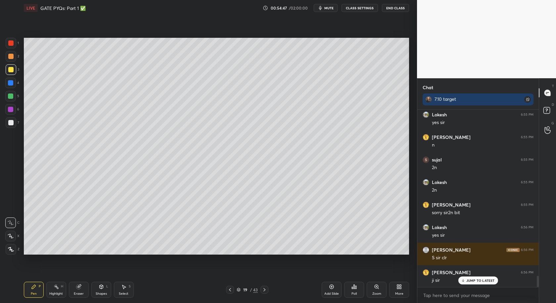
click at [227, 290] on div at bounding box center [230, 289] width 8 height 8
click at [347, 290] on div "Poll" at bounding box center [354, 289] width 20 height 16
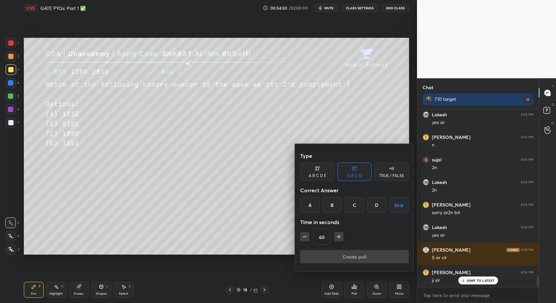
click at [304, 239] on button "button" at bounding box center [304, 236] width 9 height 9
click at [304, 238] on icon "button" at bounding box center [305, 236] width 7 height 7
click at [304, 237] on icon "button" at bounding box center [305, 236] width 7 height 7
drag, startPoint x: 305, startPoint y: 237, endPoint x: 310, endPoint y: 238, distance: 4.5
click at [305, 237] on div "15" at bounding box center [354, 236] width 109 height 16
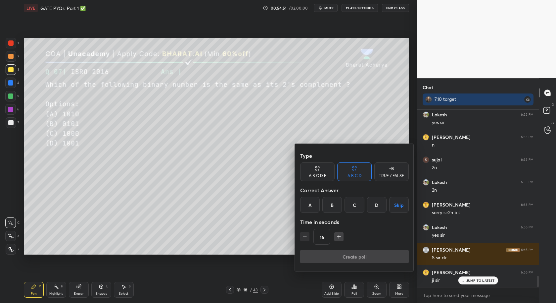
click at [341, 234] on icon "button" at bounding box center [339, 236] width 7 height 7
click at [304, 236] on icon "button" at bounding box center [305, 236] width 7 height 7
type input "15"
drag, startPoint x: 357, startPoint y: 203, endPoint x: 360, endPoint y: 217, distance: 14.2
click at [357, 204] on div "C" at bounding box center [355, 205] width 20 height 16
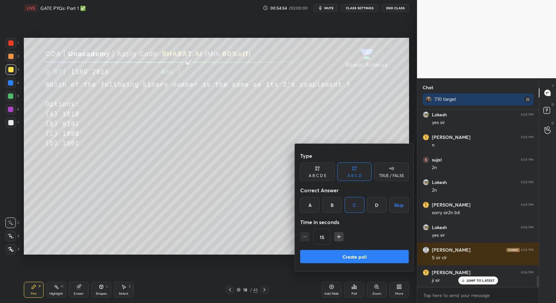
click at [358, 255] on button "Create poll" at bounding box center [354, 256] width 109 height 13
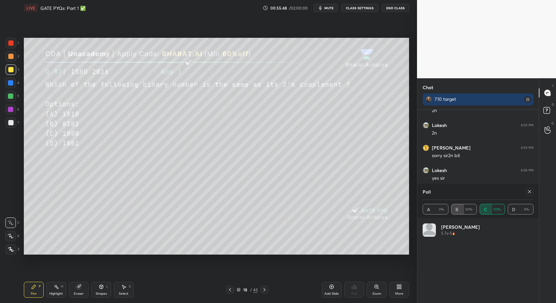
scroll to position [2664, 0]
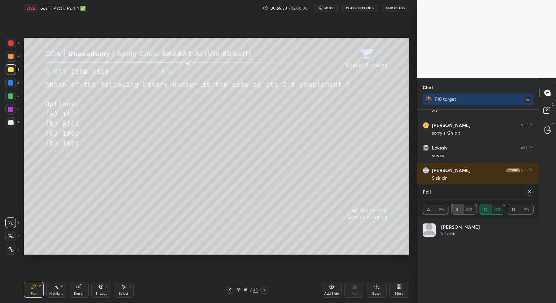
click at [531, 193] on icon at bounding box center [529, 191] width 3 height 3
type textarea "x"
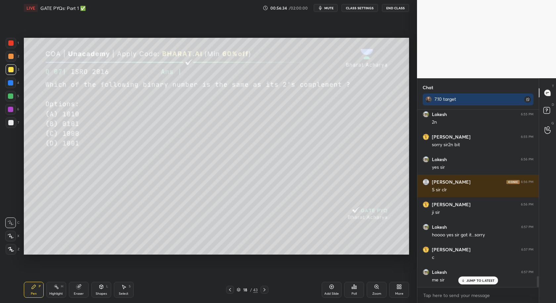
scroll to position [2675, 0]
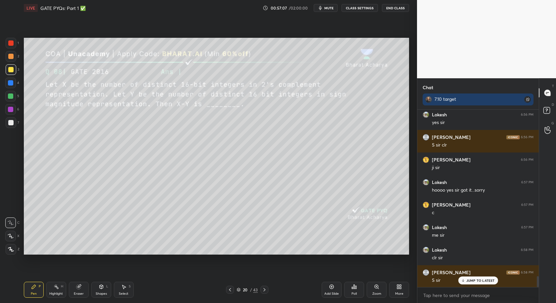
click at [353, 286] on icon at bounding box center [354, 286] width 5 height 5
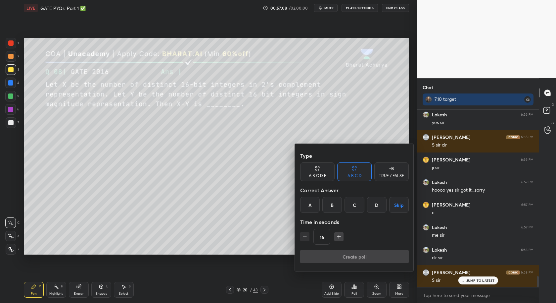
click at [377, 206] on div "D" at bounding box center [377, 205] width 20 height 16
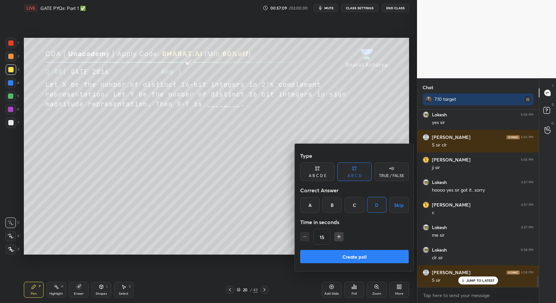
drag, startPoint x: 336, startPoint y: 237, endPoint x: 340, endPoint y: 244, distance: 7.6
click at [339, 236] on icon "button" at bounding box center [339, 236] width 7 height 7
type input "30"
click at [349, 255] on button "Create poll" at bounding box center [354, 256] width 109 height 13
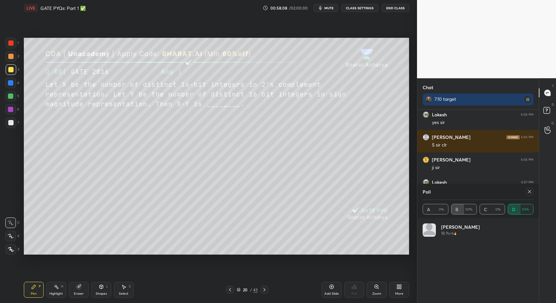
scroll to position [2754, 0]
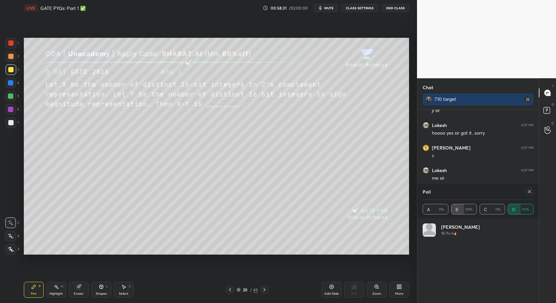
click at [532, 192] on icon at bounding box center [529, 191] width 5 height 5
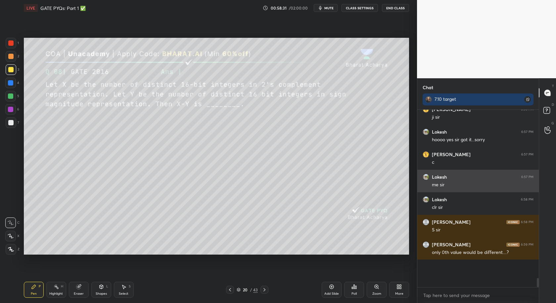
scroll to position [163, 120]
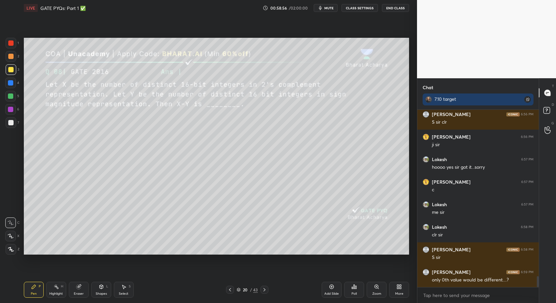
drag, startPoint x: 121, startPoint y: 291, endPoint x: 121, endPoint y: 286, distance: 5.0
click at [121, 290] on div "Select S" at bounding box center [124, 289] width 20 height 16
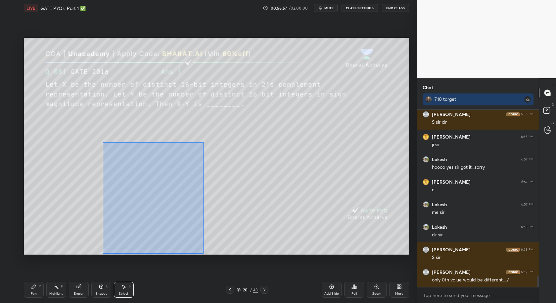
drag, startPoint x: 99, startPoint y: 175, endPoint x: 186, endPoint y: 231, distance: 103.7
click at [206, 253] on div "0 ° Undo Copy Duplicate Duplicate to new slide Delete" at bounding box center [216, 146] width 385 height 217
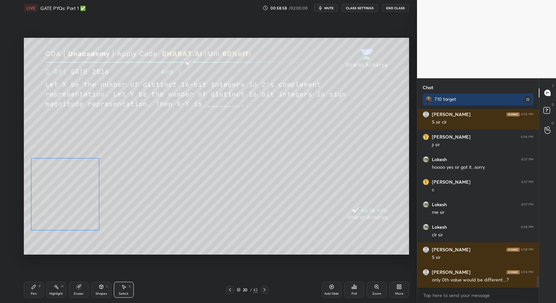
drag, startPoint x: 157, startPoint y: 214, endPoint x: 75, endPoint y: 218, distance: 82.2
click at [73, 212] on div "0 ° Undo Copy Duplicate Duplicate to new slide Delete" at bounding box center [216, 146] width 385 height 217
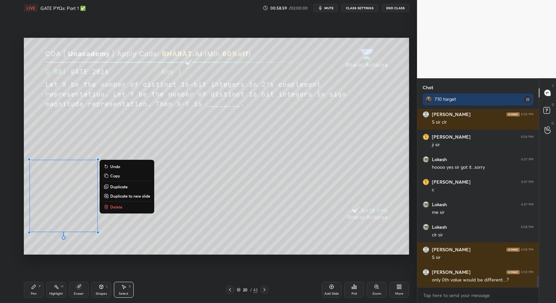
click at [32, 295] on div "Pen" at bounding box center [34, 293] width 6 height 3
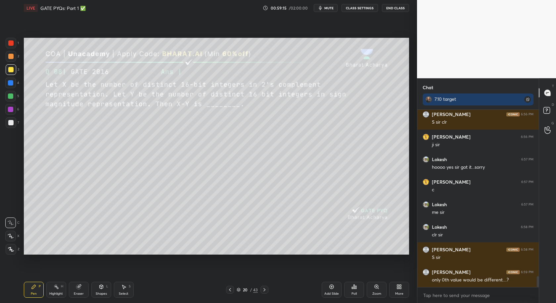
drag, startPoint x: 80, startPoint y: 290, endPoint x: 88, endPoint y: 280, distance: 12.5
click at [81, 289] on div "Eraser" at bounding box center [79, 289] width 20 height 16
drag, startPoint x: 32, startPoint y: 286, endPoint x: 37, endPoint y: 280, distance: 7.3
click at [34, 286] on icon at bounding box center [34, 286] width 4 height 4
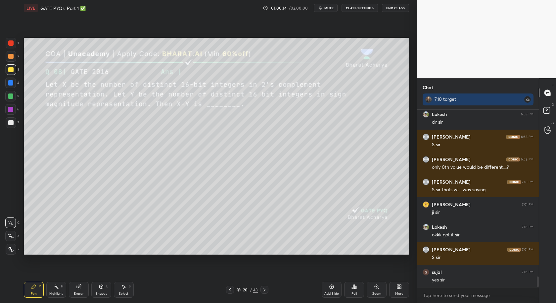
scroll to position [2855, 0]
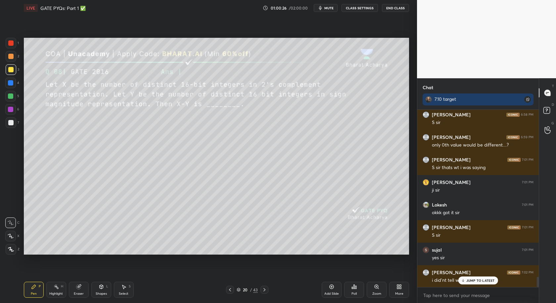
click at [471, 281] on p "JUMP TO LATEST" at bounding box center [481, 280] width 28 height 4
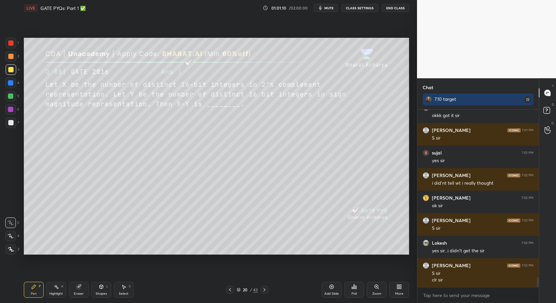
scroll to position [2974, 0]
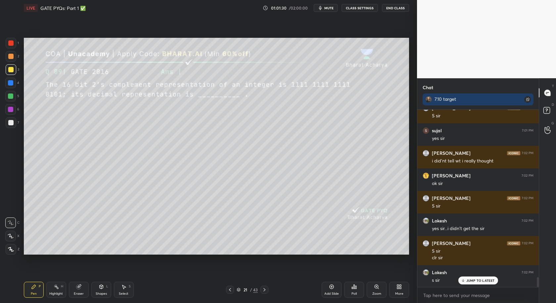
click at [352, 292] on div "Poll" at bounding box center [354, 293] width 5 height 3
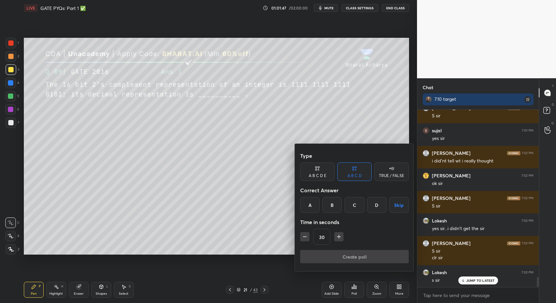
click at [356, 207] on div "C" at bounding box center [355, 205] width 20 height 16
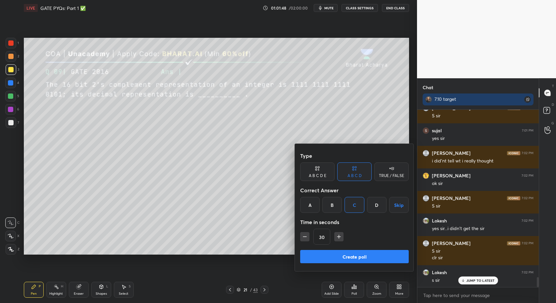
click at [362, 254] on button "Create poll" at bounding box center [354, 256] width 109 height 13
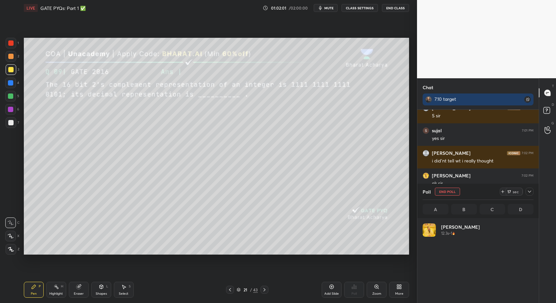
scroll to position [77, 109]
click at [504, 191] on icon at bounding box center [502, 191] width 5 height 5
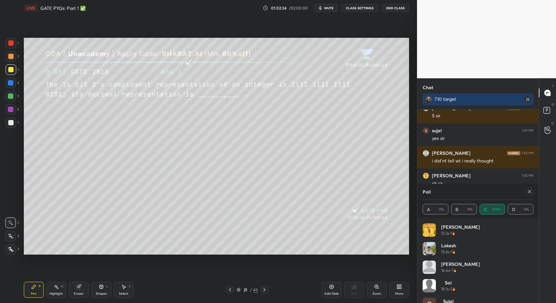
click at [531, 192] on icon at bounding box center [529, 191] width 5 height 5
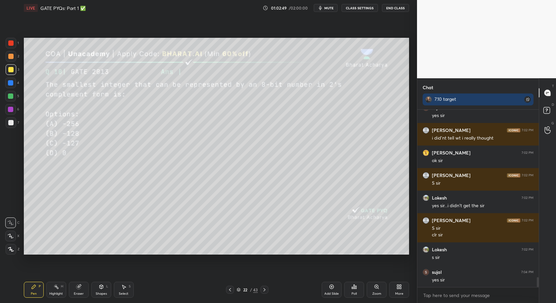
scroll to position [3019, 0]
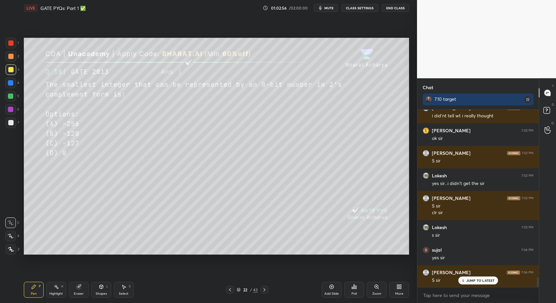
click at [353, 292] on div "Poll" at bounding box center [354, 293] width 5 height 3
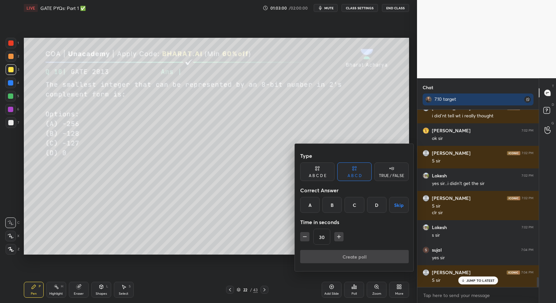
drag, startPoint x: 332, startPoint y: 205, endPoint x: 322, endPoint y: 230, distance: 26.7
click at [331, 206] on div "B" at bounding box center [332, 205] width 20 height 16
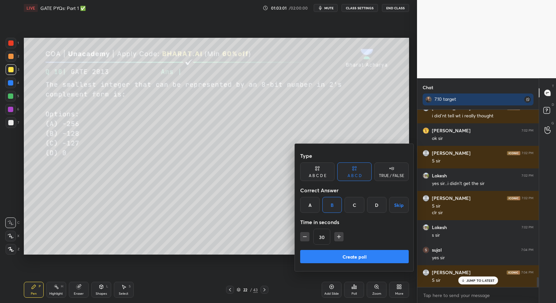
click at [354, 256] on button "Create poll" at bounding box center [354, 256] width 109 height 13
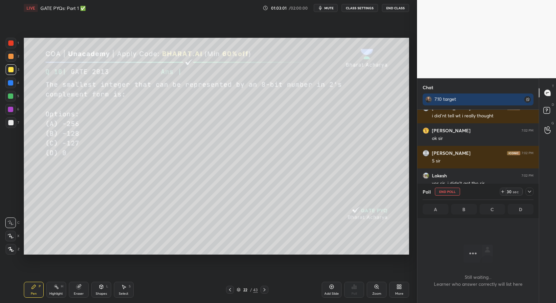
scroll to position [2, 2]
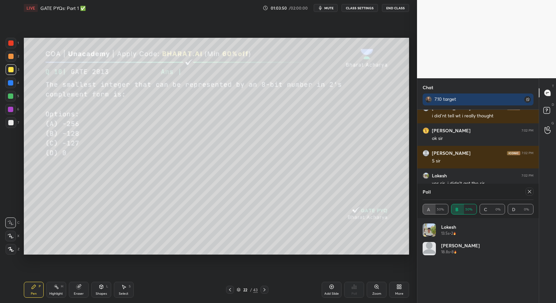
click at [436, 210] on div "A 50% B 50% C 0% D 0%" at bounding box center [478, 209] width 111 height 11
click at [464, 211] on div "A 50% B 50% C 0% D 0%" at bounding box center [478, 209] width 111 height 11
click at [529, 191] on icon at bounding box center [529, 191] width 3 height 3
type textarea "x"
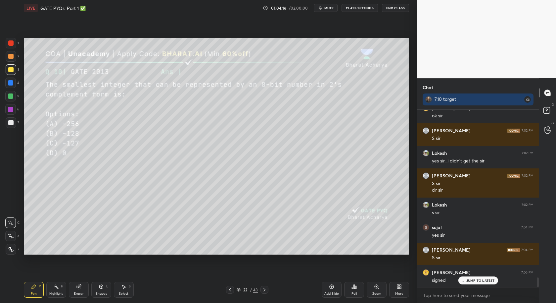
scroll to position [3064, 0]
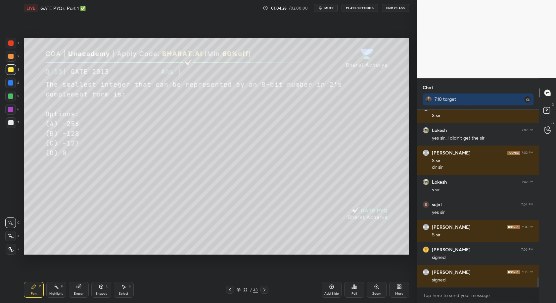
click at [5, 191] on div "1 2 3 4 5 6 7 C X Z C X Z E E Erase all H H LIVE GATE PYQs: Part 1 ✅ 01:04:28 /…" at bounding box center [206, 151] width 412 height 303
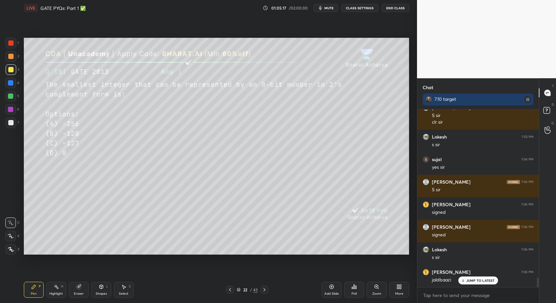
scroll to position [3132, 0]
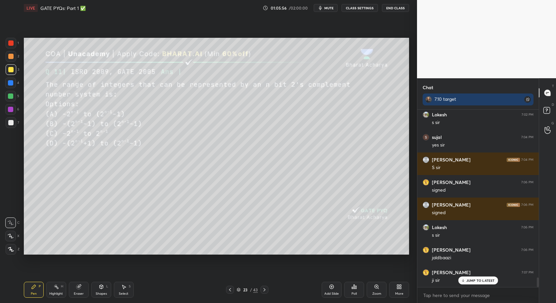
drag, startPoint x: 351, startPoint y: 291, endPoint x: 347, endPoint y: 291, distance: 4.0
click at [347, 291] on div "Poll" at bounding box center [354, 289] width 20 height 16
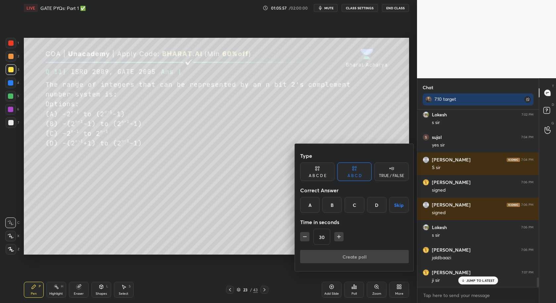
click at [308, 207] on div "A" at bounding box center [310, 205] width 20 height 16
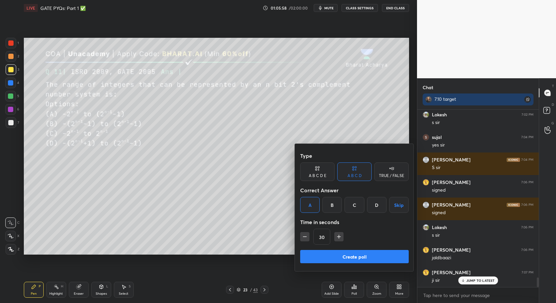
click at [338, 236] on icon "button" at bounding box center [339, 236] width 7 height 7
click at [339, 237] on icon "button" at bounding box center [339, 236] width 0 height 3
click at [340, 237] on icon "button" at bounding box center [339, 236] width 7 height 7
click at [340, 238] on icon "button" at bounding box center [339, 236] width 7 height 7
click at [341, 237] on icon "button" at bounding box center [339, 236] width 7 height 7
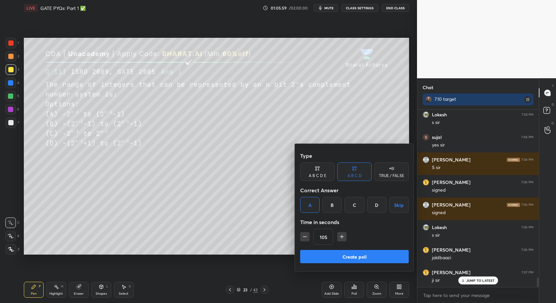
click at [341, 236] on icon "button" at bounding box center [341, 236] width 3 height 0
drag, startPoint x: 339, startPoint y: 234, endPoint x: 342, endPoint y: 244, distance: 10.1
click at [340, 234] on icon "button" at bounding box center [342, 236] width 7 height 7
drag, startPoint x: 303, startPoint y: 232, endPoint x: 305, endPoint y: 237, distance: 5.6
click at [304, 234] on icon "button" at bounding box center [305, 236] width 7 height 7
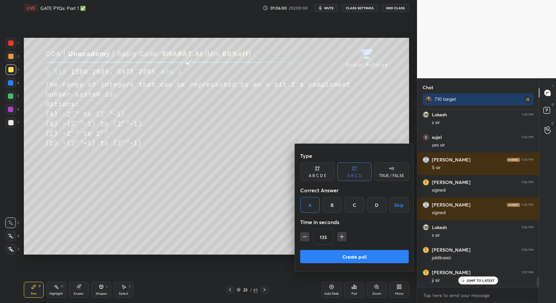
type input "120"
click at [342, 257] on button "Create poll" at bounding box center [354, 256] width 109 height 13
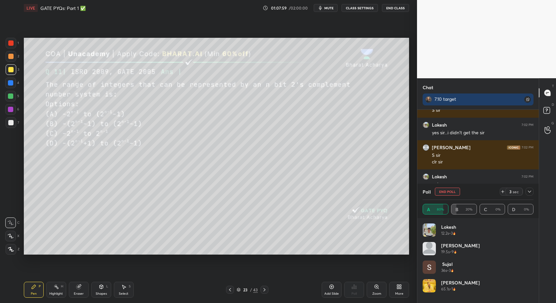
scroll to position [3166, 0]
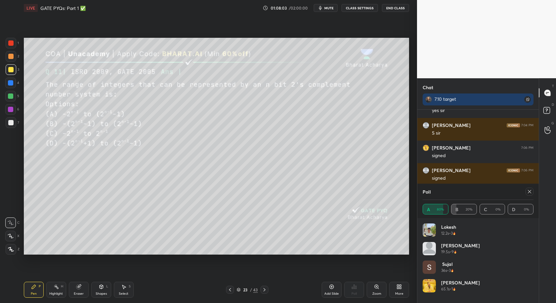
click at [533, 191] on div at bounding box center [530, 191] width 8 height 8
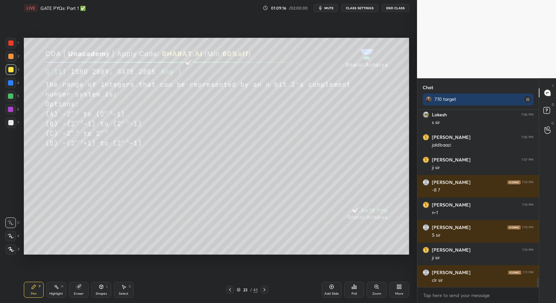
scroll to position [3267, 0]
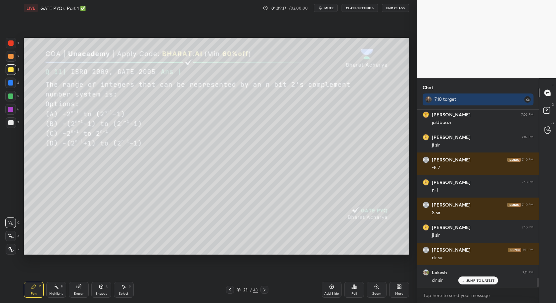
drag, startPoint x: 264, startPoint y: 290, endPoint x: 267, endPoint y: 293, distance: 4.7
click at [264, 290] on icon at bounding box center [264, 289] width 5 height 5
click at [354, 287] on icon at bounding box center [354, 286] width 5 height 5
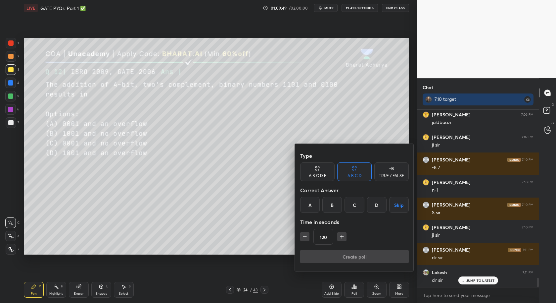
drag, startPoint x: 355, startPoint y: 207, endPoint x: 353, endPoint y: 241, distance: 33.8
click at [354, 208] on div "C" at bounding box center [355, 205] width 20 height 16
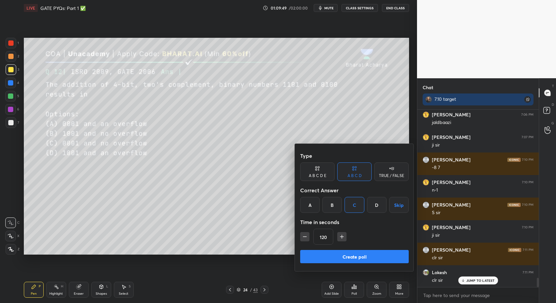
click at [354, 256] on button "Create poll" at bounding box center [354, 256] width 109 height 13
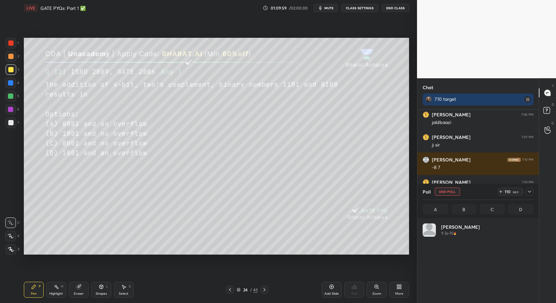
scroll to position [77, 109]
click at [11, 123] on div at bounding box center [10, 122] width 5 height 5
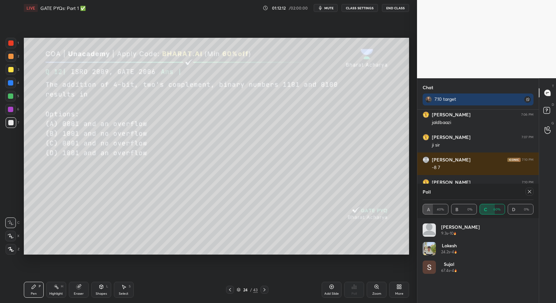
scroll to position [3324, 0]
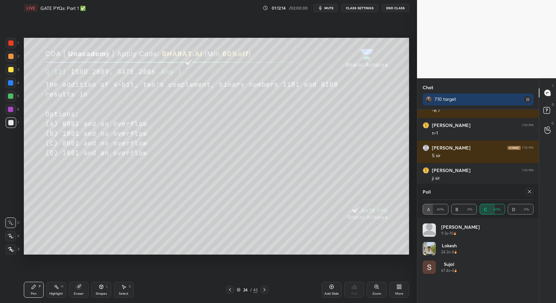
click at [530, 191] on icon at bounding box center [529, 191] width 3 height 3
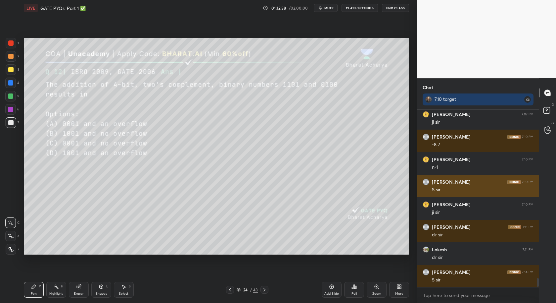
scroll to position [3312, 0]
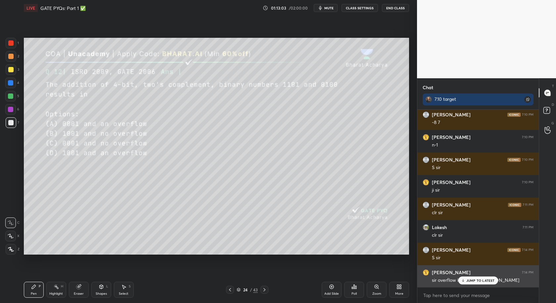
drag, startPoint x: 475, startPoint y: 281, endPoint x: 472, endPoint y: 284, distance: 4.3
click at [475, 281] on p "JUMP TO LATEST" at bounding box center [481, 280] width 28 height 4
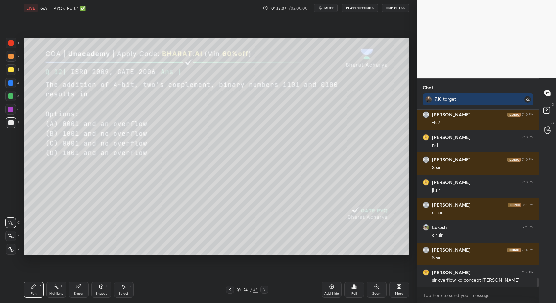
scroll to position [3318, 0]
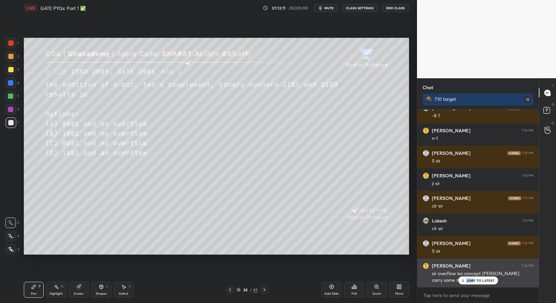
drag, startPoint x: 473, startPoint y: 278, endPoint x: 469, endPoint y: 282, distance: 5.9
click at [473, 277] on div "JUMP TO LATEST" at bounding box center [478, 280] width 40 height 8
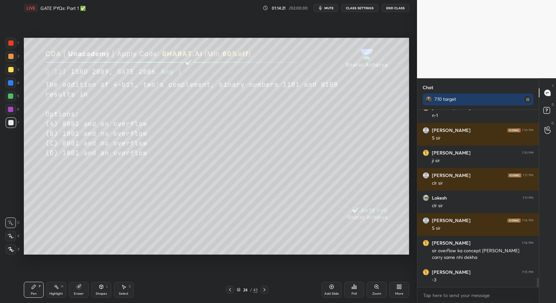
scroll to position [3369, 0]
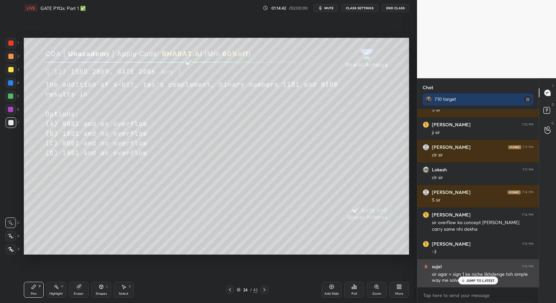
drag, startPoint x: 477, startPoint y: 278, endPoint x: 476, endPoint y: 282, distance: 4.0
click at [477, 279] on p "JUMP TO LATEST" at bounding box center [481, 280] width 28 height 4
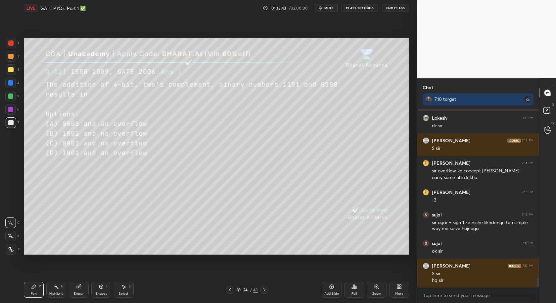
scroll to position [3444, 0]
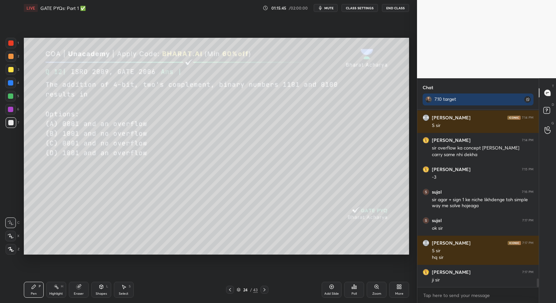
drag, startPoint x: 332, startPoint y: 291, endPoint x: 323, endPoint y: 281, distance: 13.1
click at [332, 291] on div "Add Slide" at bounding box center [332, 289] width 20 height 16
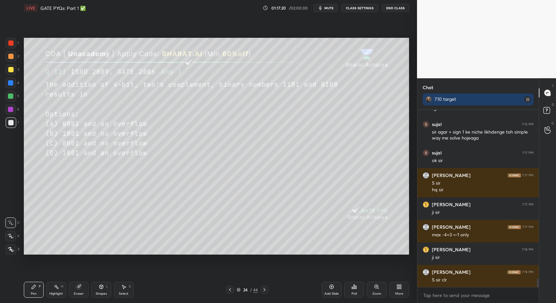
scroll to position [3534, 0]
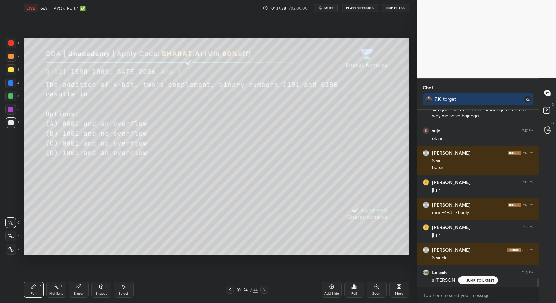
click at [263, 290] on icon at bounding box center [264, 289] width 5 height 5
click at [266, 290] on icon at bounding box center [264, 289] width 5 height 5
click at [356, 288] on icon at bounding box center [356, 286] width 1 height 3
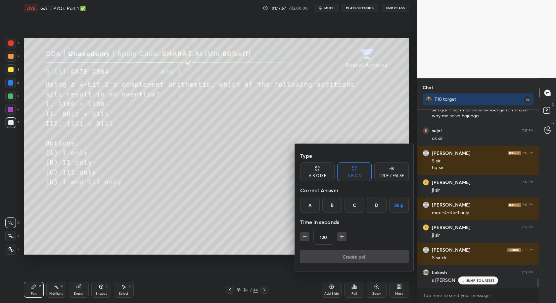
drag, startPoint x: 332, startPoint y: 202, endPoint x: 332, endPoint y: 210, distance: 8.0
click at [331, 202] on div "B" at bounding box center [332, 205] width 20 height 16
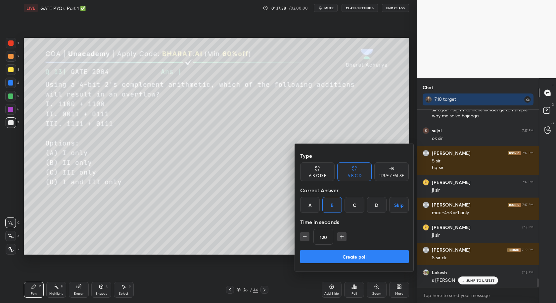
click at [347, 255] on button "Create poll" at bounding box center [354, 256] width 109 height 13
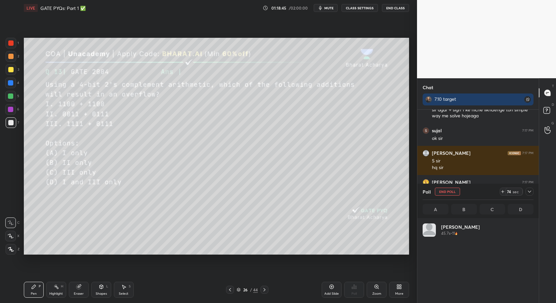
scroll to position [77, 109]
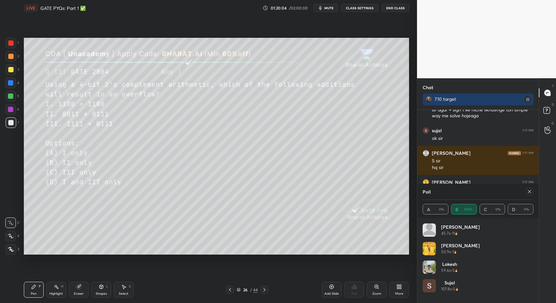
click at [531, 192] on icon at bounding box center [529, 191] width 5 height 5
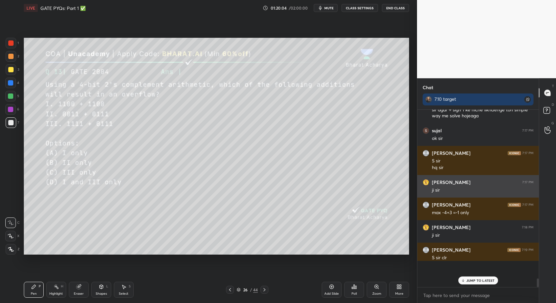
scroll to position [119, 120]
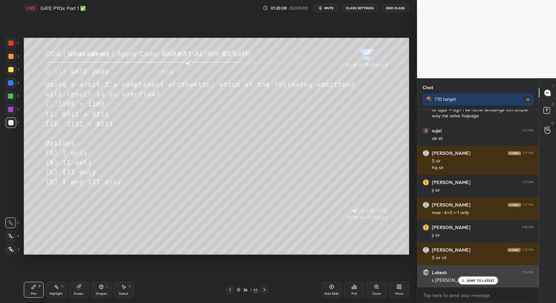
click at [484, 280] on p "JUMP TO LATEST" at bounding box center [481, 280] width 28 height 4
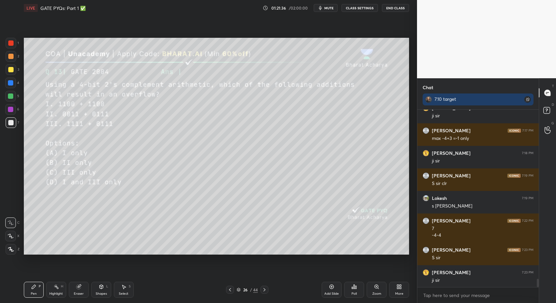
scroll to position [3631, 0]
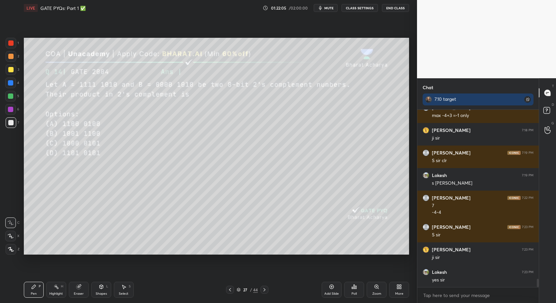
click at [355, 293] on div "Poll" at bounding box center [354, 289] width 20 height 16
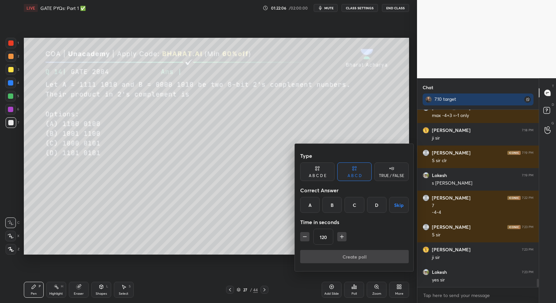
drag, startPoint x: 309, startPoint y: 204, endPoint x: 311, endPoint y: 219, distance: 15.7
click at [310, 206] on div "A" at bounding box center [310, 205] width 20 height 16
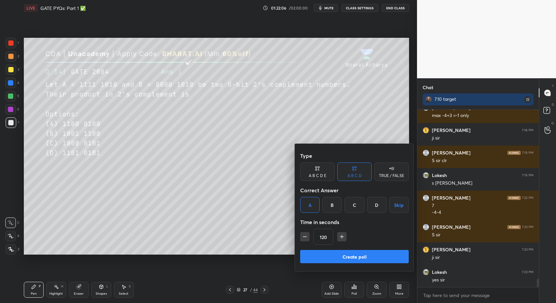
drag, startPoint x: 344, startPoint y: 259, endPoint x: 340, endPoint y: 259, distance: 4.6
click at [343, 259] on button "Create poll" at bounding box center [354, 256] width 109 height 13
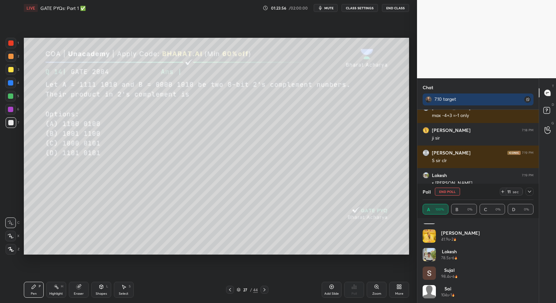
scroll to position [13, 0]
click at [530, 192] on icon at bounding box center [529, 191] width 5 height 5
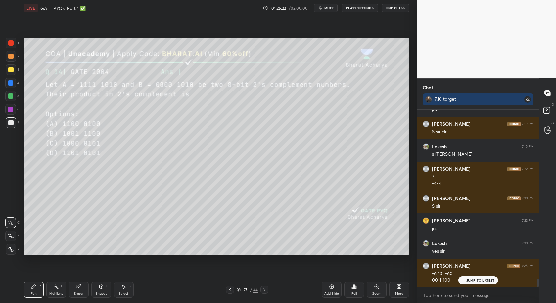
scroll to position [3682, 0]
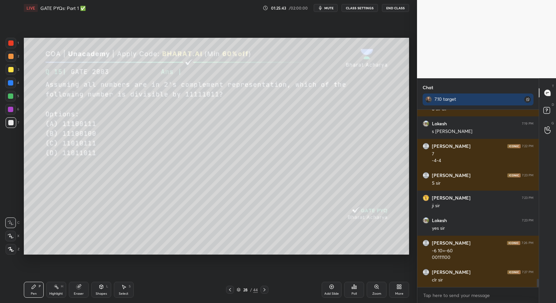
click at [357, 290] on div "Poll" at bounding box center [354, 289] width 20 height 16
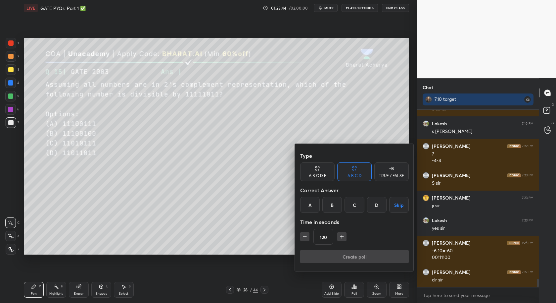
click at [307, 201] on div "A" at bounding box center [310, 205] width 20 height 16
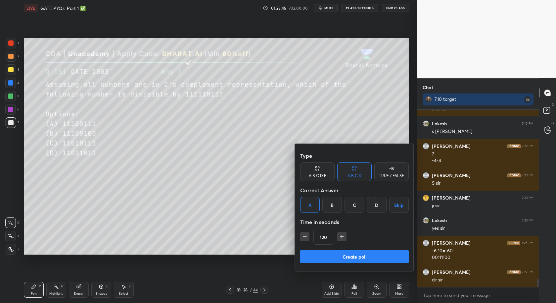
click at [340, 260] on button "Create poll" at bounding box center [354, 256] width 109 height 13
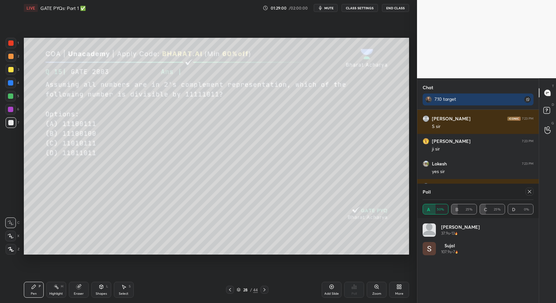
scroll to position [3761, 0]
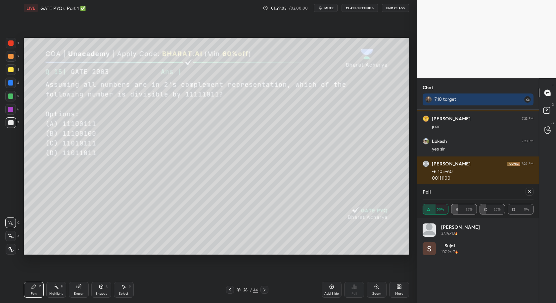
drag, startPoint x: 528, startPoint y: 190, endPoint x: 521, endPoint y: 199, distance: 11.3
click at [528, 191] on icon at bounding box center [529, 191] width 5 height 5
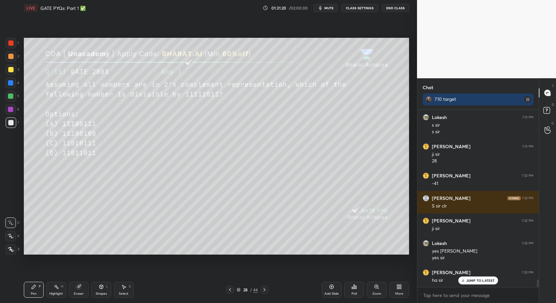
scroll to position [3972, 0]
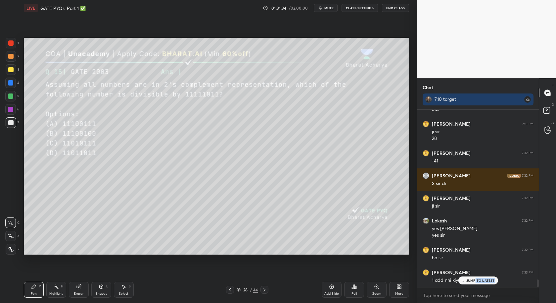
click at [475, 281] on div "JUMP TO LATEST" at bounding box center [478, 280] width 40 height 8
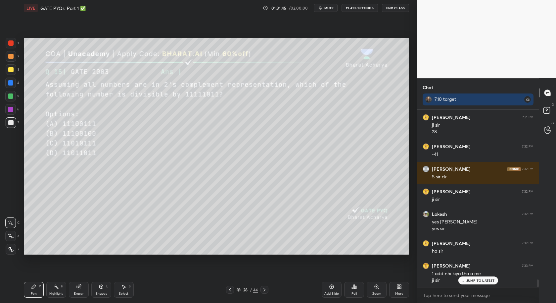
click at [264, 289] on icon at bounding box center [264, 289] width 5 height 5
click at [354, 289] on icon at bounding box center [354, 286] width 5 height 5
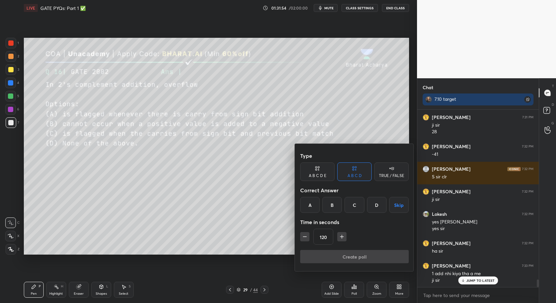
drag, startPoint x: 332, startPoint y: 205, endPoint x: 333, endPoint y: 225, distance: 19.9
click at [332, 206] on div "B" at bounding box center [332, 205] width 20 height 16
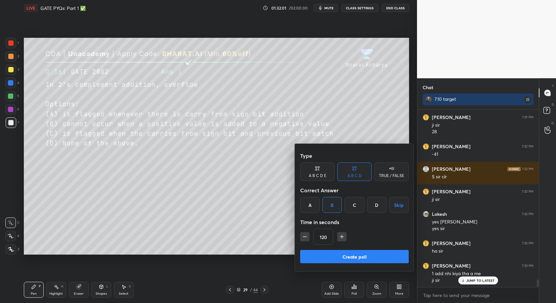
drag, startPoint x: 331, startPoint y: 254, endPoint x: 328, endPoint y: 260, distance: 6.2
click at [330, 255] on button "Create poll" at bounding box center [354, 256] width 109 height 13
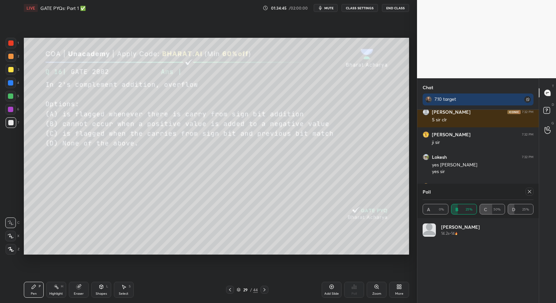
scroll to position [4058, 0]
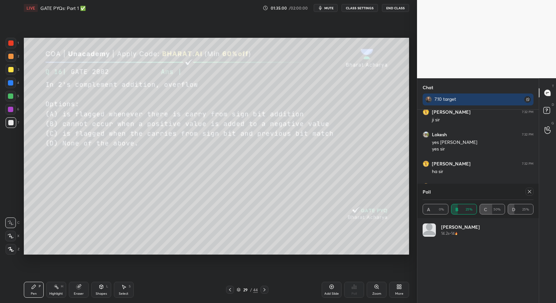
click at [531, 193] on icon at bounding box center [529, 191] width 5 height 5
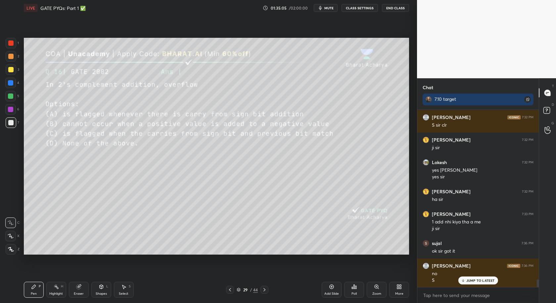
scroll to position [4053, 0]
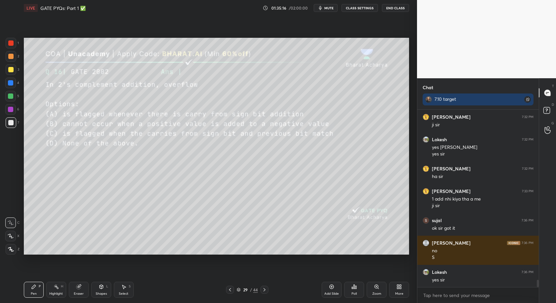
click at [231, 285] on div "Pen P Highlight H Eraser Shapes L Select S 29 / 44 Add Slide Poll Zoom More" at bounding box center [216, 289] width 385 height 26
click at [231, 290] on icon at bounding box center [229, 289] width 5 height 5
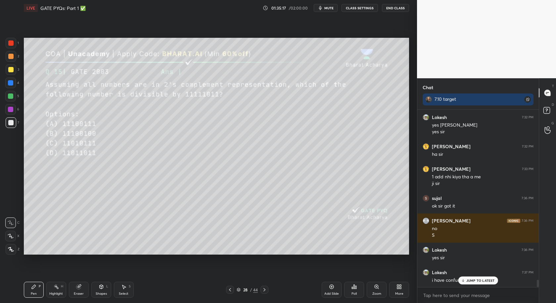
click at [231, 292] on div at bounding box center [230, 289] width 8 height 8
click at [231, 290] on icon at bounding box center [229, 289] width 5 height 5
click at [232, 289] on div at bounding box center [230, 289] width 8 height 8
click at [263, 289] on icon at bounding box center [264, 289] width 5 height 5
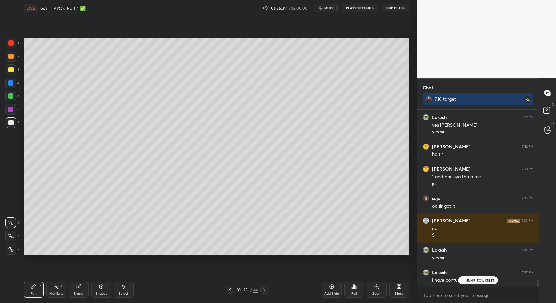
drag, startPoint x: 232, startPoint y: 288, endPoint x: 234, endPoint y: 291, distance: 3.5
click at [230, 289] on icon at bounding box center [229, 289] width 5 height 5
drag, startPoint x: 268, startPoint y: 287, endPoint x: 267, endPoint y: 292, distance: 5.0
click at [268, 287] on div "24 / 44" at bounding box center [247, 289] width 149 height 8
click at [266, 293] on div at bounding box center [265, 289] width 8 height 8
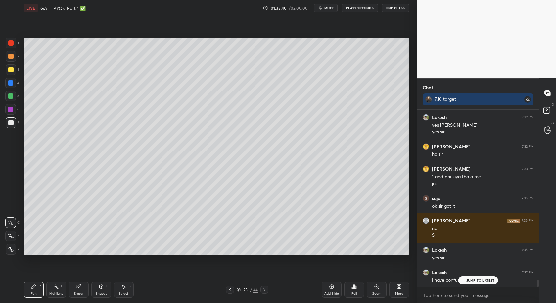
click at [266, 292] on div at bounding box center [265, 289] width 8 height 8
click at [266, 291] on icon at bounding box center [264, 289] width 5 height 5
click at [267, 290] on div at bounding box center [265, 289] width 8 height 8
click at [268, 289] on div at bounding box center [265, 289] width 8 height 8
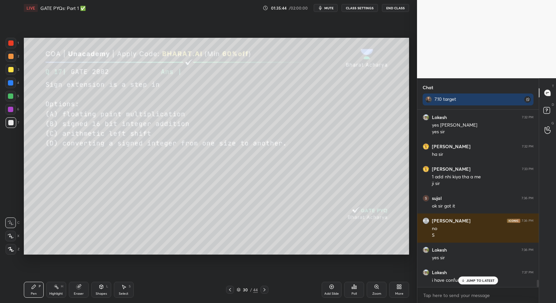
click at [230, 292] on icon at bounding box center [229, 289] width 5 height 5
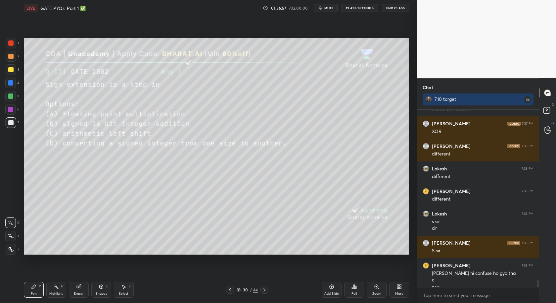
scroll to position [4253, 0]
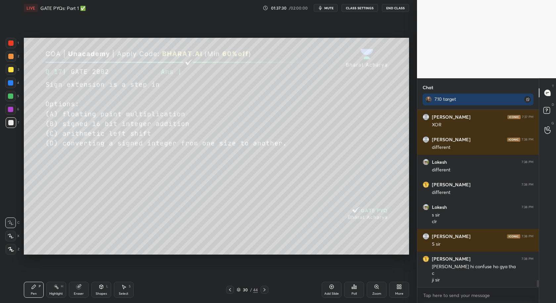
click at [356, 288] on icon at bounding box center [356, 286] width 1 height 3
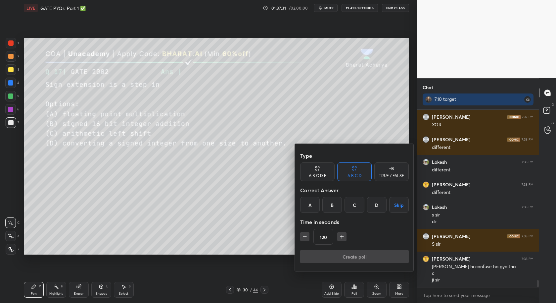
click at [374, 207] on div "D" at bounding box center [377, 205] width 20 height 16
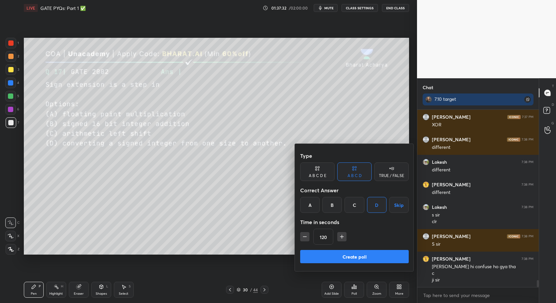
click at [374, 260] on button "Create poll" at bounding box center [354, 256] width 109 height 13
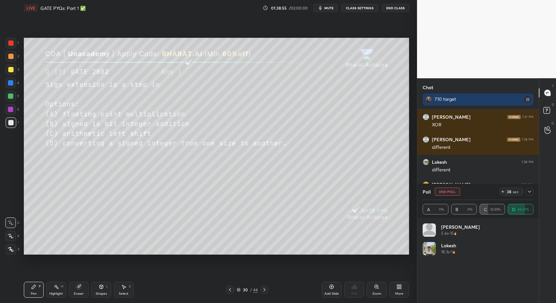
scroll to position [4310, 0]
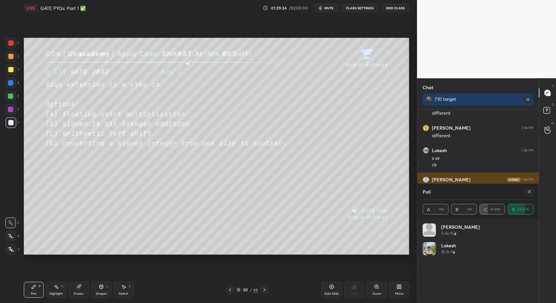
drag, startPoint x: 532, startPoint y: 192, endPoint x: 525, endPoint y: 190, distance: 7.8
click at [532, 191] on div at bounding box center [530, 191] width 8 height 8
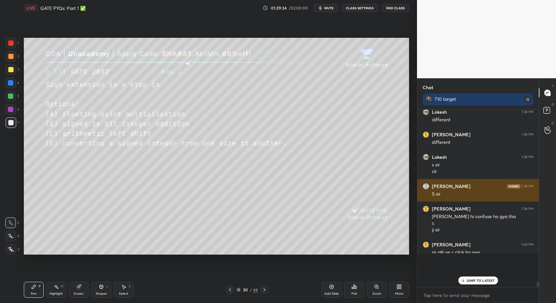
scroll to position [174, 120]
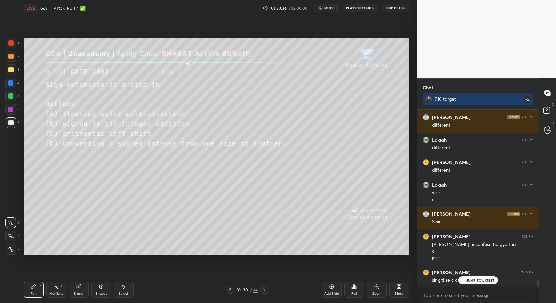
click at [471, 277] on div "JUMP TO LATEST" at bounding box center [478, 280] width 40 height 8
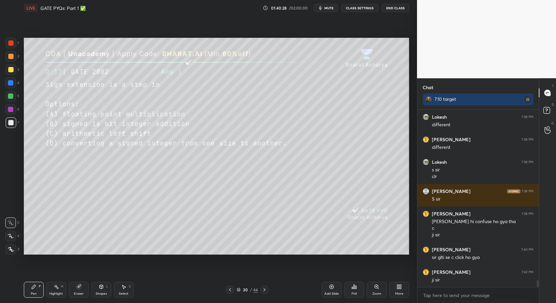
scroll to position [4320, 0]
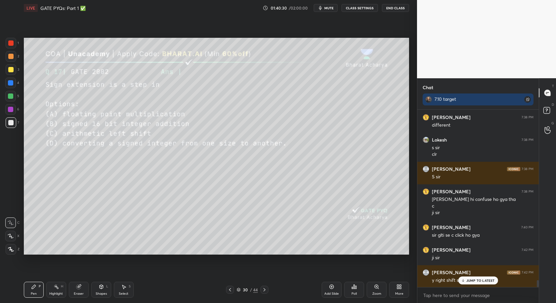
drag, startPoint x: 473, startPoint y: 281, endPoint x: 464, endPoint y: 287, distance: 11.1
click at [471, 282] on div "JUMP TO LATEST" at bounding box center [478, 280] width 40 height 8
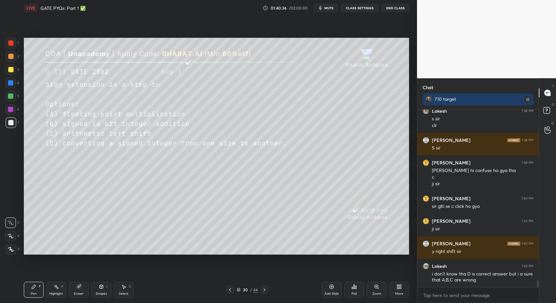
click at [333, 292] on div "Add Slide" at bounding box center [331, 293] width 15 height 3
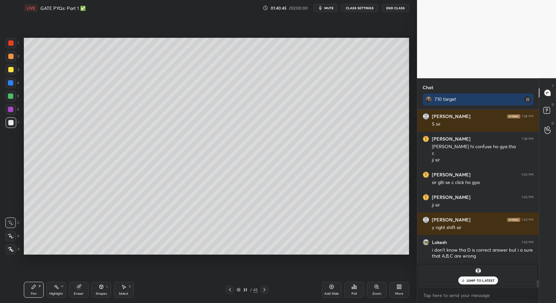
click at [471, 279] on p "JUMP TO LATEST" at bounding box center [481, 280] width 28 height 4
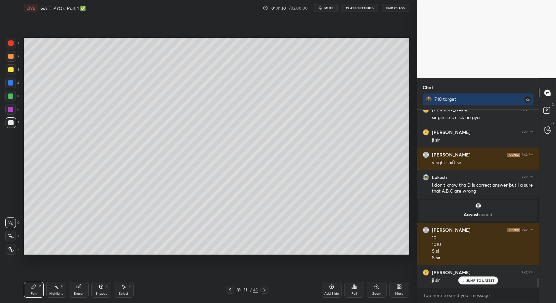
scroll to position [3214, 0]
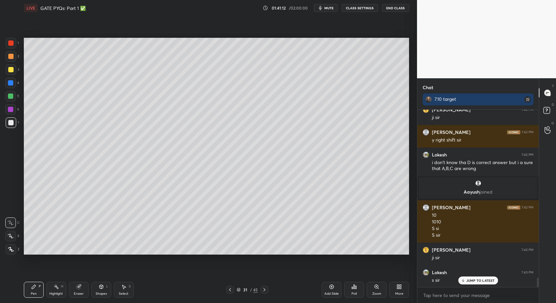
click at [105, 283] on div "Shapes L" at bounding box center [101, 289] width 20 height 16
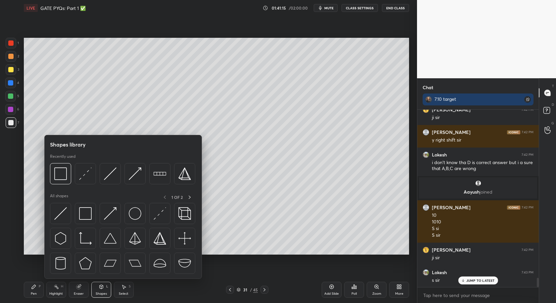
click at [58, 211] on img at bounding box center [60, 213] width 13 height 13
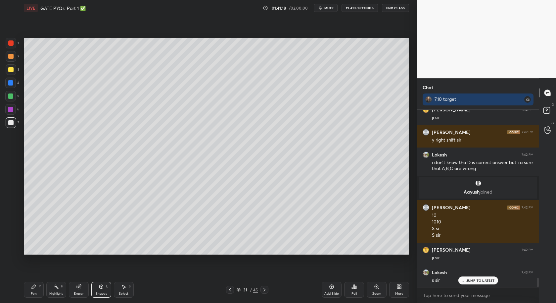
click at [38, 288] on div "Pen P" at bounding box center [34, 289] width 20 height 16
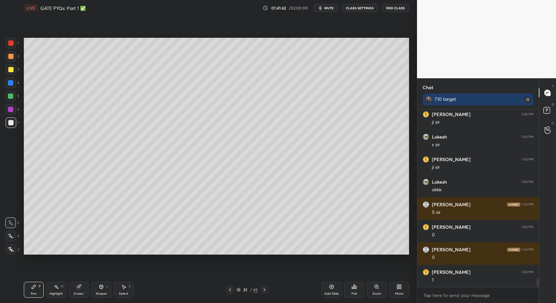
scroll to position [3394, 0]
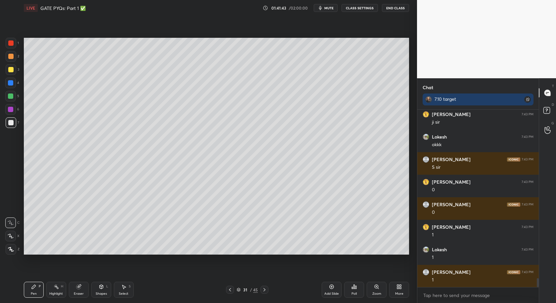
click at [123, 292] on div "Select" at bounding box center [124, 293] width 10 height 3
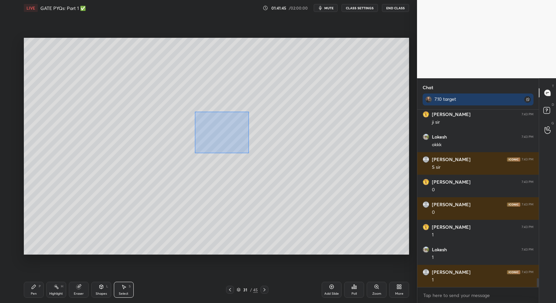
drag, startPoint x: 194, startPoint y: 117, endPoint x: 263, endPoint y: 152, distance: 77.4
click at [263, 152] on div "0 ° Undo Copy Duplicate Duplicate to new slide Delete" at bounding box center [216, 146] width 385 height 217
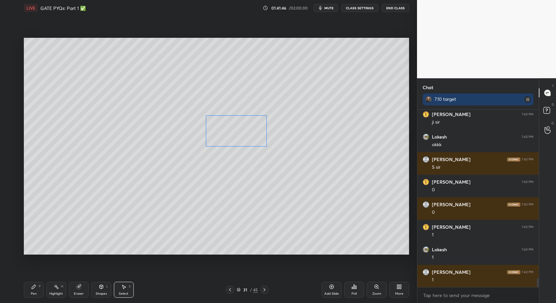
drag, startPoint x: 227, startPoint y: 137, endPoint x: 238, endPoint y: 138, distance: 11.3
click at [240, 137] on div "0 ° Undo Copy Duplicate Duplicate to new slide Delete" at bounding box center [216, 146] width 385 height 217
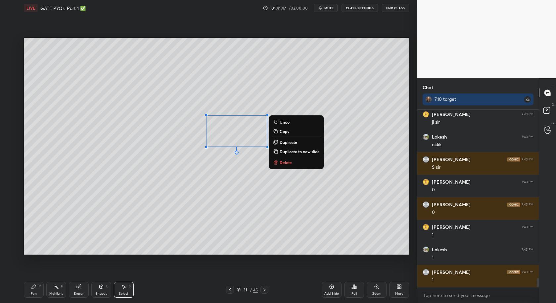
drag, startPoint x: 45, startPoint y: 264, endPoint x: 43, endPoint y: 280, distance: 16.1
click at [45, 273] on div "0 ° Undo Copy Duplicate Duplicate to new slide Delete Setting up your live clas…" at bounding box center [216, 146] width 391 height 260
drag, startPoint x: 34, startPoint y: 291, endPoint x: 36, endPoint y: 274, distance: 17.0
click at [34, 291] on div "Pen P" at bounding box center [34, 289] width 20 height 16
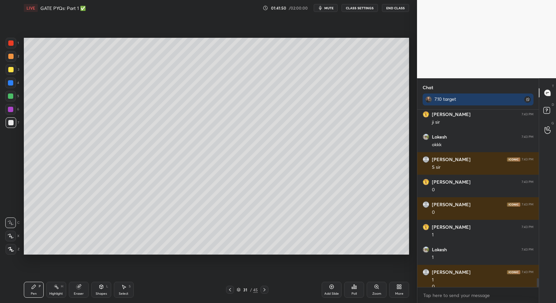
scroll to position [3401, 0]
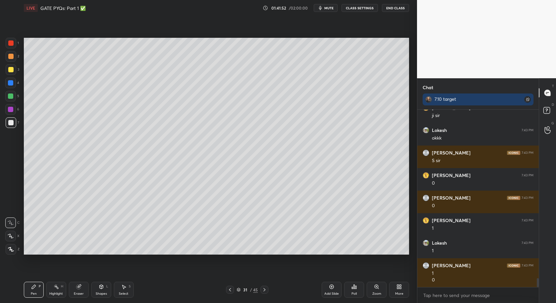
drag, startPoint x: 124, startPoint y: 287, endPoint x: 135, endPoint y: 259, distance: 30.4
click at [125, 287] on icon at bounding box center [123, 286] width 5 height 5
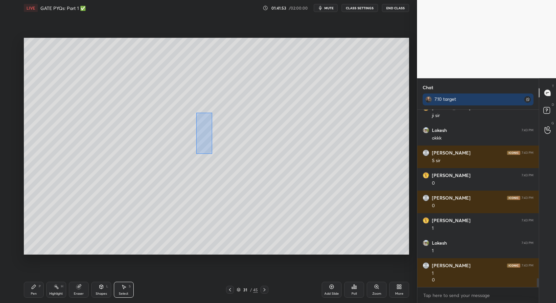
scroll to position [3423, 0]
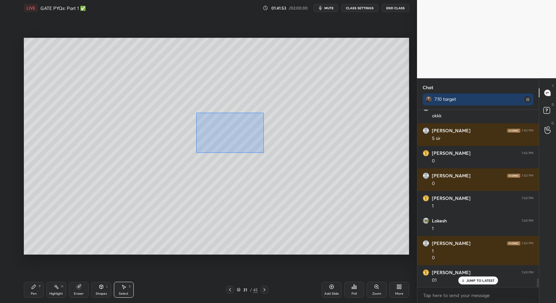
drag, startPoint x: 196, startPoint y: 112, endPoint x: 240, endPoint y: 138, distance: 51.3
click at [267, 152] on div "0 ° Undo Copy Duplicate Duplicate to new slide Delete" at bounding box center [216, 146] width 385 height 217
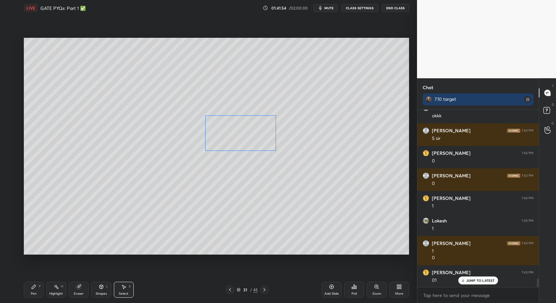
drag, startPoint x: 220, startPoint y: 138, endPoint x: 217, endPoint y: 144, distance: 6.5
click at [229, 138] on div "0 ° Undo Copy Duplicate Duplicate to new slide Delete" at bounding box center [216, 146] width 385 height 217
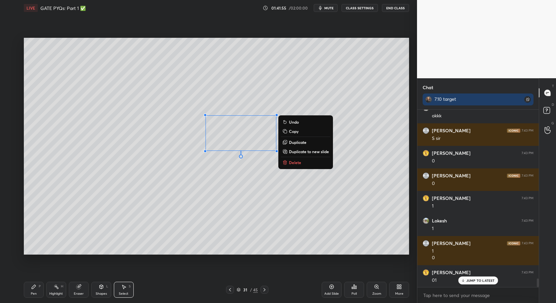
drag, startPoint x: 34, startPoint y: 284, endPoint x: 49, endPoint y: 258, distance: 30.7
click at [36, 282] on div "Pen P" at bounding box center [34, 289] width 20 height 16
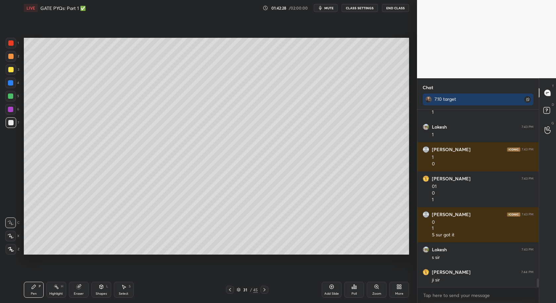
scroll to position [3539, 0]
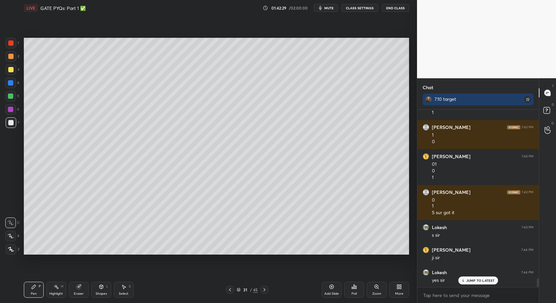
click at [130, 289] on div "Select S" at bounding box center [124, 289] width 20 height 16
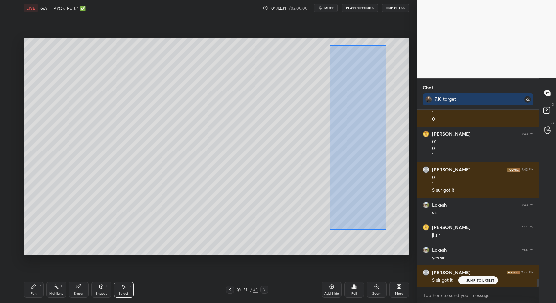
drag, startPoint x: 385, startPoint y: 229, endPoint x: 329, endPoint y: 45, distance: 192.4
click at [329, 45] on div "0 ° Undo Copy Duplicate Duplicate to new slide Delete" at bounding box center [216, 146] width 385 height 217
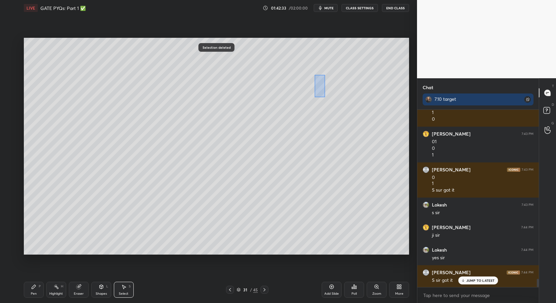
drag, startPoint x: 314, startPoint y: 74, endPoint x: 346, endPoint y: 96, distance: 39.2
click at [347, 102] on div "0 ° Undo Copy Duplicate Duplicate to new slide Delete" at bounding box center [216, 146] width 385 height 217
drag, startPoint x: 379, startPoint y: 140, endPoint x: 404, endPoint y: 221, distance: 84.4
click at [404, 221] on div "0 ° Undo Copy Duplicate Duplicate to new slide Delete" at bounding box center [216, 146] width 385 height 217
drag, startPoint x: 320, startPoint y: 158, endPoint x: 352, endPoint y: 180, distance: 39.5
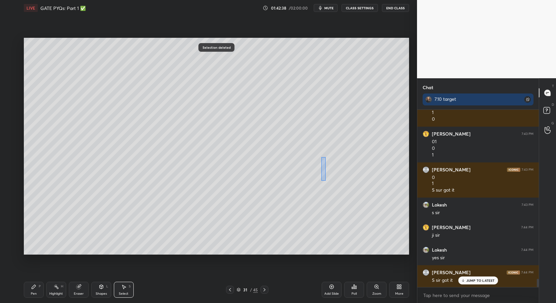
click at [348, 183] on div "0 ° Undo Copy Duplicate Duplicate to new slide Delete" at bounding box center [216, 146] width 385 height 217
drag, startPoint x: 34, startPoint y: 295, endPoint x: 40, endPoint y: 288, distance: 9.2
click at [36, 294] on div "Pen" at bounding box center [34, 293] width 6 height 3
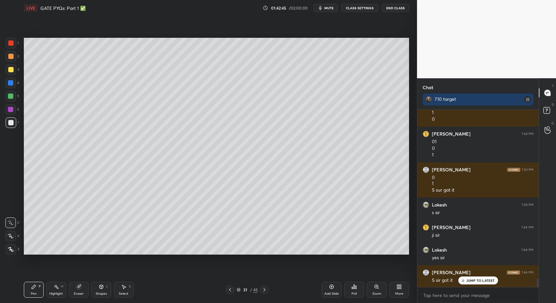
click at [231, 289] on icon at bounding box center [229, 289] width 5 height 5
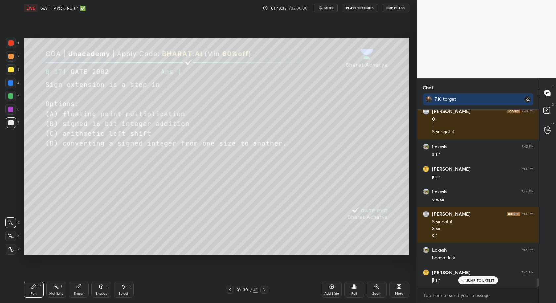
scroll to position [3643, 0]
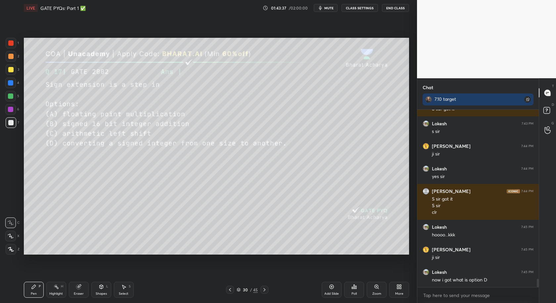
click at [266, 292] on icon at bounding box center [264, 289] width 5 height 5
drag, startPoint x: 264, startPoint y: 290, endPoint x: 268, endPoint y: 288, distance: 4.8
click at [264, 291] on icon at bounding box center [264, 289] width 5 height 5
click at [231, 289] on icon at bounding box center [229, 289] width 5 height 5
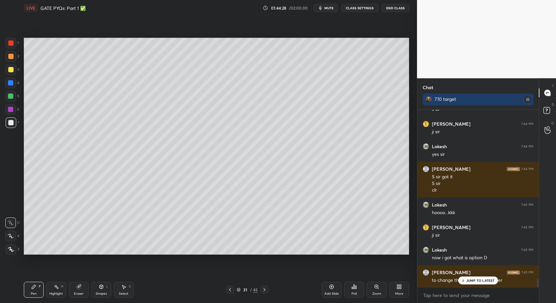
click at [481, 279] on p "JUMP TO LATEST" at bounding box center [481, 280] width 28 height 4
click at [263, 289] on icon at bounding box center [264, 289] width 5 height 5
drag, startPoint x: 224, startPoint y: 286, endPoint x: 228, endPoint y: 286, distance: 3.7
click at [225, 286] on div "32 / 45" at bounding box center [247, 289] width 149 height 8
drag, startPoint x: 225, startPoint y: 289, endPoint x: 277, endPoint y: 291, distance: 52.0
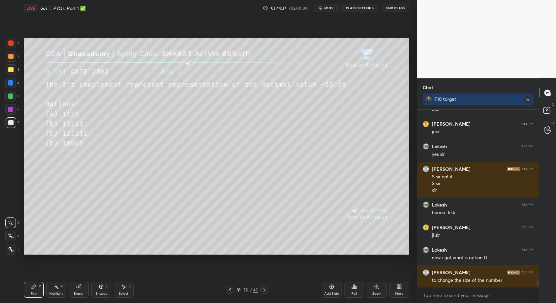
click at [226, 288] on div "32 / 45" at bounding box center [247, 289] width 149 height 8
click at [226, 289] on div "32 / 45" at bounding box center [247, 289] width 149 height 8
click at [226, 286] on div "32 / 45" at bounding box center [247, 289] width 149 height 8
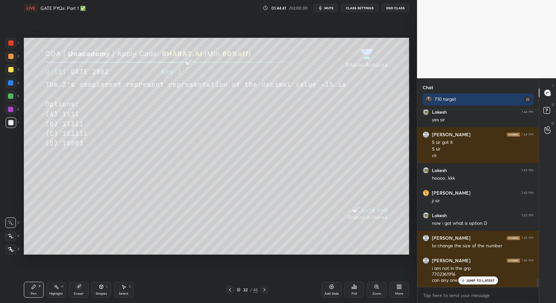
click at [229, 288] on icon at bounding box center [229, 289] width 5 height 5
click at [336, 290] on div "Add Slide" at bounding box center [332, 289] width 20 height 16
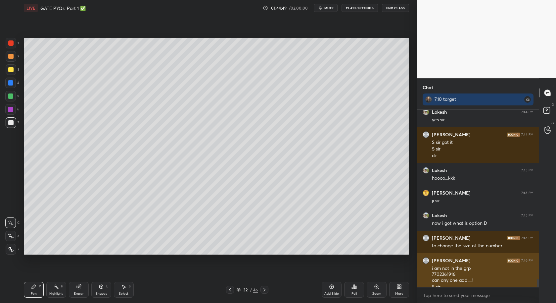
scroll to position [3706, 0]
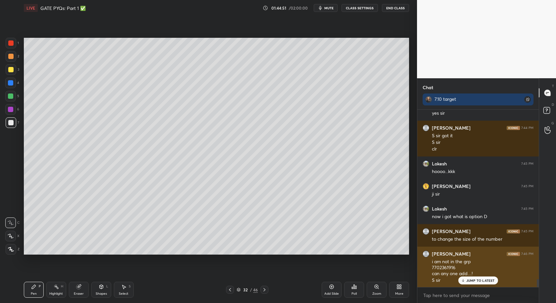
click at [441, 265] on div "i am not in the grp 7702361916 can any one add....!" at bounding box center [483, 267] width 102 height 19
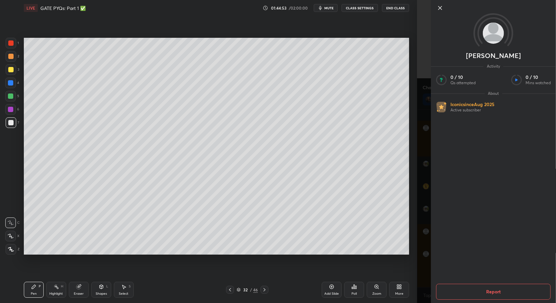
click at [439, 8] on icon at bounding box center [440, 8] width 8 height 8
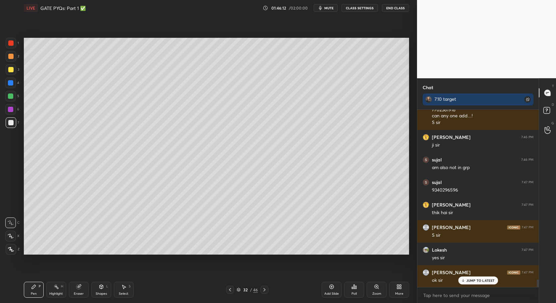
scroll to position [3886, 0]
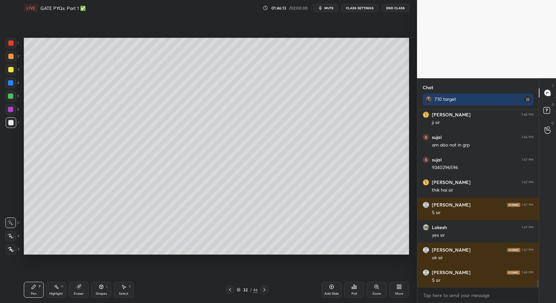
drag, startPoint x: 124, startPoint y: 291, endPoint x: 131, endPoint y: 272, distance: 19.8
click at [126, 288] on div "Select S" at bounding box center [124, 289] width 20 height 16
click at [162, 110] on div "0 ° Undo Copy Duplicate Duplicate to new slide Delete" at bounding box center [216, 146] width 385 height 217
drag, startPoint x: 160, startPoint y: 108, endPoint x: 162, endPoint y: 98, distance: 10.0
click at [160, 107] on div "0 ° Undo Copy Duplicate Duplicate to new slide Delete" at bounding box center [216, 146] width 385 height 217
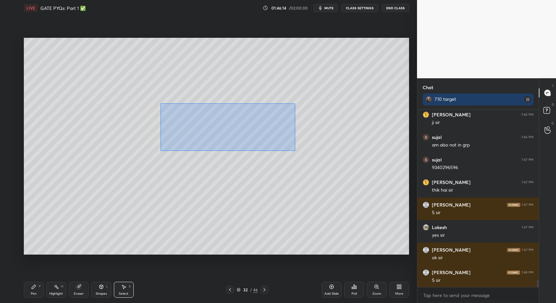
drag, startPoint x: 162, startPoint y: 98, endPoint x: 290, endPoint y: 127, distance: 131.3
click at [307, 146] on div "0 ° Undo Copy Duplicate Duplicate to new slide Delete" at bounding box center [216, 146] width 385 height 217
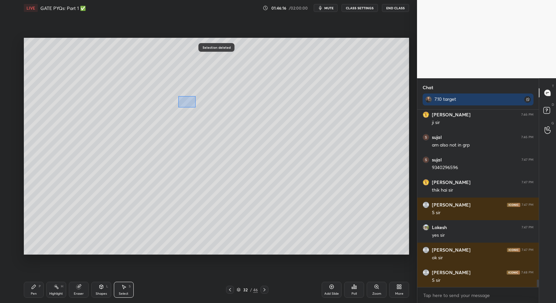
drag, startPoint x: 178, startPoint y: 95, endPoint x: 197, endPoint y: 120, distance: 31.4
click at [199, 118] on div "0 ° Undo Copy Duplicate Duplicate to new slide Delete" at bounding box center [216, 146] width 385 height 217
drag, startPoint x: 31, startPoint y: 287, endPoint x: 34, endPoint y: 280, distance: 7.9
click at [32, 287] on icon at bounding box center [34, 286] width 4 height 4
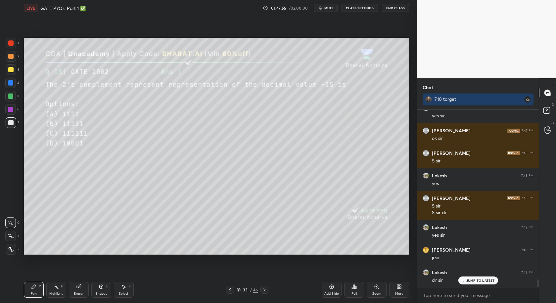
scroll to position [4028, 0]
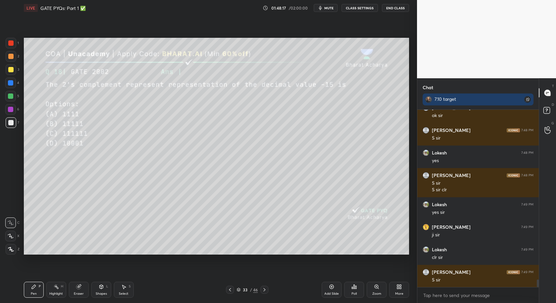
click at [354, 292] on div "Poll" at bounding box center [354, 293] width 5 height 3
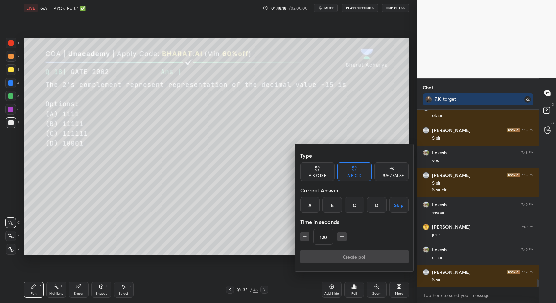
drag, startPoint x: 376, startPoint y: 206, endPoint x: 367, endPoint y: 227, distance: 23.2
click at [375, 208] on div "D" at bounding box center [377, 205] width 20 height 16
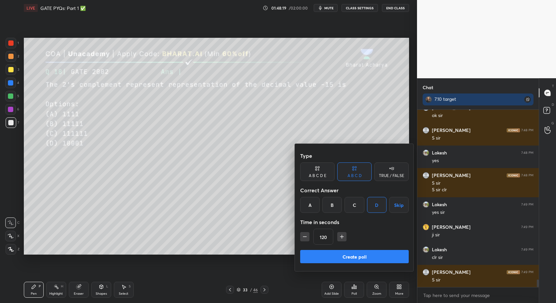
click at [357, 260] on button "Create poll" at bounding box center [354, 256] width 109 height 13
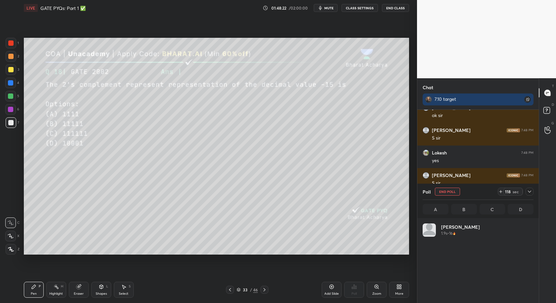
scroll to position [77, 109]
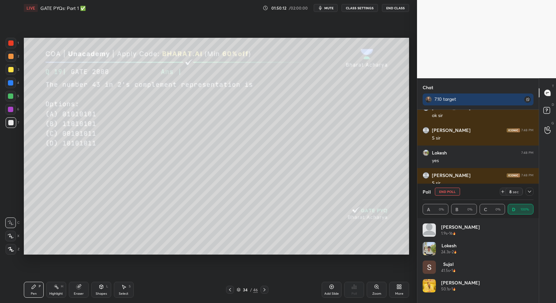
click at [351, 292] on div "Poll" at bounding box center [354, 289] width 20 height 37
drag, startPoint x: 527, startPoint y: 191, endPoint x: 531, endPoint y: 195, distance: 5.9
click at [528, 193] on div at bounding box center [530, 191] width 8 height 8
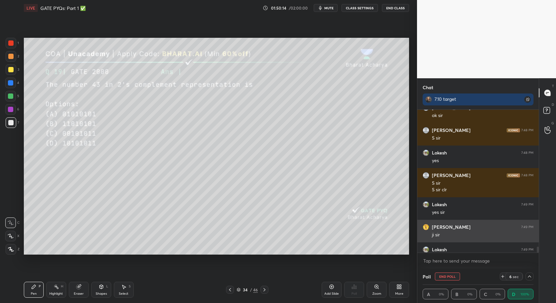
scroll to position [0, 0]
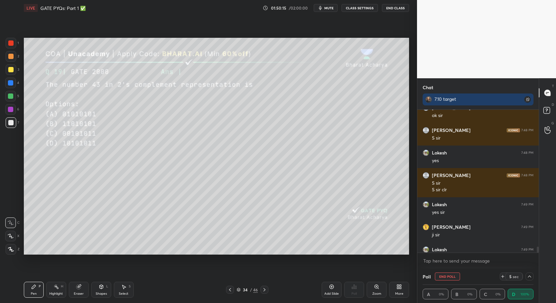
click at [352, 290] on div "Poll" at bounding box center [354, 289] width 20 height 37
click at [528, 276] on icon at bounding box center [529, 275] width 5 height 5
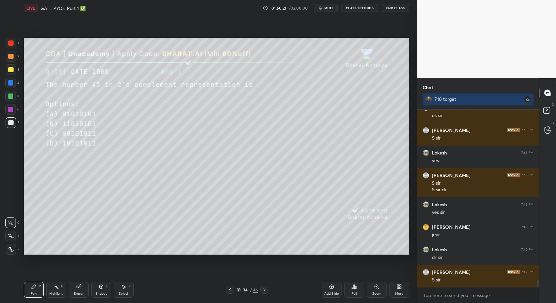
click at [350, 286] on div "Poll" at bounding box center [354, 289] width 20 height 16
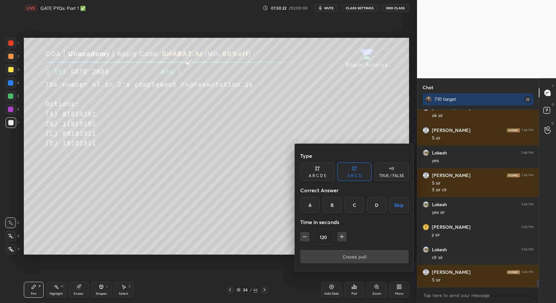
drag, startPoint x: 375, startPoint y: 207, endPoint x: 370, endPoint y: 216, distance: 9.8
click at [375, 208] on div "D" at bounding box center [377, 205] width 20 height 16
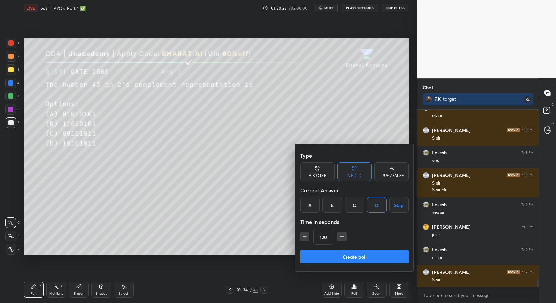
drag, startPoint x: 361, startPoint y: 254, endPoint x: 354, endPoint y: 245, distance: 11.1
click at [361, 254] on button "Create poll" at bounding box center [354, 256] width 109 height 13
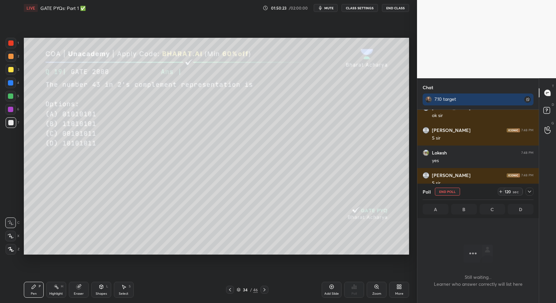
scroll to position [86, 120]
click at [529, 98] on rect at bounding box center [527, 99] width 7 height 7
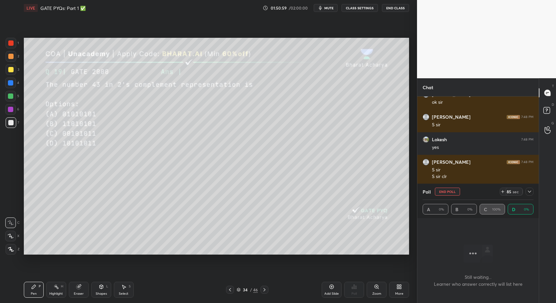
click at [529, 189] on icon at bounding box center [529, 191] width 5 height 5
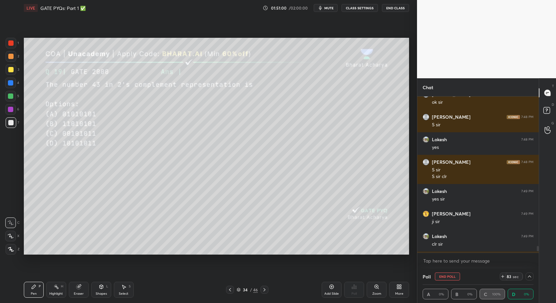
click at [496, 297] on div "A 0% B 0% C 100% D 0%" at bounding box center [478, 293] width 111 height 11
click at [353, 292] on div "Poll" at bounding box center [354, 289] width 20 height 37
click at [508, 273] on div "Poll" at bounding box center [478, 276] width 111 height 16
click at [530, 276] on icon at bounding box center [529, 275] width 5 height 5
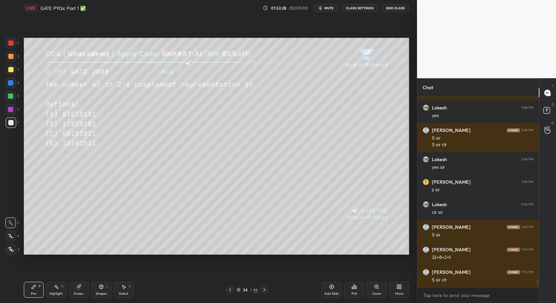
scroll to position [4082, 0]
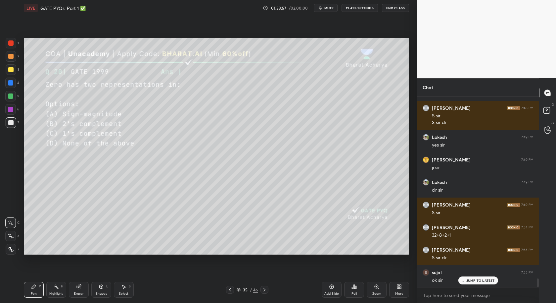
click at [358, 290] on div "Poll" at bounding box center [354, 289] width 20 height 16
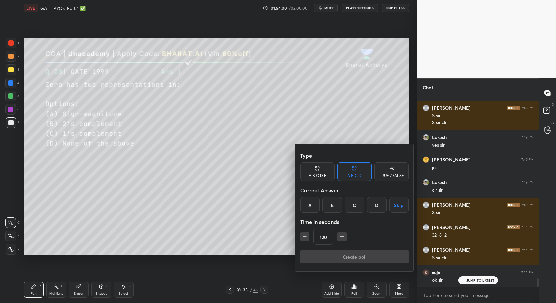
drag, startPoint x: 359, startPoint y: 289, endPoint x: 357, endPoint y: 285, distance: 4.9
click at [358, 289] on div at bounding box center [278, 151] width 556 height 303
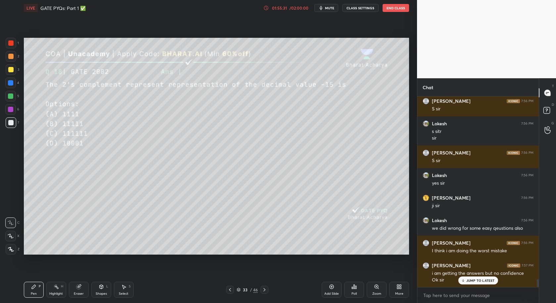
scroll to position [4388, 0]
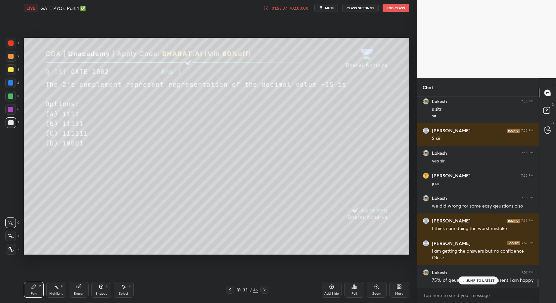
click at [472, 283] on div "JUMP TO LATEST" at bounding box center [478, 280] width 40 height 8
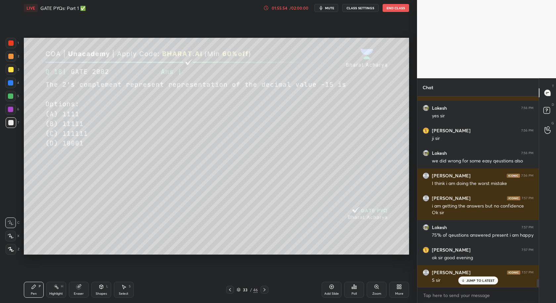
scroll to position [4455, 0]
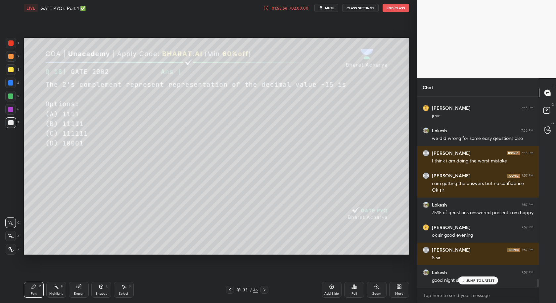
click at [394, 6] on button "End Class" at bounding box center [396, 8] width 26 height 8
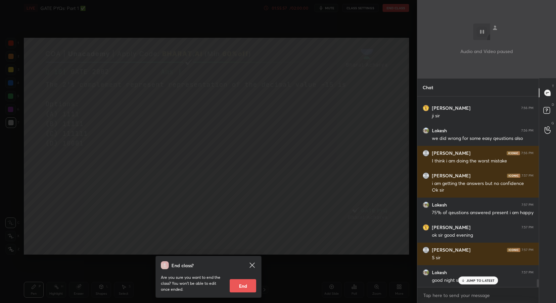
click at [247, 289] on button "End" at bounding box center [243, 285] width 26 height 13
type textarea "x"
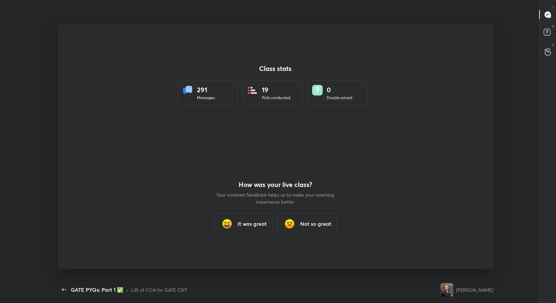
scroll to position [260, 537]
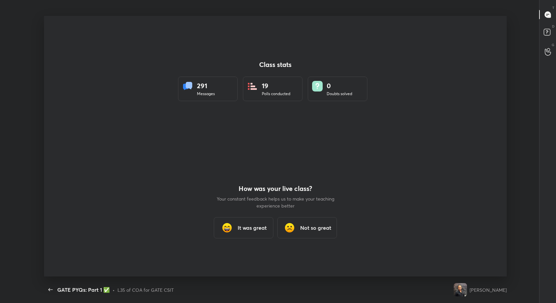
click at [243, 225] on h3 "It was great" at bounding box center [252, 227] width 29 height 8
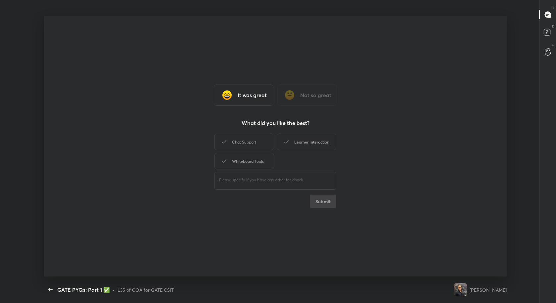
click at [295, 147] on div "Learner Interaction" at bounding box center [307, 141] width 60 height 17
click at [332, 203] on button "Submit" at bounding box center [323, 200] width 26 height 13
